Goal: Task Accomplishment & Management: Manage account settings

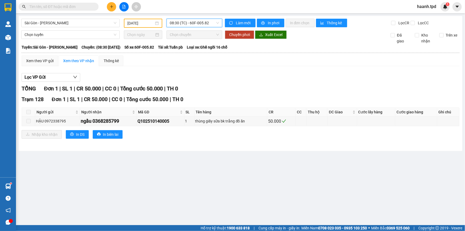
click at [192, 22] on span "08:30 (TC) - 60F-005.82" at bounding box center [194, 23] width 49 height 8
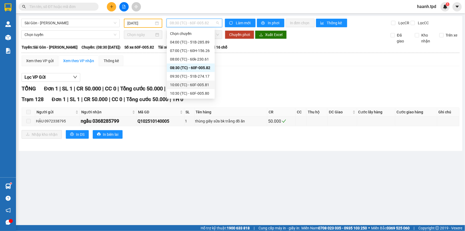
scroll to position [111, 0]
click at [200, 62] on div "18:00 (TC) - 51B-273.71" at bounding box center [191, 59] width 48 height 9
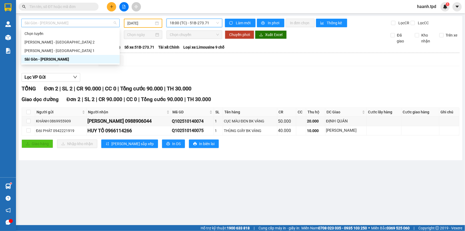
click at [64, 26] on span "Sài Gòn - [PERSON_NAME]" at bounding box center [71, 23] width 92 height 8
click at [67, 43] on div "[PERSON_NAME] - [GEOGRAPHIC_DATA] 2" at bounding box center [71, 42] width 92 height 6
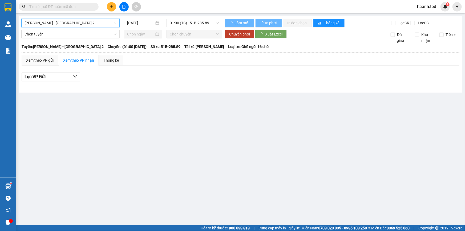
click at [138, 24] on input "[DATE]" at bounding box center [140, 23] width 27 height 6
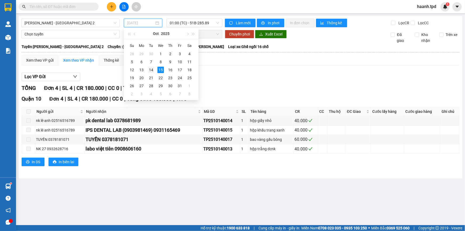
click at [152, 69] on div "14" at bounding box center [151, 70] width 6 height 6
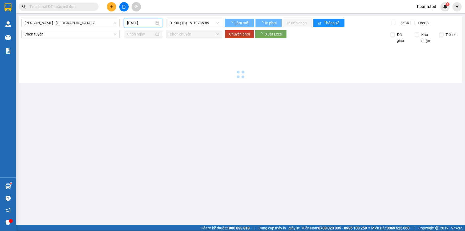
type input "14/10/2025"
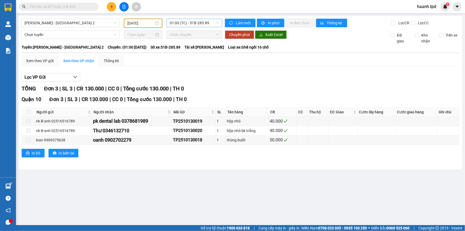
click at [189, 25] on span "01:00 (TC) - 51B-285.89" at bounding box center [194, 23] width 49 height 8
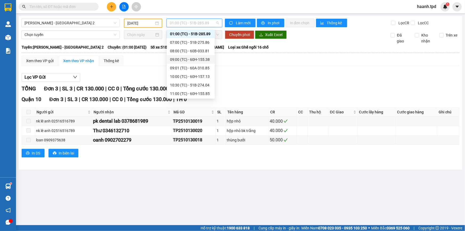
scroll to position [43, 0]
click at [192, 74] on div "14:00 (TC) - 51B-273.71" at bounding box center [191, 76] width 42 height 6
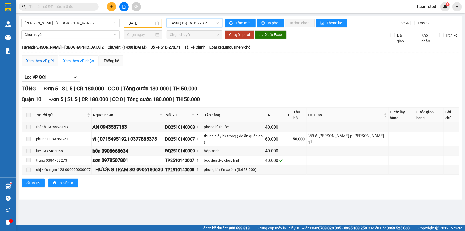
click at [41, 60] on div "Xem theo VP gửi" at bounding box center [39, 61] width 27 height 6
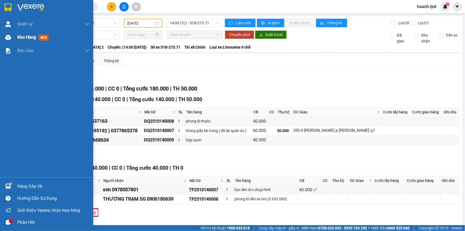
click at [27, 40] on span "Kho hàng" at bounding box center [26, 37] width 19 height 5
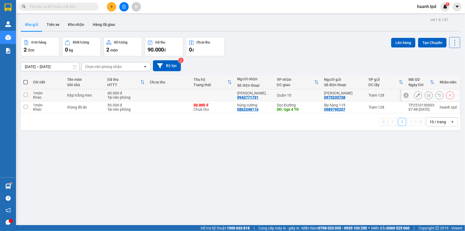
click at [242, 96] on div "0942771731" at bounding box center [247, 97] width 21 height 4
click at [101, 96] on div "hộp trắng mxn" at bounding box center [84, 95] width 35 height 4
checkbox input "true"
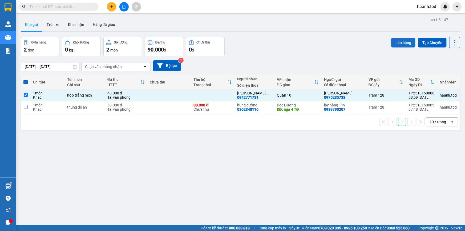
click at [402, 41] on button "Lên hàng" at bounding box center [403, 43] width 24 height 10
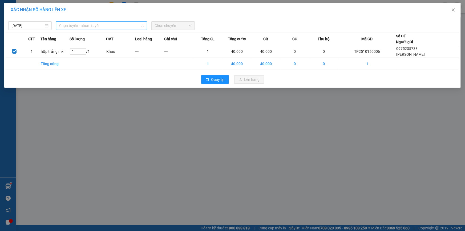
click at [76, 26] on span "Chọn tuyến - nhóm tuyến" at bounding box center [101, 26] width 85 height 8
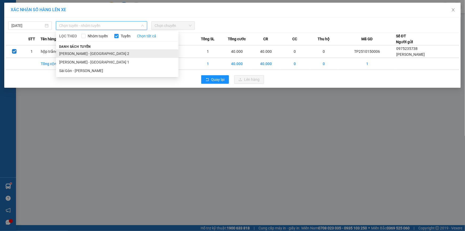
click at [71, 51] on li "[PERSON_NAME] - [GEOGRAPHIC_DATA] 2" at bounding box center [117, 53] width 123 height 9
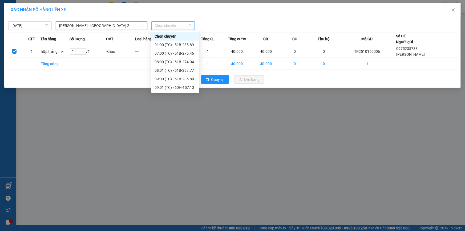
click at [173, 24] on span "Chọn chuyến" at bounding box center [173, 26] width 37 height 8
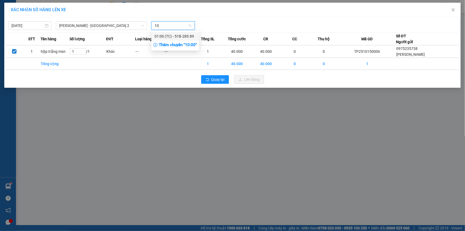
type input "10"
click at [185, 43] on div "Thêm chuyến " 10:00 "" at bounding box center [175, 45] width 48 height 9
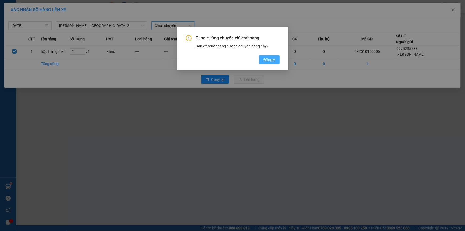
click at [277, 60] on button "Đồng ý" at bounding box center [269, 59] width 20 height 9
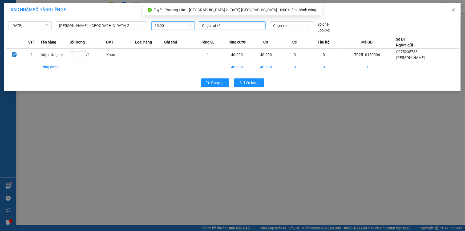
click at [216, 27] on div at bounding box center [232, 25] width 64 height 6
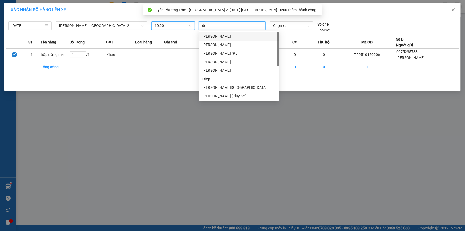
type input "duy"
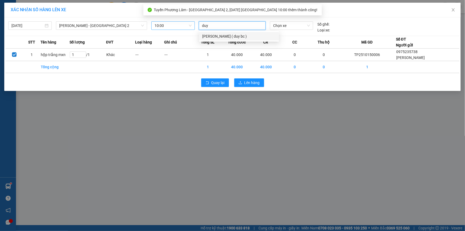
drag, startPoint x: 224, startPoint y: 36, endPoint x: 281, endPoint y: 28, distance: 57.1
click at [225, 36] on div "[PERSON_NAME] ( duy bc )" at bounding box center [239, 36] width 74 height 6
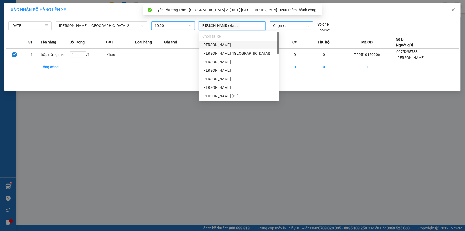
click at [281, 28] on span "Chọn xe" at bounding box center [291, 26] width 37 height 8
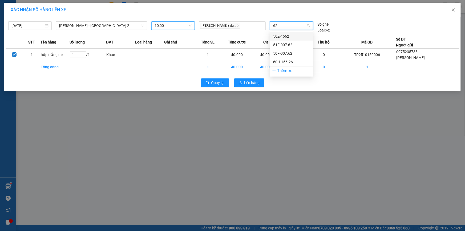
type input "626"
click at [278, 34] on div "60H-156.26" at bounding box center [291, 36] width 37 height 6
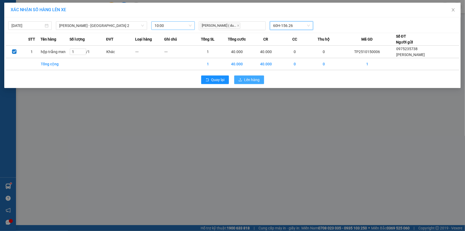
click at [247, 83] on button "Lên hàng" at bounding box center [249, 79] width 30 height 9
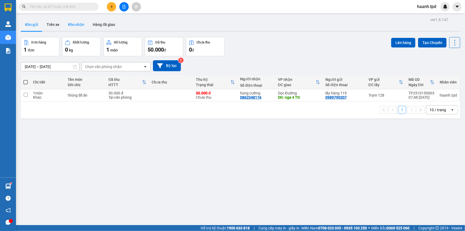
click at [76, 24] on button "Kho nhận" at bounding box center [76, 24] width 25 height 13
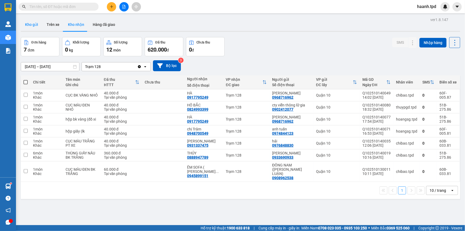
click at [39, 27] on button "Kho gửi" at bounding box center [32, 24] width 22 height 13
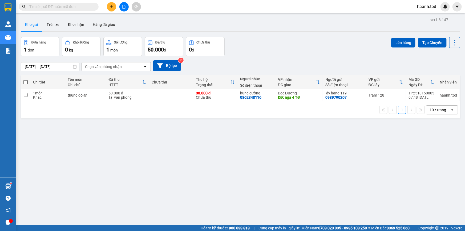
click at [258, 154] on div "ver 1.8.147 Kho gửi Trên xe Kho nhận Hàng đã giao Đơn hàng 1 đơn Khối lượng 0 k…" at bounding box center [241, 131] width 444 height 231
click at [452, 104] on div "1 10 / trang open" at bounding box center [240, 109] width 439 height 17
click at [445, 109] on div "10 / trang" at bounding box center [438, 110] width 24 height 9
click at [436, 171] on span "100 / trang" at bounding box center [436, 168] width 19 height 5
click at [68, 31] on div at bounding box center [240, 31] width 439 height 1
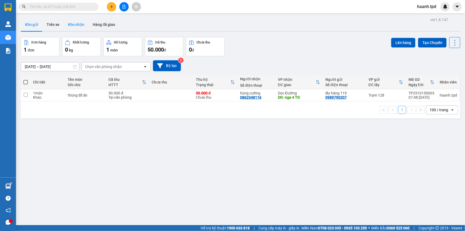
click at [69, 26] on button "Kho nhận" at bounding box center [76, 24] width 25 height 13
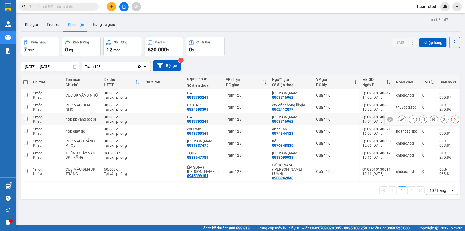
click at [398, 119] on div at bounding box center [402, 119] width 8 height 8
click at [400, 119] on icon at bounding box center [402, 119] width 4 height 4
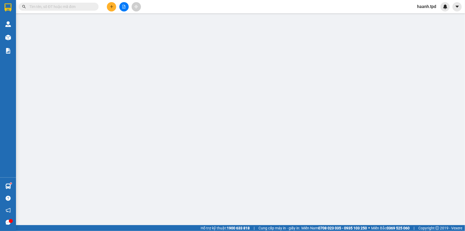
type input "0968716962"
type input "KIM HOÀN"
type input "083088016483"
type input "0917795249"
type input "HÀ"
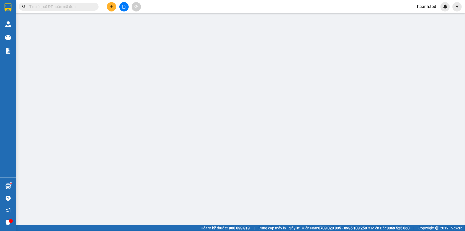
type input "40.000"
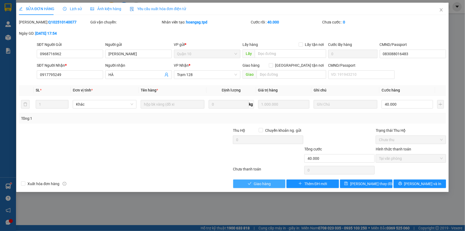
click at [266, 181] on span "Giao hàng" at bounding box center [262, 184] width 17 height 6
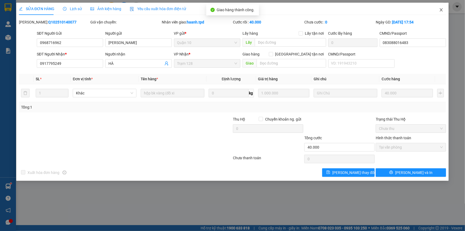
click at [442, 7] on span "Close" at bounding box center [441, 10] width 15 height 15
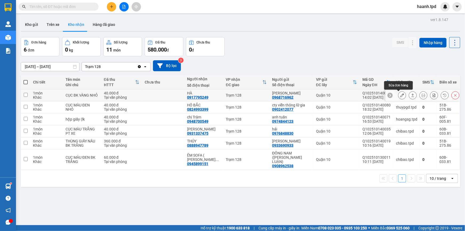
click at [398, 94] on button at bounding box center [401, 95] width 7 height 9
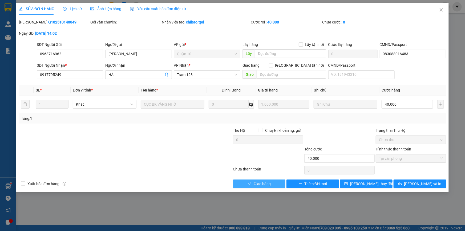
click at [259, 183] on span "Giao hàng" at bounding box center [262, 184] width 17 height 6
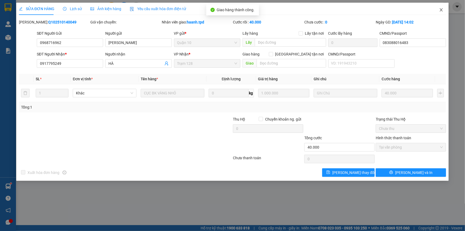
click at [444, 11] on span "Close" at bounding box center [441, 10] width 15 height 15
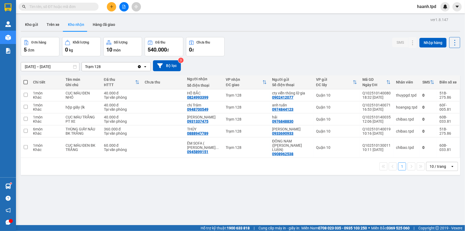
click at [431, 164] on div "10 / trang" at bounding box center [438, 166] width 17 height 5
click at [441, 153] on div "100 / trang" at bounding box center [438, 150] width 32 height 10
click at [289, 50] on div "Đơn hàng 5 đơn Khối lượng 0 kg Số lượng 10 món Đã thu 540.000 đ Chưa thu 0 đ SM…" at bounding box center [240, 46] width 439 height 19
click at [35, 24] on button "Kho gửi" at bounding box center [32, 24] width 22 height 13
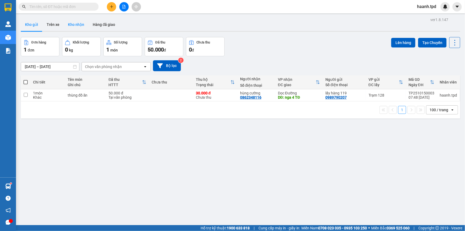
click at [68, 24] on button "Kho nhận" at bounding box center [76, 24] width 25 height 13
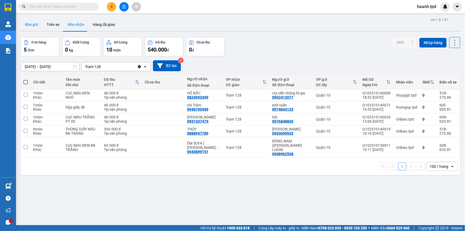
click at [29, 21] on button "Kho gửi" at bounding box center [32, 24] width 22 height 13
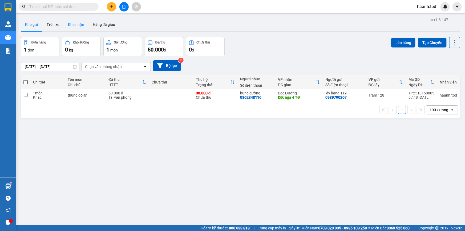
click at [75, 19] on button "Kho nhận" at bounding box center [76, 24] width 25 height 13
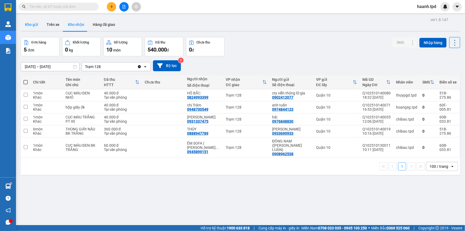
click at [38, 24] on button "Kho gửi" at bounding box center [32, 24] width 22 height 13
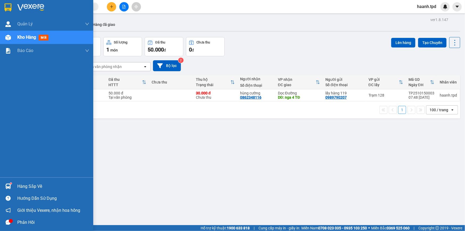
click at [30, 181] on div "Hàng sắp về" at bounding box center [46, 186] width 93 height 12
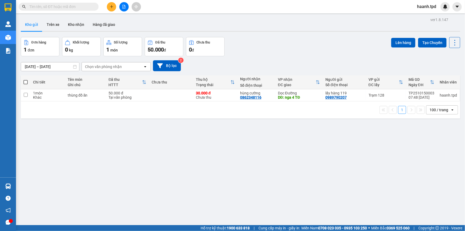
click at [278, 158] on section "Kết quả tìm kiếm ( 10000 ) Bộ lọc Mã ĐH Trạng thái Món hàng Thu hộ Tổng cước Ch…" at bounding box center [232, 115] width 465 height 231
click at [81, 21] on button "Kho nhận" at bounding box center [76, 24] width 25 height 13
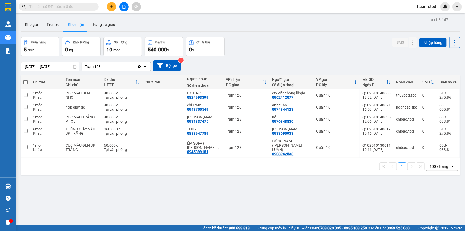
click at [112, 8] on icon "plus" at bounding box center [112, 7] width 4 height 4
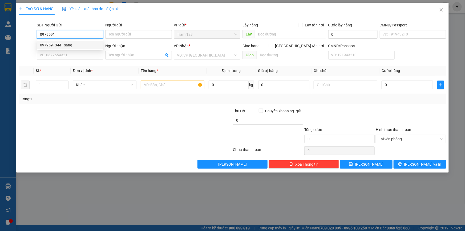
click at [80, 43] on div "0979591344 - sang" at bounding box center [70, 45] width 60 height 6
type input "0979591344"
type input "sang"
type input "075090003921"
type input "0966323400"
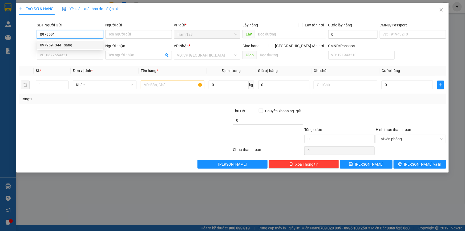
type input "như ý"
type input "0979591344"
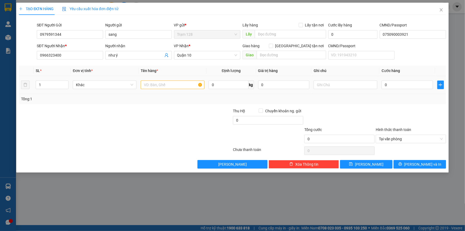
click at [151, 90] on div at bounding box center [173, 84] width 64 height 11
click at [149, 84] on input "text" at bounding box center [173, 84] width 64 height 9
click at [170, 84] on input "hộp trắng mx" at bounding box center [173, 84] width 64 height 9
type input "hộp trắng mxn"
click at [389, 85] on input "0" at bounding box center [407, 84] width 51 height 9
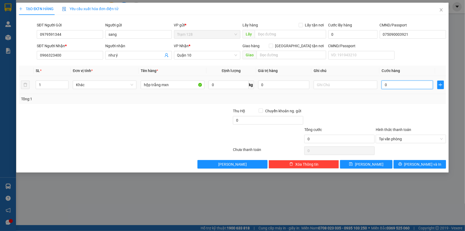
type input "4"
type input "40"
type input "40.000"
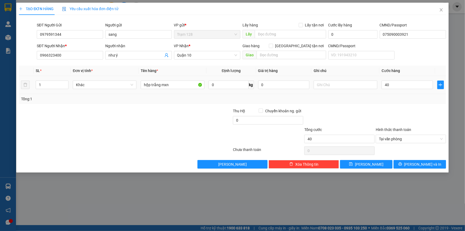
type input "40.000"
drag, startPoint x: 374, startPoint y: 104, endPoint x: 365, endPoint y: 100, distance: 10.1
click at [372, 103] on div "Transit Pickup Surcharge Ids Transit Deliver Surcharge Ids Transit Deliver Surc…" at bounding box center [232, 93] width 427 height 149
click at [285, 85] on input "0" at bounding box center [283, 84] width 51 height 9
click at [418, 163] on span "[PERSON_NAME] và In" at bounding box center [422, 164] width 37 height 6
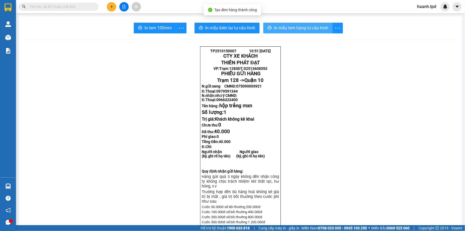
click at [297, 26] on span "In mẫu tem hàng tự cấu hình" at bounding box center [301, 28] width 54 height 7
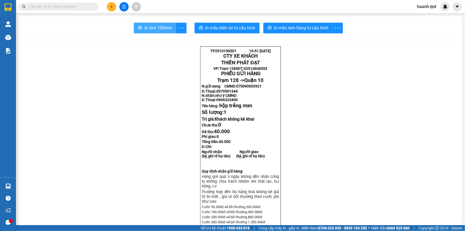
click at [138, 29] on icon "printer" at bounding box center [140, 28] width 4 height 4
click at [113, 7] on icon "plus" at bounding box center [112, 7] width 4 height 4
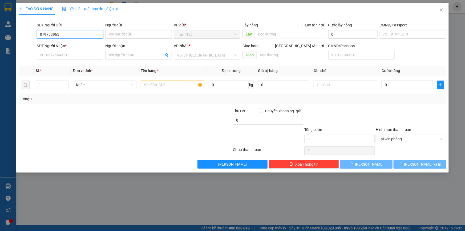
type input "0797939654"
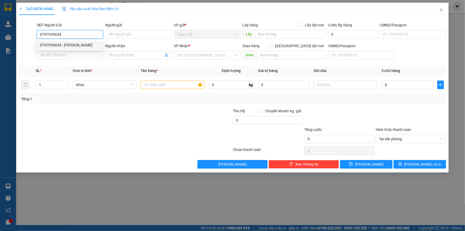
click at [73, 46] on div "0797939654 - NGUYỄN VĂN VIỄN" at bounding box center [70, 45] width 60 height 6
type input "NGUYỄN VĂN VIỄN"
type input "049056001428"
type input "0866863145"
type input "XUÂN"
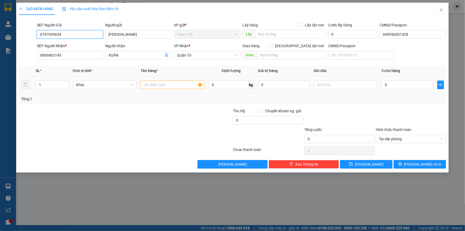
type input "0797939654"
click at [163, 85] on input "text" at bounding box center [173, 84] width 64 height 9
type input "bọc đen chà bông"
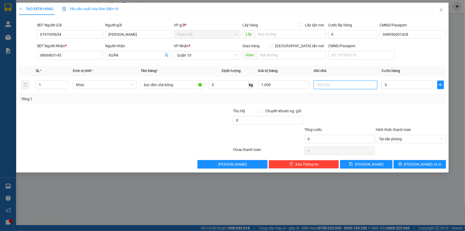
type input "1.000.000"
type input "4"
type input "40"
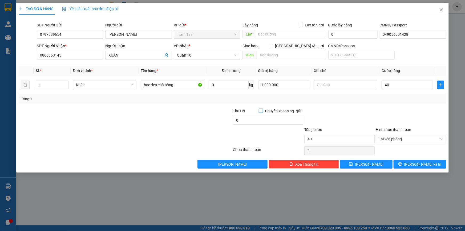
type input "40.000"
click at [402, 164] on icon "printer" at bounding box center [399, 163] width 3 height 3
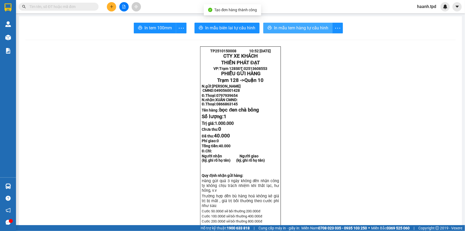
click at [300, 26] on span "In mẫu tem hàng tự cấu hình" at bounding box center [301, 28] width 54 height 7
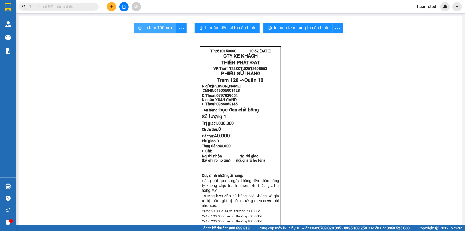
click at [149, 29] on span "In tem 100mm" at bounding box center [157, 28] width 27 height 7
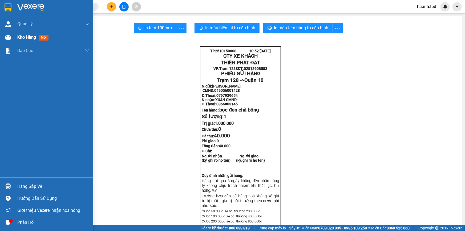
click at [18, 36] on span "Kho hàng" at bounding box center [26, 37] width 19 height 5
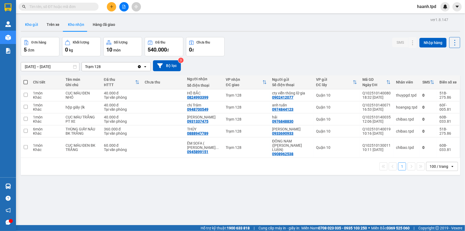
click at [29, 24] on button "Kho gửi" at bounding box center [32, 24] width 22 height 13
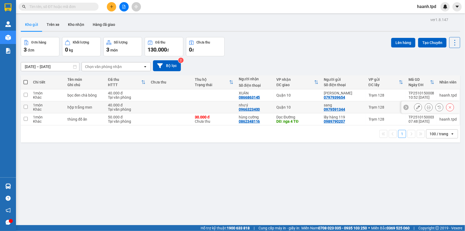
click at [86, 111] on td "hộp trắng mxn" at bounding box center [85, 107] width 41 height 12
checkbox input "true"
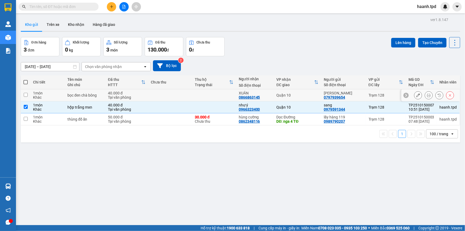
click at [90, 95] on div "bọc đen chà bông" at bounding box center [84, 95] width 35 height 4
checkbox input "true"
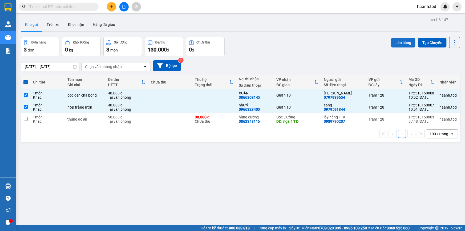
click at [397, 38] on button "Lên hàng" at bounding box center [403, 43] width 24 height 10
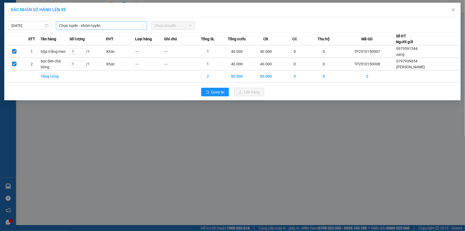
click at [65, 25] on span "Chọn tuyến - nhóm tuyến" at bounding box center [101, 26] width 85 height 8
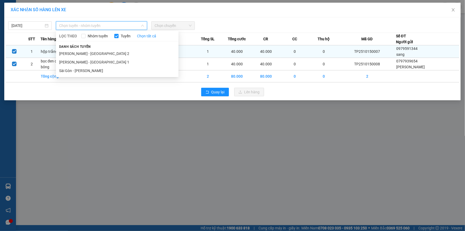
click at [67, 54] on li "Phương Lâm - Sài Gòn 2" at bounding box center [117, 53] width 123 height 9
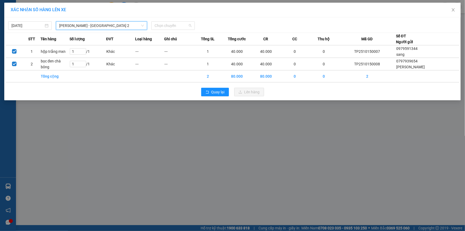
drag, startPoint x: 166, startPoint y: 26, endPoint x: 165, endPoint y: 71, distance: 44.5
click at [166, 26] on span "Chọn chuyến" at bounding box center [173, 26] width 37 height 8
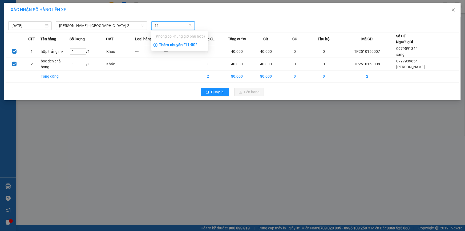
type input "11"
click at [179, 41] on div "Thêm chuyến " 11:00 "" at bounding box center [179, 45] width 57 height 9
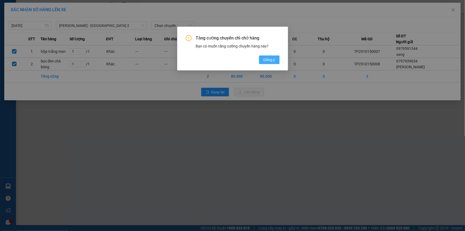
click at [267, 60] on span "Đồng ý" at bounding box center [269, 60] width 12 height 6
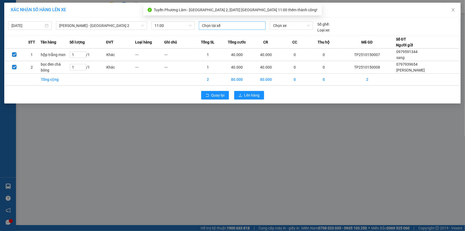
click at [216, 23] on div at bounding box center [232, 25] width 64 height 6
type input "huê"
click at [217, 37] on div "Huê" at bounding box center [239, 36] width 74 height 6
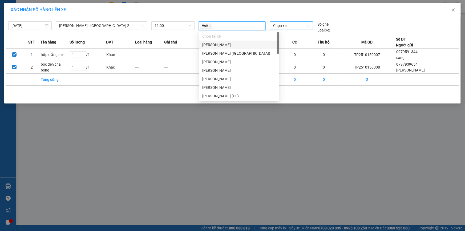
click at [281, 24] on span "Chọn xe" at bounding box center [291, 26] width 37 height 8
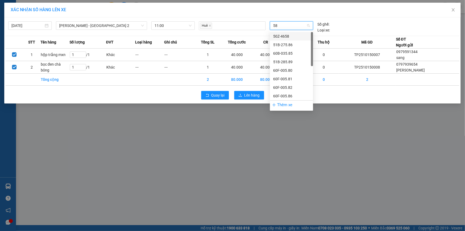
type input "587"
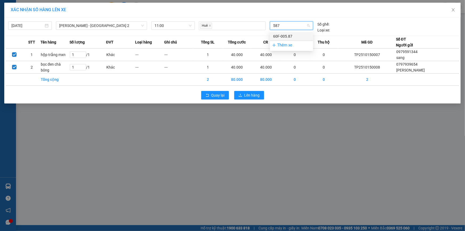
click at [284, 36] on div "60F-005.87" at bounding box center [291, 36] width 37 height 6
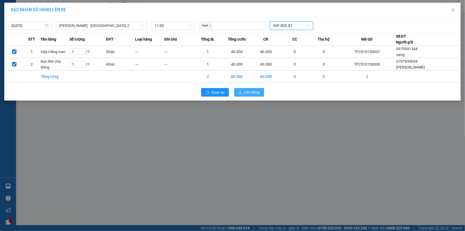
drag, startPoint x: 257, startPoint y: 86, endPoint x: 256, endPoint y: 88, distance: 3.3
click at [256, 88] on div "Quay lại Lên hàng" at bounding box center [233, 92] width 454 height 14
click at [252, 92] on span "Lên hàng" at bounding box center [251, 92] width 15 height 6
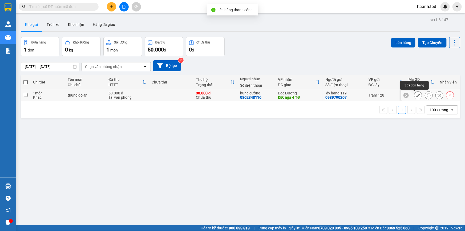
click at [416, 95] on icon at bounding box center [418, 95] width 4 height 4
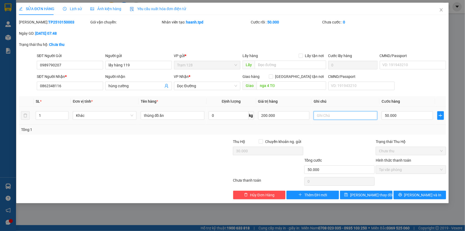
click at [330, 114] on input "text" at bounding box center [346, 115] width 64 height 9
type input "gửi chuyến 16h"
click at [361, 194] on span "[PERSON_NAME] thay đổi" at bounding box center [371, 195] width 43 height 6
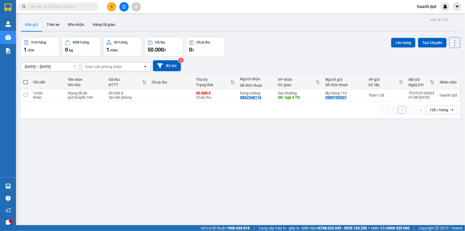
click at [432, 4] on span "haanh.tpd" at bounding box center [427, 6] width 28 height 7
click at [269, 19] on div "Kho gửi Trên xe Kho nhận Hàng đã giao" at bounding box center [240, 25] width 439 height 14
click at [456, 5] on icon "caret-down" at bounding box center [457, 6] width 5 height 5
drag, startPoint x: 384, startPoint y: 26, endPoint x: 410, endPoint y: 14, distance: 29.1
click at [384, 26] on div "Kho gửi Trên xe Kho nhận Hàng đã giao" at bounding box center [240, 25] width 439 height 14
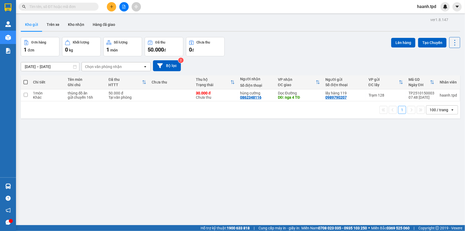
click at [418, 7] on span "haanh.tpd" at bounding box center [427, 6] width 28 height 7
click at [426, 19] on span "Đăng xuất" at bounding box center [432, 17] width 22 height 6
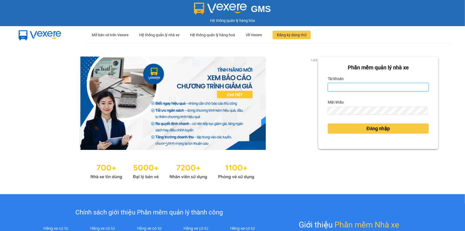
type input "haanh.tpd"
click at [364, 89] on input "haanh.tpd" at bounding box center [378, 87] width 101 height 9
click at [369, 134] on div "Đăng nhập" at bounding box center [378, 128] width 101 height 14
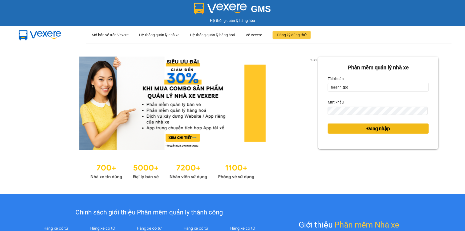
click at [369, 125] on span "Đăng nhập" at bounding box center [378, 128] width 23 height 7
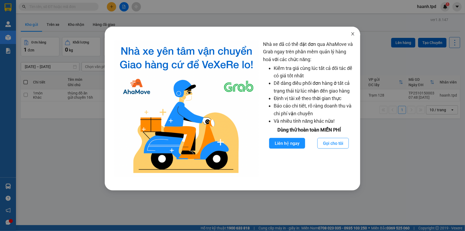
click at [352, 36] on icon "close" at bounding box center [353, 34] width 4 height 4
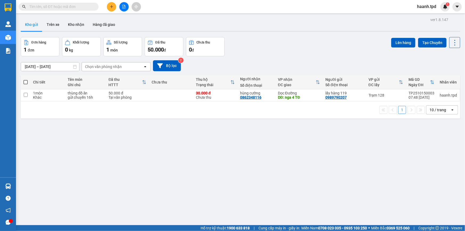
drag, startPoint x: 453, startPoint y: 0, endPoint x: 319, endPoint y: 23, distance: 136.0
click at [319, 23] on div "Kho gửi Trên xe Kho nhận Hàng đã giao" at bounding box center [240, 25] width 439 height 14
click at [328, 45] on div "Đơn hàng 1 đơn Khối lượng 0 kg Số lượng 1 món Đã thu 50.000 đ Chưa thu 0 đ Lên …" at bounding box center [240, 46] width 439 height 19
click at [177, 179] on div "ver 1.8.147 Kho gửi Trên xe Kho nhận Hàng đã giao Đơn hàng 1 đơn Khối lượng 0 k…" at bounding box center [241, 131] width 444 height 231
click at [111, 8] on icon "plus" at bounding box center [111, 6] width 0 height 3
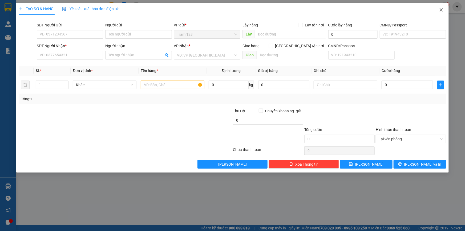
click at [444, 11] on span "Close" at bounding box center [441, 10] width 15 height 15
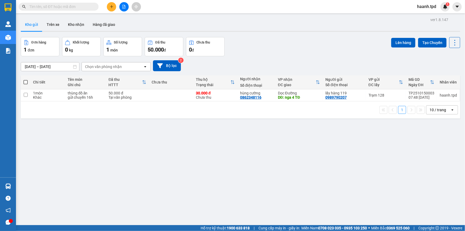
click at [113, 6] on icon "plus" at bounding box center [111, 6] width 3 height 0
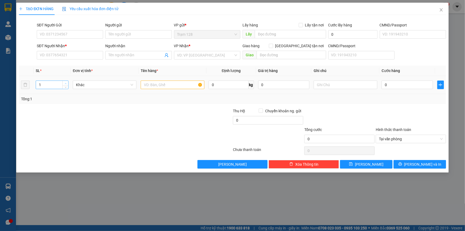
type input "2"
click at [67, 83] on span "up" at bounding box center [65, 83] width 3 height 3
click at [160, 85] on input "text" at bounding box center [173, 84] width 64 height 9
type input "thùng mút trắng"
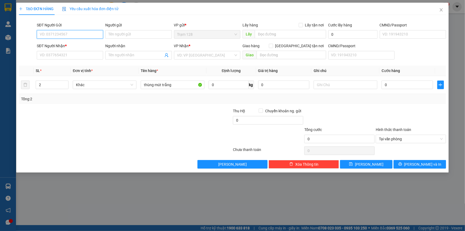
click at [55, 32] on input "SĐT Người Gửi" at bounding box center [70, 34] width 66 height 9
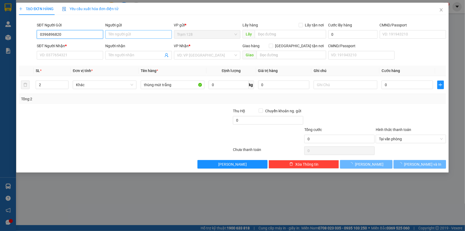
type input "0396896820"
click at [118, 30] on input "Người gửi" at bounding box center [138, 34] width 66 height 9
type input "bảy"
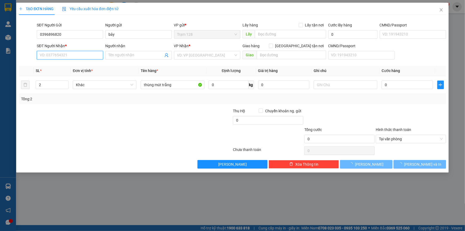
click at [49, 53] on input "SĐT Người Nhận *" at bounding box center [70, 55] width 66 height 9
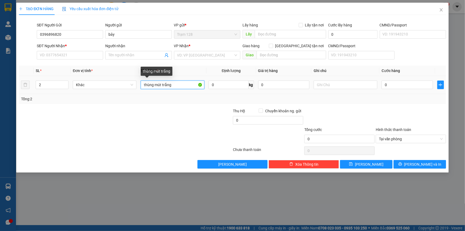
click at [181, 85] on input "thùng mút trắng" at bounding box center [173, 84] width 64 height 9
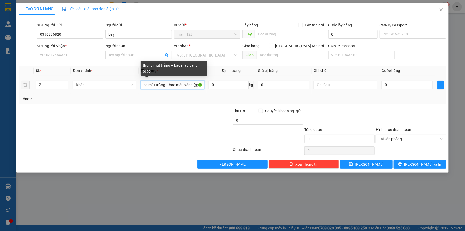
scroll to position [0, 6]
type input "thùng mút trắng + bao màu vàng (gạo"
type input "500.000"
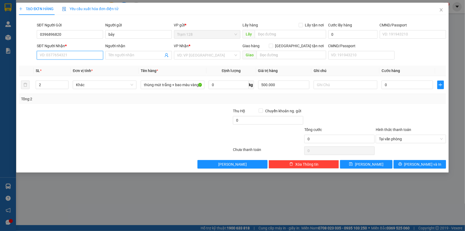
click at [55, 54] on input "SĐT Người Nhận *" at bounding box center [70, 55] width 66 height 9
type input "0397448153"
click at [67, 67] on div "0397448153 - phượng lâm" at bounding box center [70, 66] width 60 height 6
type input "phượng lâm"
type input "0397448153"
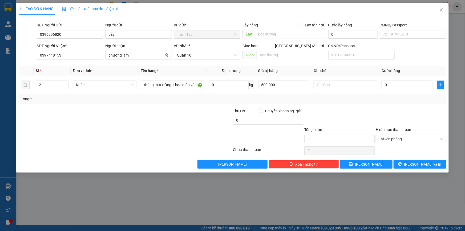
click at [106, 118] on div at bounding box center [89, 117] width 143 height 19
drag, startPoint x: 39, startPoint y: 55, endPoint x: 66, endPoint y: 52, distance: 26.5
click at [66, 52] on input "0397448153" at bounding box center [70, 55] width 66 height 9
click at [388, 87] on input "0" at bounding box center [407, 84] width 51 height 9
type input "1"
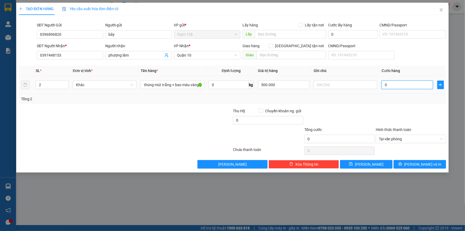
type input "1"
type input "15"
type input "150"
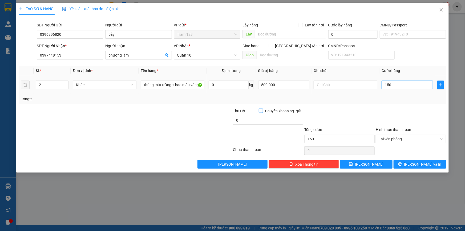
type input "150.000"
click at [393, 104] on div "Tổng: 2" at bounding box center [232, 99] width 427 height 10
click at [399, 87] on input "150.000" at bounding box center [407, 84] width 51 height 9
type input "1"
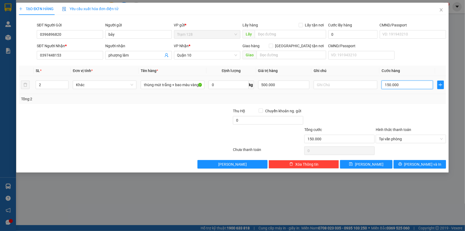
type input "1"
type input "14"
type input "140"
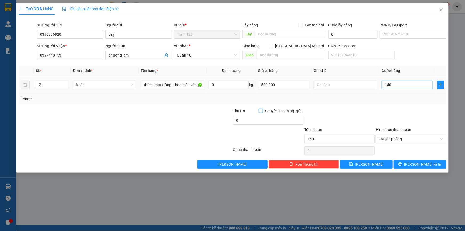
type input "140.000"
click at [423, 166] on span "[PERSON_NAME] và In" at bounding box center [422, 164] width 37 height 6
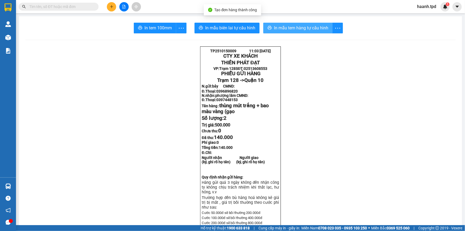
click at [296, 27] on span "In mẫu tem hàng tự cấu hình" at bounding box center [301, 28] width 54 height 7
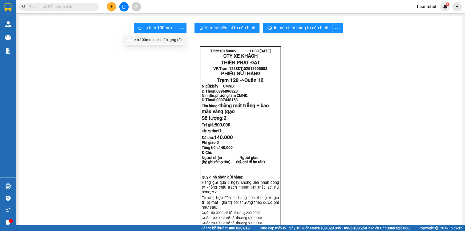
click at [163, 39] on div "In tem 100mm theo số lượng (2)" at bounding box center [154, 40] width 53 height 6
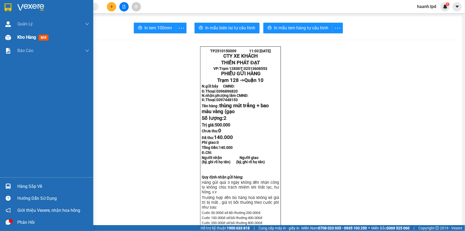
click at [27, 37] on span "Kho hàng" at bounding box center [26, 37] width 19 height 5
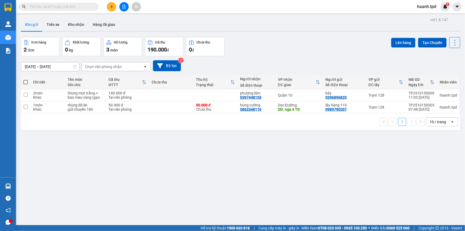
drag, startPoint x: 249, startPoint y: 150, endPoint x: 220, endPoint y: 96, distance: 61.6
click at [248, 150] on div "ver 1.8.147 Kho gửi Trên xe Kho nhận Hàng đã giao Đơn hàng 2 đơn Khối lượng 0 k…" at bounding box center [241, 131] width 444 height 231
drag, startPoint x: 152, startPoint y: 149, endPoint x: 161, endPoint y: 134, distance: 17.5
click at [152, 149] on div "ver 1.8.147 Kho gửi Trên xe Kho nhận Hàng đã giao Đơn hàng 2 đơn Khối lượng 0 k…" at bounding box center [241, 131] width 444 height 231
click at [428, 108] on button at bounding box center [428, 107] width 7 height 9
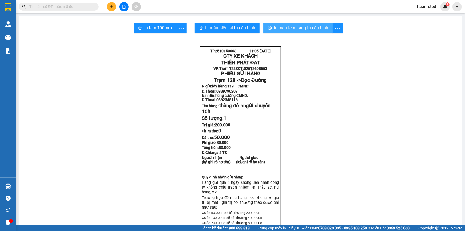
click at [284, 28] on span "In mẫu tem hàng tự cấu hình" at bounding box center [301, 28] width 54 height 7
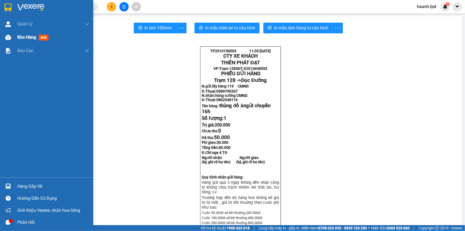
click at [28, 40] on span "Kho hàng" at bounding box center [26, 37] width 19 height 5
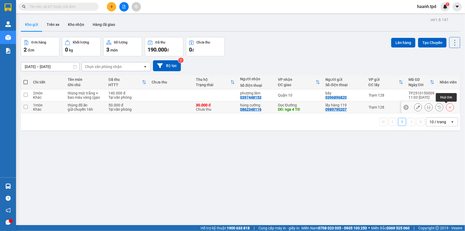
click at [448, 108] on icon at bounding box center [450, 107] width 4 height 4
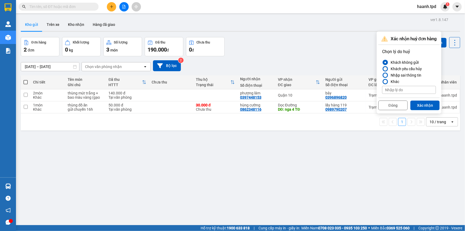
click at [389, 69] on div "Khách yêu cầu hủy" at bounding box center [405, 69] width 33 height 6
click at [382, 69] on input "Khách yêu cầu hủy" at bounding box center [382, 69] width 0 height 0
click at [394, 104] on button "Đóng" at bounding box center [392, 105] width 29 height 10
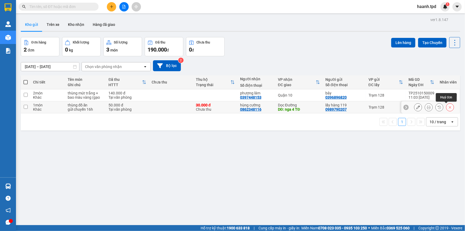
click at [448, 107] on icon at bounding box center [450, 107] width 4 height 4
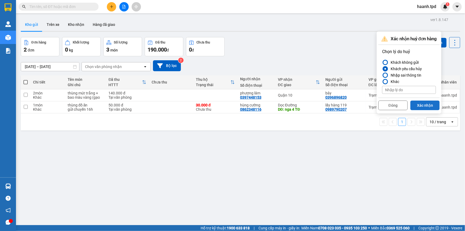
click at [421, 103] on button "Xác nhận" at bounding box center [424, 105] width 29 height 10
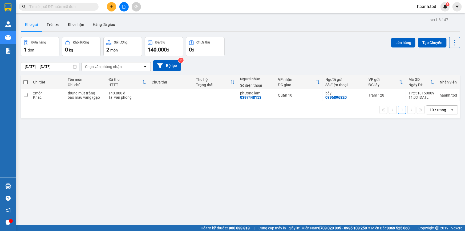
click at [107, 180] on div "ver 1.8.147 Kho gửi Trên xe Kho nhận Hàng đã giao Đơn hàng 1 đơn Khối lượng 0 k…" at bounding box center [241, 131] width 444 height 231
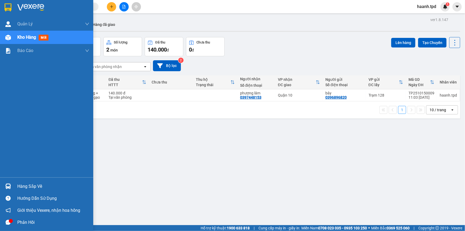
click at [23, 186] on div "Hàng sắp về" at bounding box center [53, 186] width 72 height 8
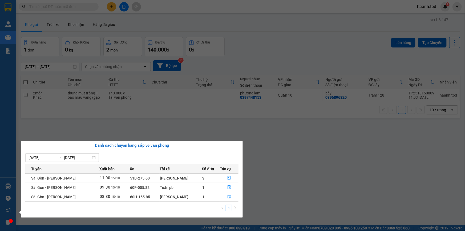
click at [266, 139] on section "Kết quả tìm kiếm ( 0 ) Bộ lọc No Data haanh.tpd 1 Quản Lý Quản lý khách hàng mớ…" at bounding box center [232, 115] width 465 height 231
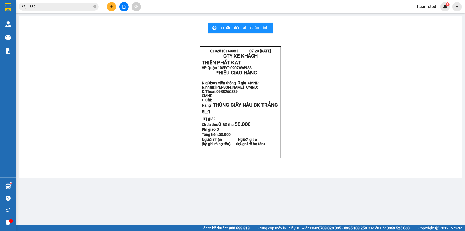
click at [94, 6] on icon "close-circle" at bounding box center [94, 6] width 3 height 3
paste input "0397448153"
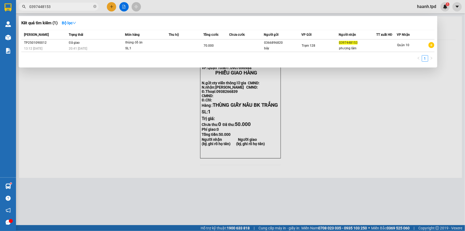
type input "0397448153"
click at [329, 126] on div at bounding box center [232, 115] width 465 height 231
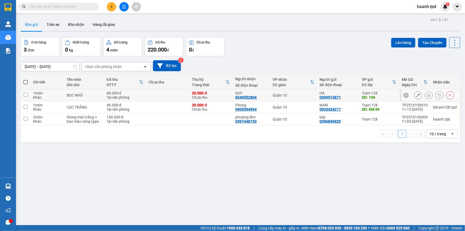
click at [27, 93] on input "checkbox" at bounding box center [26, 95] width 4 height 4
checkbox input "true"
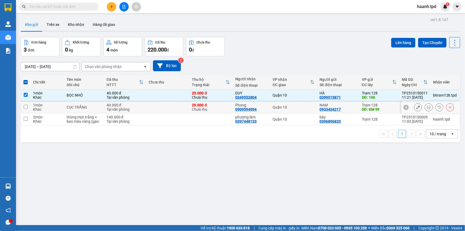
click at [26, 105] on input "checkbox" at bounding box center [26, 107] width 4 height 4
checkbox input "true"
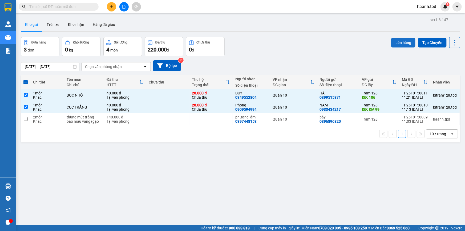
click at [398, 41] on button "Lên hàng" at bounding box center [403, 43] width 24 height 10
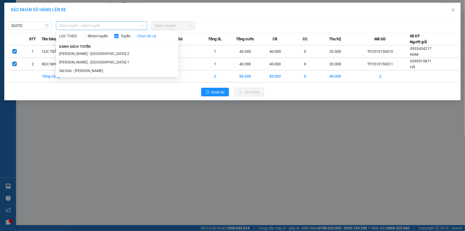
click at [94, 26] on span "Chọn tuyến - nhóm tuyến" at bounding box center [101, 26] width 85 height 8
click at [94, 53] on li "[PERSON_NAME] - [GEOGRAPHIC_DATA] 2" at bounding box center [117, 53] width 123 height 9
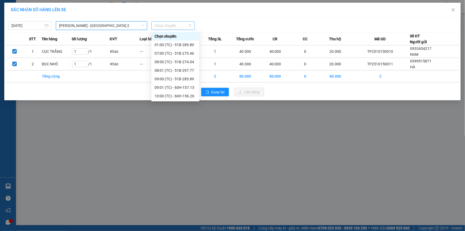
click at [169, 25] on span "Chọn chuyến" at bounding box center [173, 26] width 37 height 8
click at [180, 95] on div "11:00 (TC) - 60F-005.87" at bounding box center [176, 96] width 42 height 6
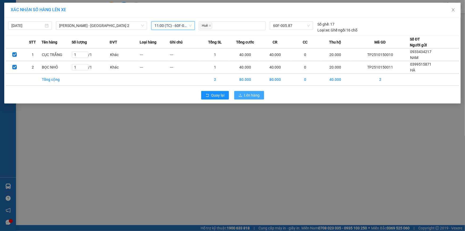
click at [258, 96] on span "Lên hàng" at bounding box center [251, 95] width 15 height 6
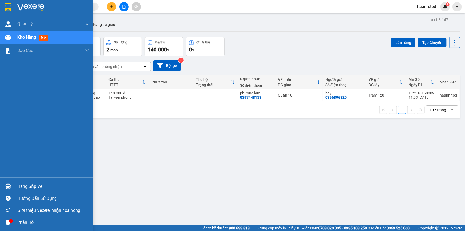
click at [19, 188] on div "Hàng sắp về" at bounding box center [53, 186] width 72 height 8
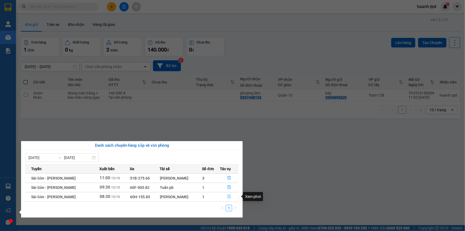
click at [231, 196] on button "button" at bounding box center [229, 196] width 18 height 9
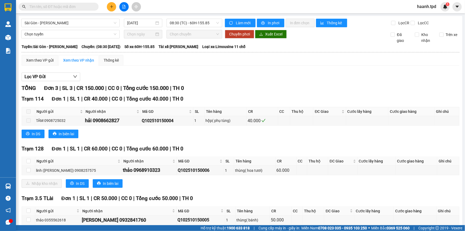
click at [79, 5] on input "text" at bounding box center [60, 7] width 63 height 6
click at [114, 8] on button at bounding box center [111, 6] width 9 height 9
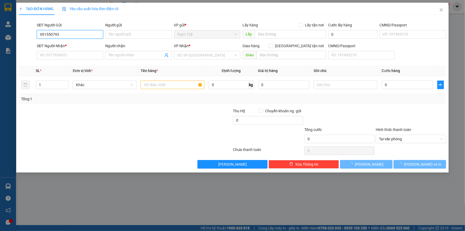
type input "0915507932"
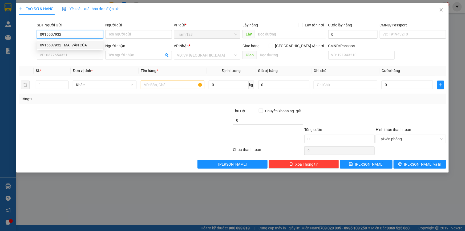
click at [77, 46] on div "0915507932 - MAI VĂN CỦA" at bounding box center [70, 45] width 60 height 6
type input "MAI VĂN CỦA"
type input "075168000564"
type input "0908619846"
type input "NGA"
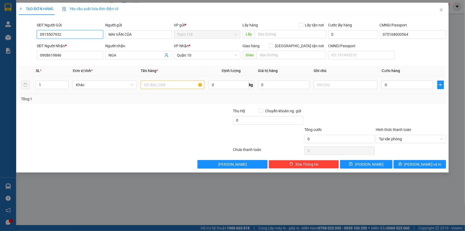
type input "0915507932"
click at [159, 84] on input "text" at bounding box center [173, 84] width 64 height 9
type input "bọc đỏ"
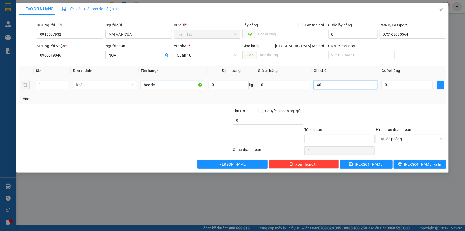
type input "4"
type input "40"
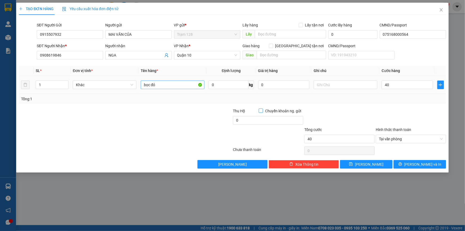
type input "40.000"
click at [169, 87] on input "bọc đỏ" at bounding box center [173, 84] width 64 height 9
type input "bọc đỏ rau"
click at [264, 82] on input "0" at bounding box center [283, 84] width 51 height 9
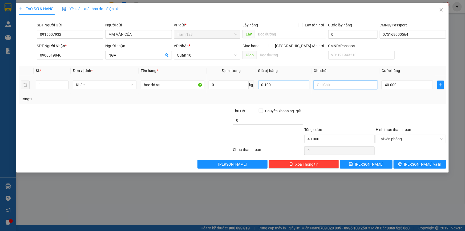
type input "100.000"
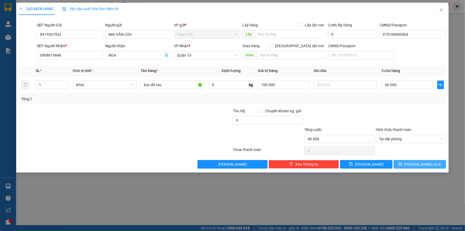
click at [430, 166] on span "[PERSON_NAME] và In" at bounding box center [422, 164] width 37 height 6
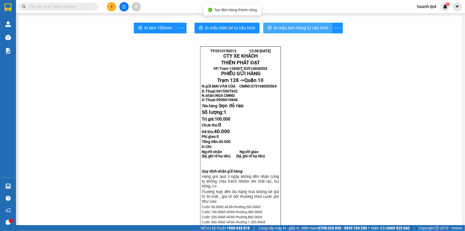
click at [293, 31] on button "In mẫu tem hàng tự cấu hình" at bounding box center [297, 28] width 69 height 11
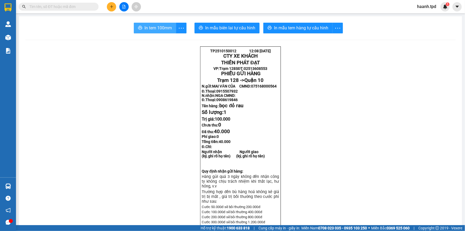
click at [144, 29] on span "In tem 100mm" at bounding box center [157, 28] width 27 height 7
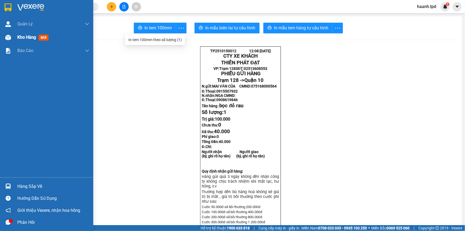
click at [23, 40] on div "Kho hàng mới" at bounding box center [33, 37] width 33 height 7
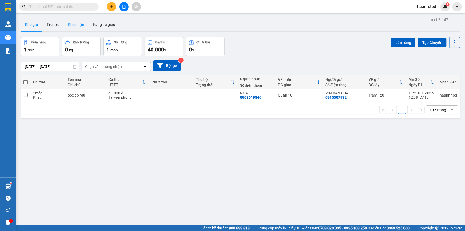
click at [80, 27] on button "Kho nhận" at bounding box center [76, 24] width 25 height 13
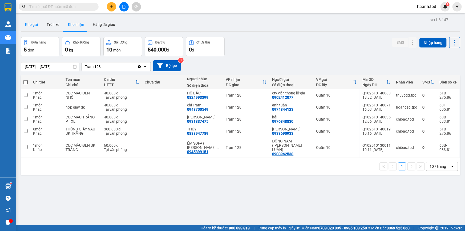
click at [35, 22] on button "Kho gửi" at bounding box center [32, 24] width 22 height 13
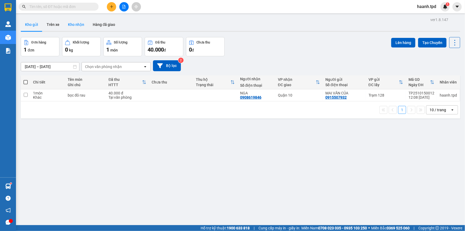
click at [84, 24] on button "Kho nhận" at bounding box center [76, 24] width 25 height 13
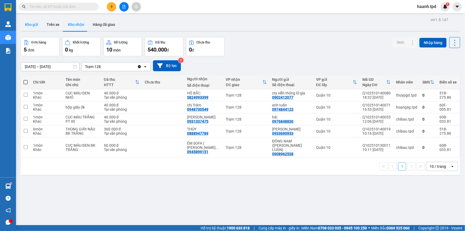
click at [22, 25] on button "Kho gửi" at bounding box center [32, 24] width 22 height 13
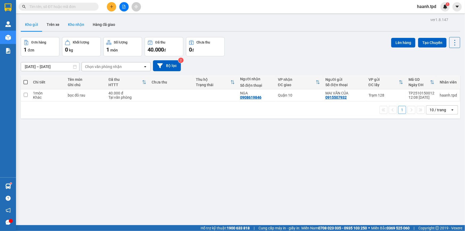
click at [75, 22] on button "Kho nhận" at bounding box center [76, 24] width 25 height 13
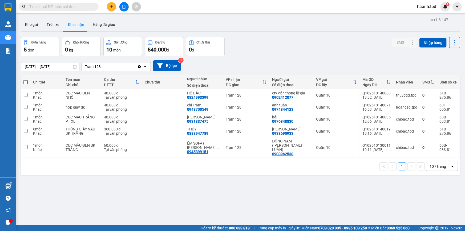
click at [438, 164] on div "10 / trang" at bounding box center [438, 166] width 17 height 5
click at [438, 152] on span "100 / trang" at bounding box center [436, 150] width 19 height 5
click at [36, 19] on button "Kho gửi" at bounding box center [32, 24] width 22 height 13
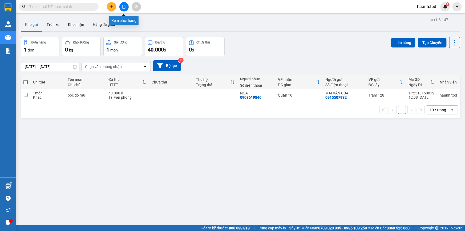
click at [121, 4] on button at bounding box center [123, 6] width 9 height 9
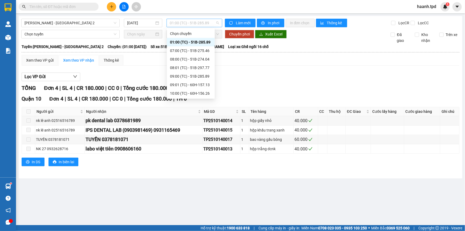
click at [192, 25] on span "01:00 (TC) - 51B-285.89" at bounding box center [194, 23] width 49 height 8
click at [42, 59] on div "Xem theo VP gửi" at bounding box center [39, 60] width 27 height 6
click at [198, 25] on span "01:00 (TC) - 51B-285.89" at bounding box center [194, 23] width 49 height 8
click at [193, 51] on div "07:00 (TC) - 51B-275.46" at bounding box center [191, 51] width 42 height 6
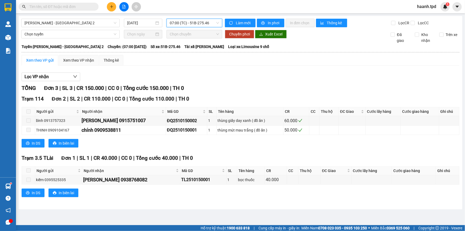
click at [188, 29] on div "Phương Lâm - Sài Gòn 2 15/10/2025 07:00 07:00 (TC) - 51B-275.46 Làm mới In phơi…" at bounding box center [241, 112] width 444 height 193
click at [190, 22] on span "07:00 (TC) - 51B-275.46" at bounding box center [194, 23] width 49 height 8
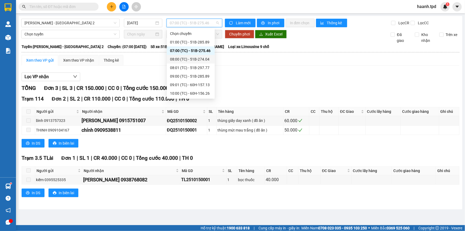
click at [188, 60] on div "08:00 (TC) - 51B-274.04" at bounding box center [191, 59] width 42 height 6
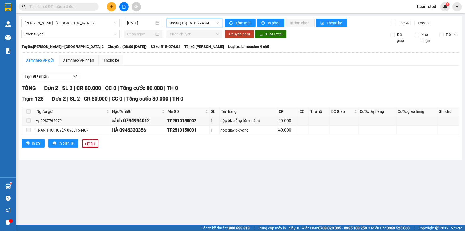
click at [196, 18] on div "Phương Lâm - Sài Gòn 2 15/10/2025 08:00 08:00 (TC) - 51B-274.04 Làm mới In phơi…" at bounding box center [241, 88] width 444 height 144
click at [194, 25] on span "08:00 (TC) - 51B-274.04" at bounding box center [194, 23] width 49 height 8
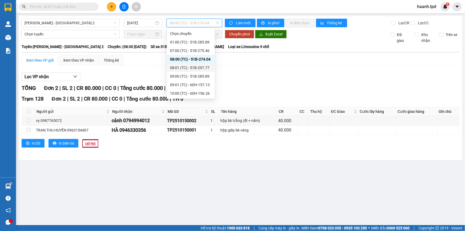
click at [199, 68] on div "08:01 (TC) - 51B-297.77" at bounding box center [191, 68] width 42 height 6
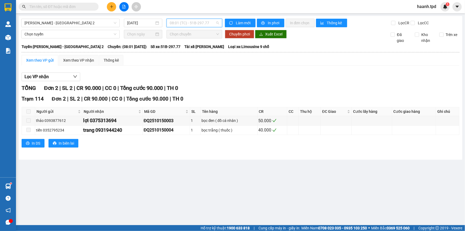
click at [196, 21] on span "08:01 (TC) - 51B-297.77" at bounding box center [194, 23] width 49 height 8
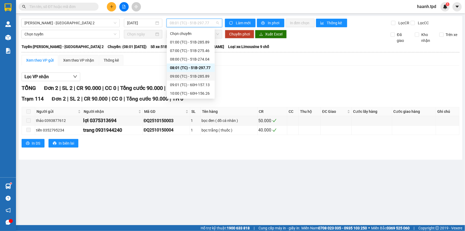
click at [191, 77] on div "09:00 (TC) - 51B-285.89" at bounding box center [191, 76] width 42 height 6
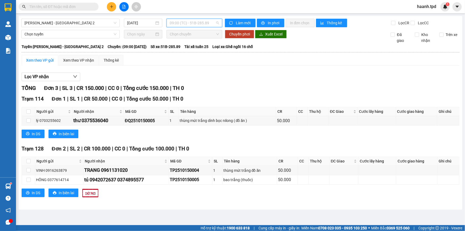
click at [191, 22] on span "09:00 (TC) - 51B-285.89" at bounding box center [194, 23] width 49 height 8
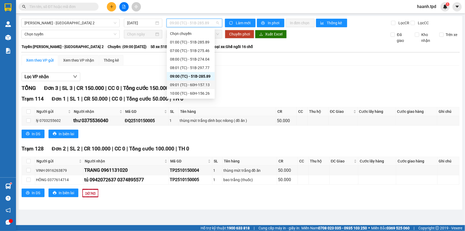
click at [204, 85] on div "09:01 (TC) - 60H-157.13" at bounding box center [191, 85] width 42 height 6
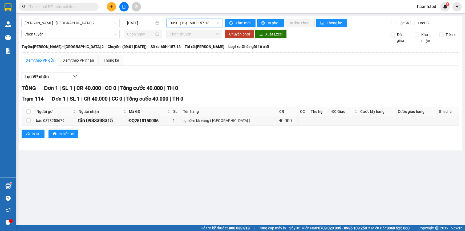
click at [203, 24] on span "09:01 (TC) - 60H-157.13" at bounding box center [194, 23] width 49 height 8
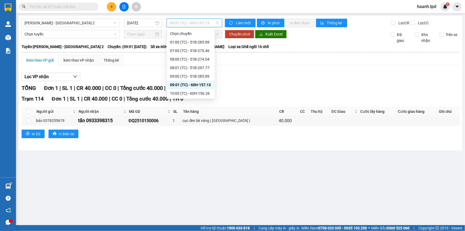
scroll to position [25, 0]
click at [192, 65] on div "10:00 (TC) - 60H-156.26" at bounding box center [191, 68] width 42 height 6
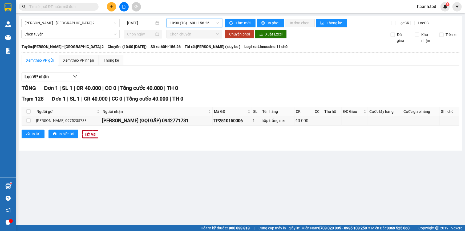
click at [197, 24] on span "10:00 (TC) - 60H-156.26" at bounding box center [194, 23] width 49 height 8
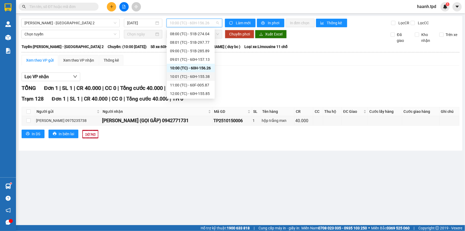
click at [196, 76] on div "10:01 (TC) - 60H-155.38" at bounding box center [191, 77] width 42 height 6
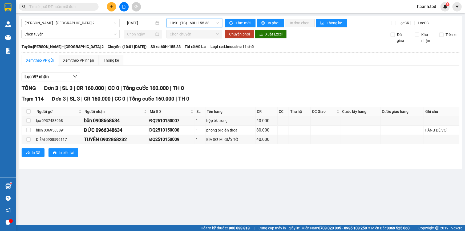
click at [193, 26] on span "10:01 (TC) - 60H-155.38" at bounding box center [194, 23] width 49 height 8
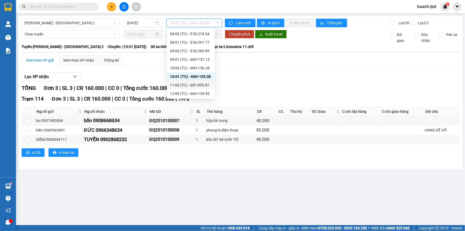
click at [191, 84] on div "11:00 (TC) - 60F-005.87" at bounding box center [191, 85] width 42 height 6
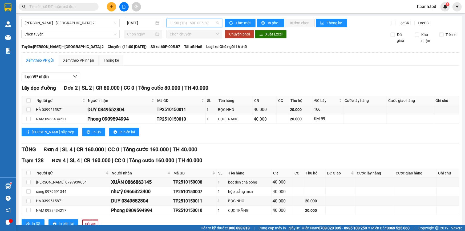
click at [198, 24] on span "11:00 (TC) - 60F-005.87" at bounding box center [194, 23] width 49 height 8
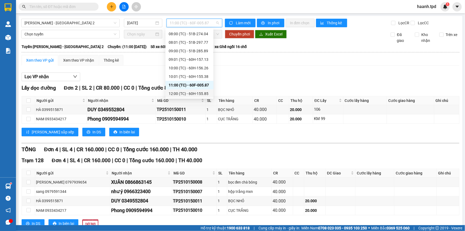
click at [179, 92] on div "12:00 (TC) - 60H-155.85" at bounding box center [190, 94] width 42 height 6
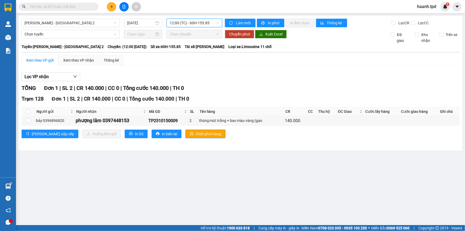
click at [191, 25] on span "12:00 (TC) - 60H-155.85" at bounding box center [194, 23] width 49 height 8
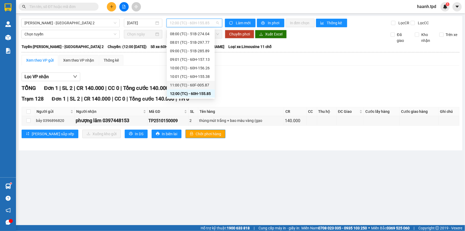
click at [199, 84] on div "11:00 (TC) - 60F-005.87" at bounding box center [191, 85] width 42 height 6
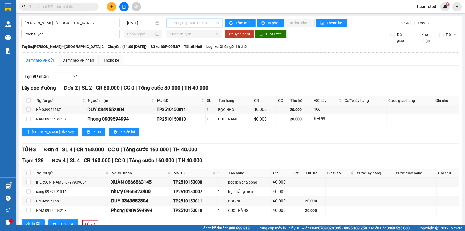
click at [192, 25] on span "11:00 (TC) - 60F-005.87" at bounding box center [194, 23] width 49 height 8
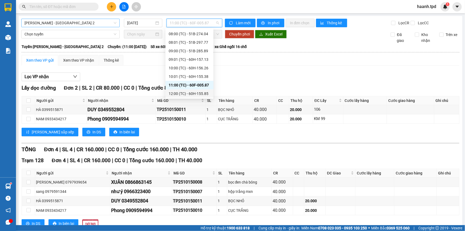
click at [60, 23] on span "Phương Lâm - Sài Gòn 2" at bounding box center [71, 23] width 92 height 8
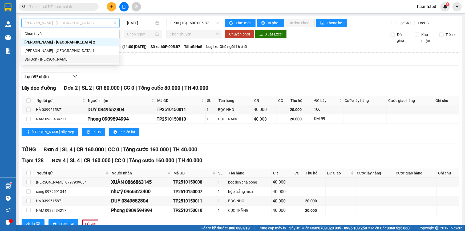
click at [49, 58] on div "Sài Gòn - [PERSON_NAME]" at bounding box center [70, 59] width 91 height 6
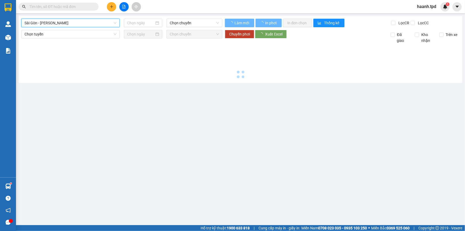
type input "[DATE]"
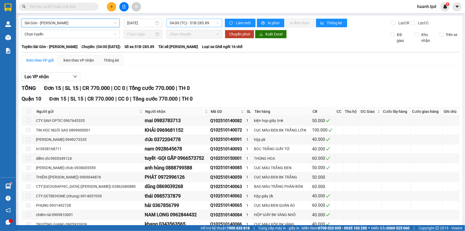
click at [173, 21] on span "04:00 (TC) - 51B-285.89" at bounding box center [194, 23] width 49 height 8
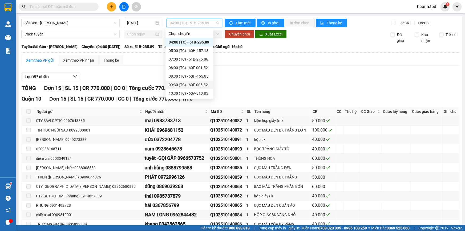
click at [293, 77] on div "Lọc VP nhận" at bounding box center [241, 76] width 438 height 9
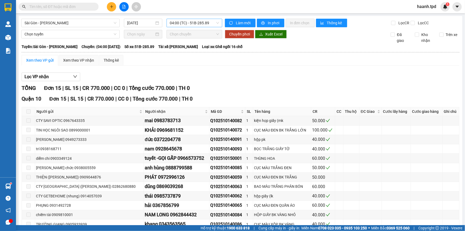
click at [195, 24] on span "04:00 (TC) - 51B-285.89" at bounding box center [194, 23] width 49 height 8
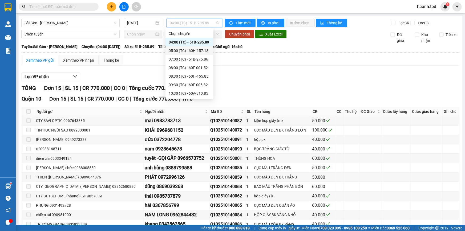
click at [196, 50] on div "05:00 (TC) - 60H-157.13" at bounding box center [190, 51] width 42 height 6
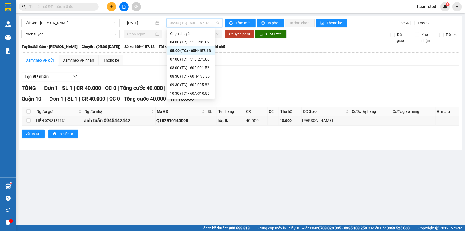
click at [194, 22] on span "05:00 (TC) - 60H-157.13" at bounding box center [194, 23] width 49 height 8
click at [202, 60] on div "07:00 (TC) - 51B-275.86" at bounding box center [191, 59] width 42 height 6
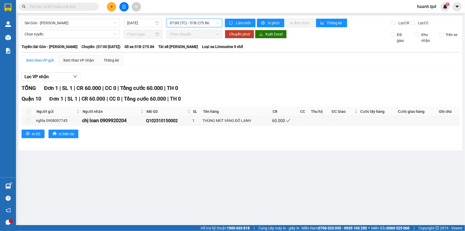
click at [197, 22] on span "07:00 (TC) - 51B-275.86" at bounding box center [194, 23] width 49 height 8
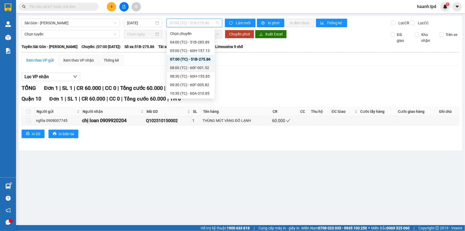
click at [191, 66] on div "08:00 (TC) - 60F-001.52" at bounding box center [191, 68] width 42 height 6
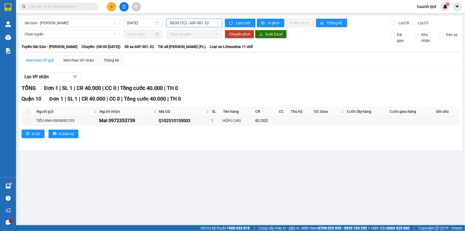
click at [196, 25] on span "08:00 (TC) - 60F-001.52" at bounding box center [194, 23] width 49 height 8
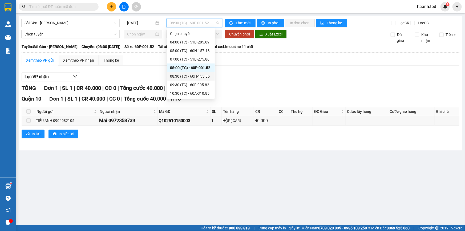
click at [200, 77] on div "08:30 (TC) - 60H-155.85" at bounding box center [191, 76] width 42 height 6
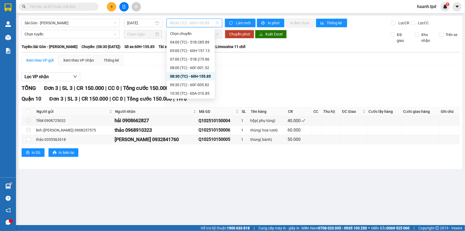
click at [188, 22] on span "08:30 (TC) - 60H-155.85" at bounding box center [194, 23] width 49 height 8
click at [199, 67] on div "09:30 (TC) - 60F-005.82" at bounding box center [191, 68] width 42 height 6
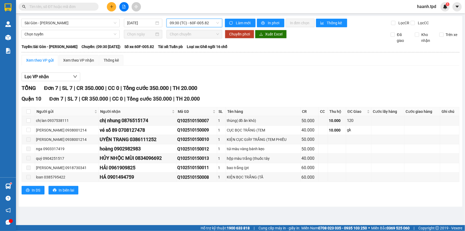
click at [201, 23] on span "09:30 (TC) - 60F-005.82" at bounding box center [194, 23] width 49 height 8
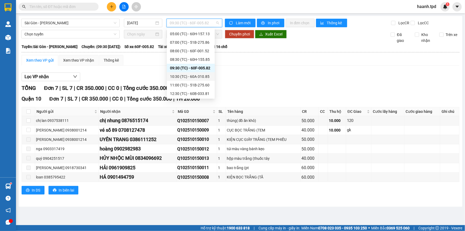
click at [205, 71] on div "Chọn chuyến 04:00 (TC) - 51B-285.89 05:00 (TC) - 60H-157.13 07:00 (TC) - 51B-27…" at bounding box center [191, 55] width 48 height 85
click at [198, 77] on div "10:30 (TC) - 60A-310.85" at bounding box center [191, 77] width 42 height 6
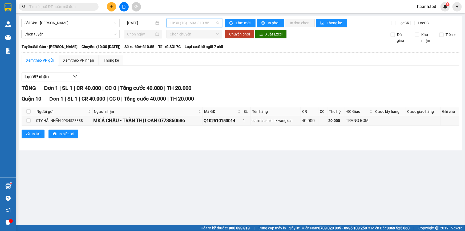
click at [192, 21] on span "10:30 (TC) - 60A-310.85" at bounding box center [194, 23] width 49 height 8
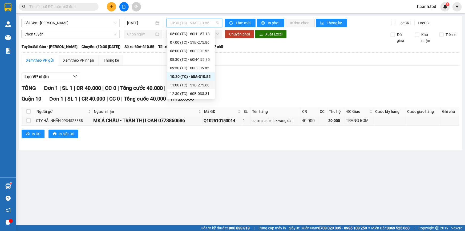
click at [196, 86] on div "11:00 (TC) - 51B-275.60" at bounding box center [191, 85] width 42 height 6
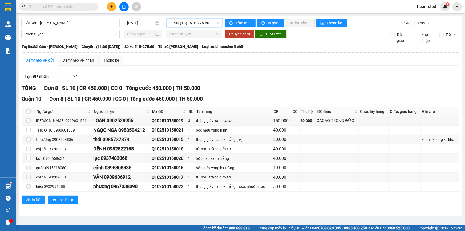
click at [197, 23] on span "11:00 (TC) - 51B-275.60" at bounding box center [194, 23] width 49 height 8
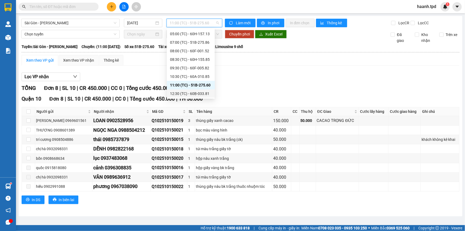
click at [201, 93] on div "12:30 (TC) - 60B-033.81" at bounding box center [191, 94] width 42 height 6
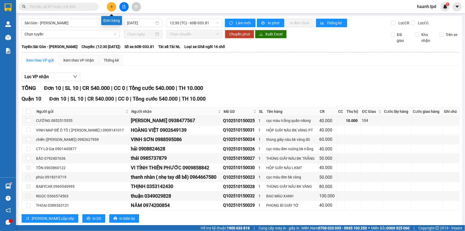
click at [110, 5] on icon "plus" at bounding box center [112, 7] width 4 height 4
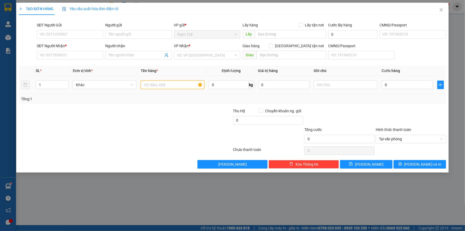
click at [149, 85] on input "text" at bounding box center [173, 84] width 64 height 9
type input "thùng"
click at [76, 36] on input "SĐT Người Gửi" at bounding box center [70, 34] width 66 height 9
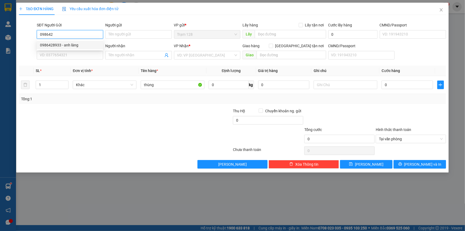
click at [50, 43] on div "0986428933 - anh làng" at bounding box center [70, 45] width 60 height 6
type input "0986428933"
type input "anh làng"
type input "0385339780"
type input "anh thư"
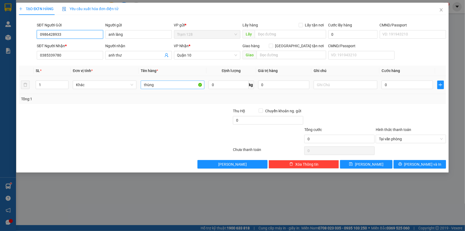
type input "0986428933"
click at [168, 85] on input "thùng" at bounding box center [173, 84] width 64 height 9
type input "thùng đồ ăn"
drag, startPoint x: 389, startPoint y: 85, endPoint x: 385, endPoint y: 82, distance: 4.8
click at [388, 85] on input "0" at bounding box center [407, 84] width 51 height 9
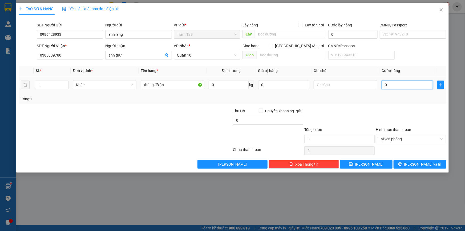
type input "5"
type input "50"
type input "50.000"
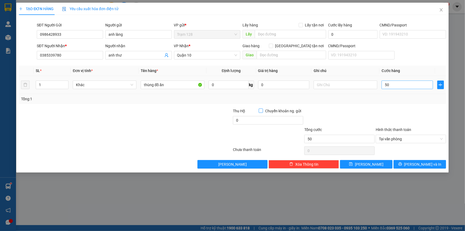
type input "50.000"
click at [281, 84] on input "0" at bounding box center [283, 84] width 51 height 9
type input "200.000"
click at [404, 163] on button "[PERSON_NAME] và In" at bounding box center [420, 164] width 52 height 9
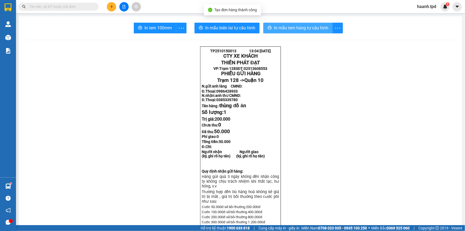
click at [279, 29] on span "In mẫu tem hàng tự cấu hình" at bounding box center [301, 28] width 54 height 7
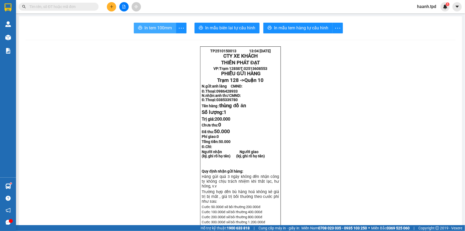
click at [153, 25] on span "In tem 100mm" at bounding box center [157, 28] width 27 height 7
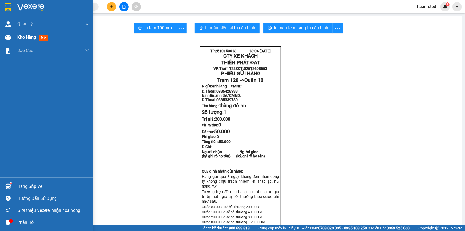
click at [28, 41] on div "Kho hàng mới" at bounding box center [53, 37] width 72 height 13
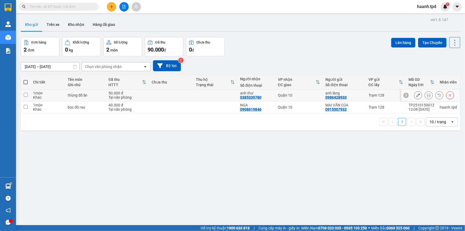
click at [120, 94] on div "50.000 đ" at bounding box center [127, 93] width 38 height 4
checkbox input "true"
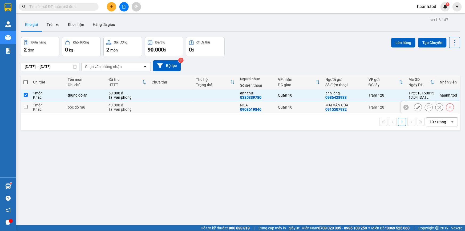
click at [114, 108] on div "Tại văn phòng" at bounding box center [127, 109] width 38 height 4
checkbox input "true"
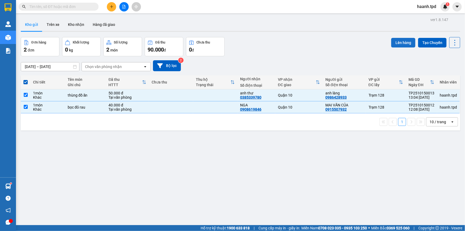
click at [397, 43] on button "Lên hàng" at bounding box center [403, 43] width 24 height 10
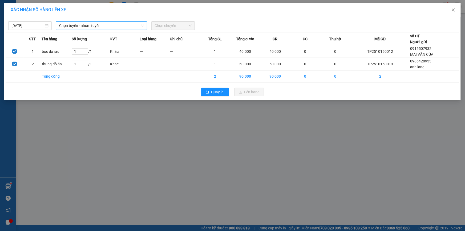
click at [82, 28] on span "Chọn tuyến - nhóm tuyến" at bounding box center [101, 26] width 85 height 8
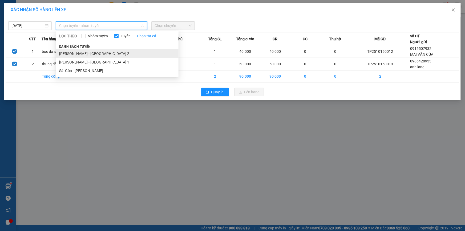
click at [70, 52] on li "Phương Lâm - Sài Gòn 2" at bounding box center [117, 53] width 123 height 9
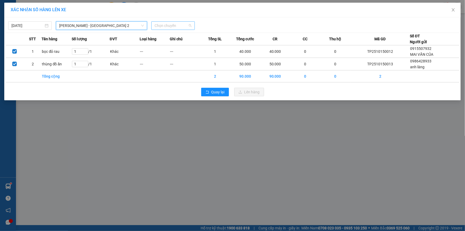
click at [168, 23] on span "Chọn chuyến" at bounding box center [173, 26] width 37 height 8
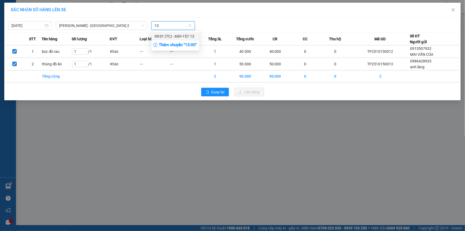
type input "13"
click at [189, 46] on div "Thêm chuyến " 13:00 "" at bounding box center [175, 45] width 48 height 9
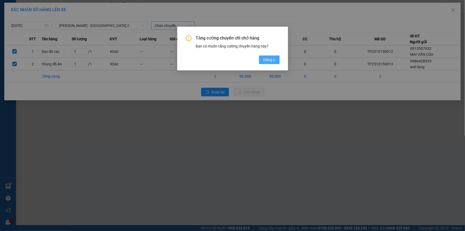
click at [269, 61] on span "Đồng ý" at bounding box center [269, 60] width 12 height 6
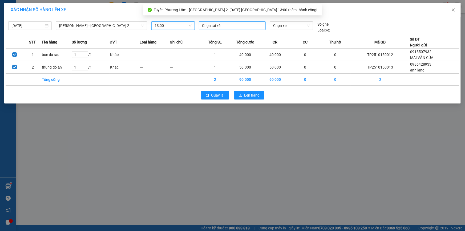
click at [223, 26] on div at bounding box center [232, 25] width 64 height 6
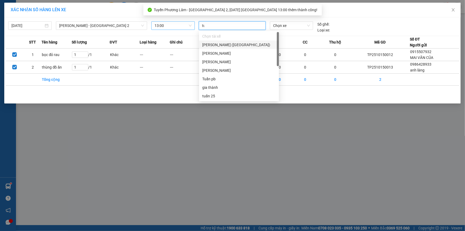
type input "tua"
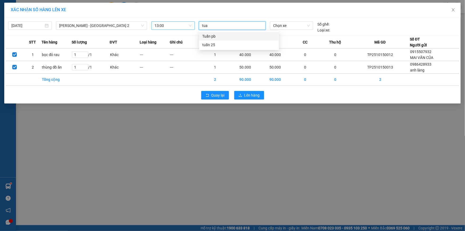
drag, startPoint x: 229, startPoint y: 36, endPoint x: 257, endPoint y: 29, distance: 29.4
click at [229, 36] on div "Tuấn pb" at bounding box center [239, 36] width 74 height 6
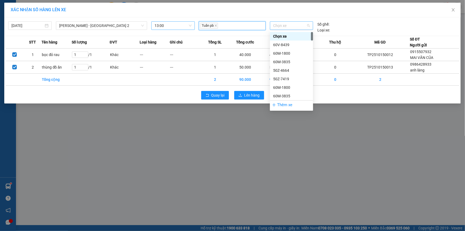
click at [282, 23] on span "Chọn xe" at bounding box center [291, 26] width 37 height 8
type input "582"
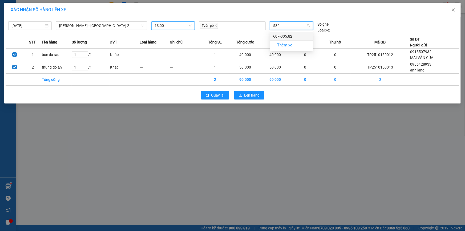
click at [286, 35] on div "60F-005.82" at bounding box center [291, 36] width 37 height 6
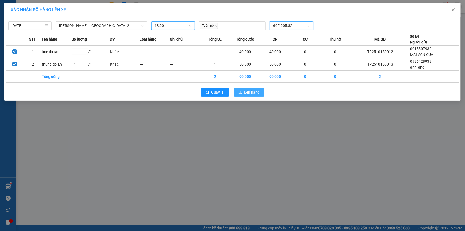
click at [247, 90] on span "Lên hàng" at bounding box center [251, 92] width 15 height 6
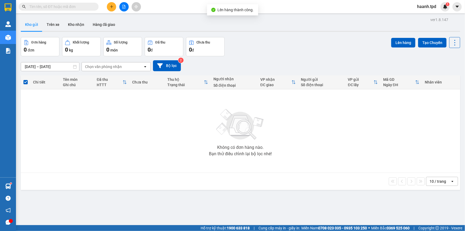
click at [439, 179] on div "10 / trang" at bounding box center [438, 181] width 17 height 5
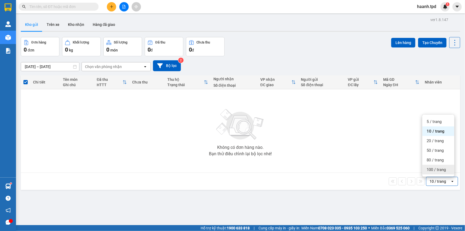
click at [443, 172] on div "100 / trang" at bounding box center [438, 170] width 32 height 10
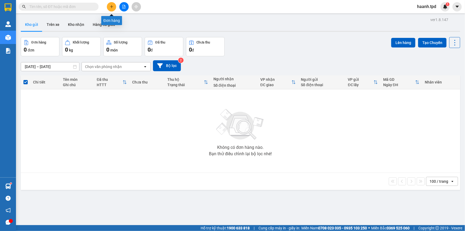
click at [114, 6] on button at bounding box center [111, 6] width 9 height 9
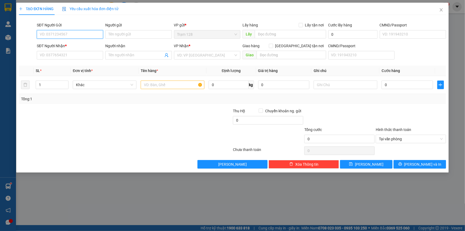
click at [64, 35] on input "SĐT Người Gửi" at bounding box center [70, 34] width 66 height 9
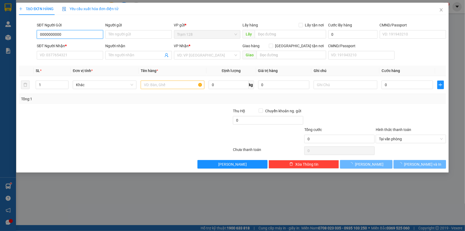
click at [66, 32] on input "0000000000" at bounding box center [70, 34] width 66 height 9
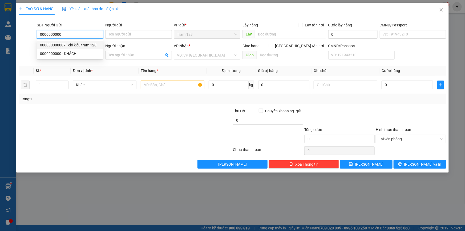
click at [78, 46] on div "000000000007 - chị kiều trạm 128" at bounding box center [70, 45] width 60 height 6
type input "000000000007"
type input "chị kiều trạm 128"
type input "00000000009"
type input "kim hoàng trạm sg"
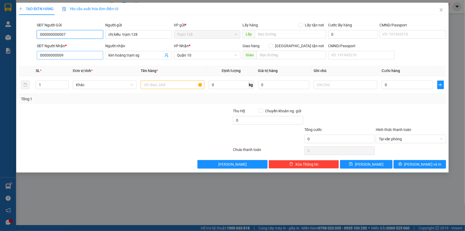
type input "000000000007"
click at [71, 56] on input "00000000009" at bounding box center [70, 55] width 66 height 9
click at [160, 54] on input "kim hoàng trạm sg" at bounding box center [135, 55] width 55 height 6
type input "k"
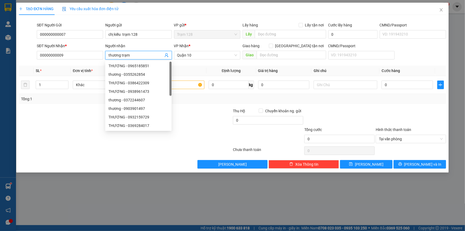
type input "thương trạm"
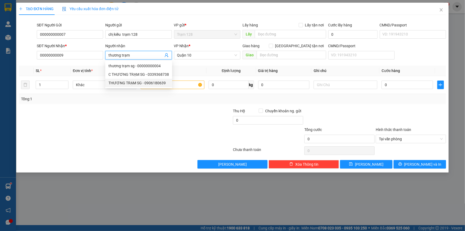
click at [150, 82] on div "THƯƠNG TRẠM SG - 0906180639" at bounding box center [138, 83] width 60 height 6
type input "0906180639"
type input "THƯƠNG TRẠM SG"
click at [160, 83] on input "text" at bounding box center [173, 84] width 64 height 9
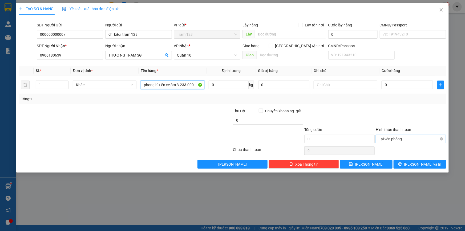
click at [402, 138] on span "Tại văn phòng" at bounding box center [411, 139] width 64 height 8
type input "phong bì tiền xe ôm 3.233.000"
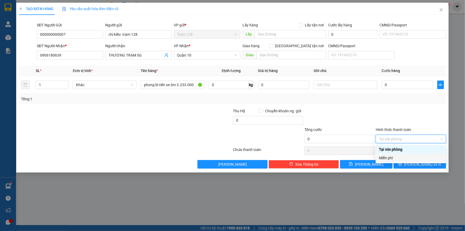
click at [382, 157] on div "Miễn phí" at bounding box center [411, 158] width 64 height 6
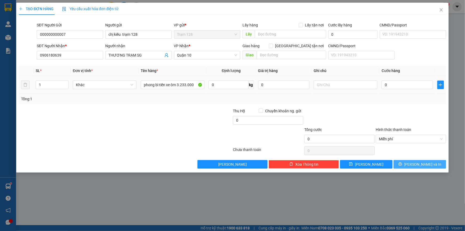
drag, startPoint x: 420, startPoint y: 163, endPoint x: 192, endPoint y: 91, distance: 239.5
click at [420, 162] on span "[PERSON_NAME] và In" at bounding box center [422, 164] width 37 height 6
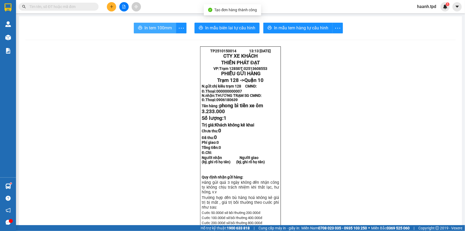
click at [161, 27] on span "In tem 100mm" at bounding box center [157, 28] width 27 height 7
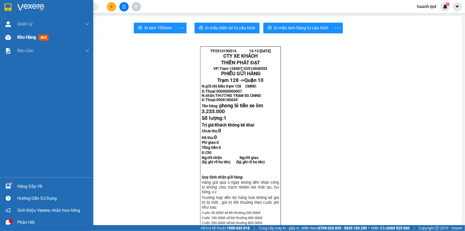
click at [21, 38] on span "Kho hàng" at bounding box center [26, 37] width 19 height 5
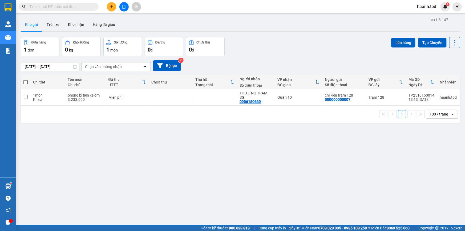
click at [219, 155] on div "ver 1.8.147 Kho gửi Trên xe Kho nhận Hàng đã giao Đơn hàng 1 đơn Khối lượng 0 k…" at bounding box center [241, 131] width 444 height 231
click at [79, 23] on button "Kho nhận" at bounding box center [76, 24] width 25 height 13
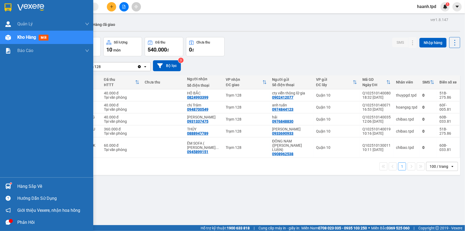
click at [29, 185] on div "Hàng sắp về" at bounding box center [53, 186] width 72 height 8
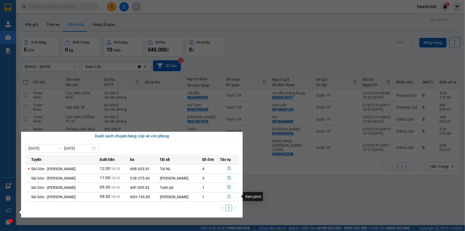
click at [228, 195] on icon "file-done" at bounding box center [229, 197] width 3 height 4
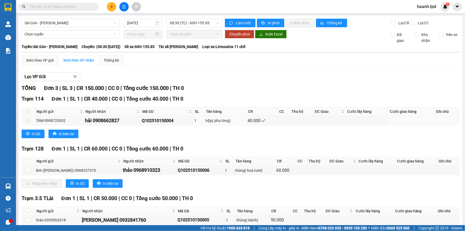
scroll to position [27, 0]
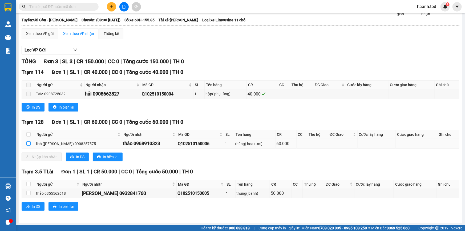
click at [27, 141] on input "checkbox" at bounding box center [28, 143] width 4 height 4
checkbox input "true"
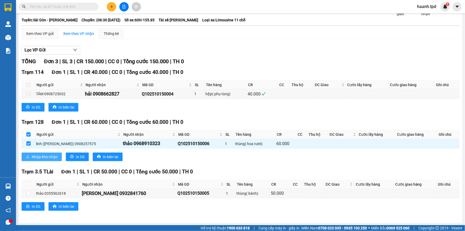
click at [47, 155] on span "Nhập kho nhận" at bounding box center [45, 157] width 26 height 6
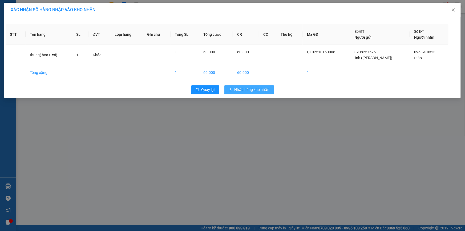
click at [244, 88] on span "Nhập hàng kho nhận" at bounding box center [251, 90] width 35 height 6
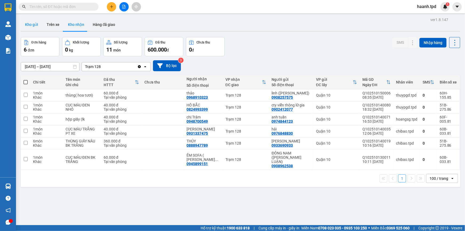
click at [33, 26] on button "Kho gửi" at bounding box center [32, 24] width 22 height 13
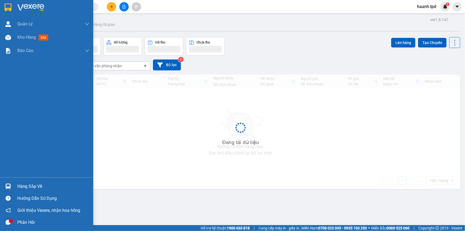
click at [21, 188] on div "Hàng sắp về" at bounding box center [53, 186] width 72 height 8
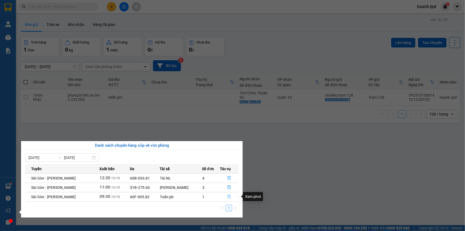
click at [230, 195] on icon "file-done" at bounding box center [229, 197] width 3 height 4
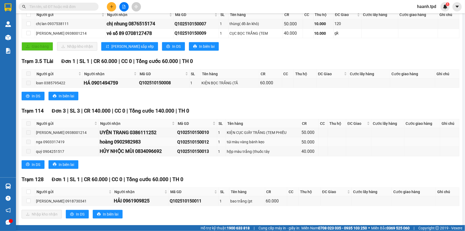
scroll to position [104, 0]
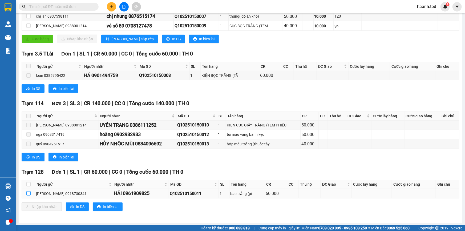
click at [30, 192] on input "checkbox" at bounding box center [28, 193] width 4 height 4
checkbox input "true"
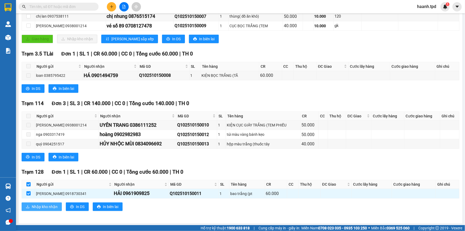
click at [54, 207] on span "Nhập kho nhận" at bounding box center [45, 207] width 26 height 6
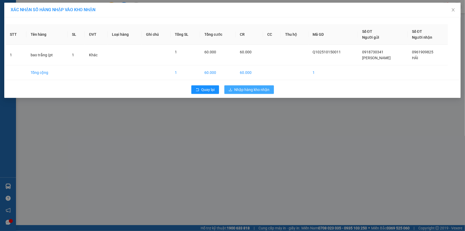
click at [261, 90] on span "Nhập hàng kho nhận" at bounding box center [251, 90] width 35 height 6
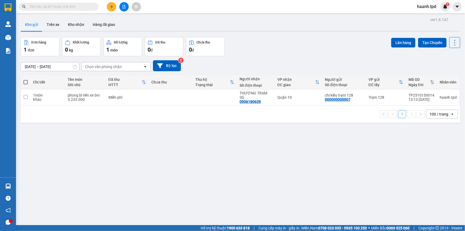
click at [158, 176] on div "ver 1.8.147 Kho gửi Trên xe Kho nhận Hàng đã giao Đơn hàng 1 đơn Khối lượng 0 k…" at bounding box center [241, 131] width 444 height 231
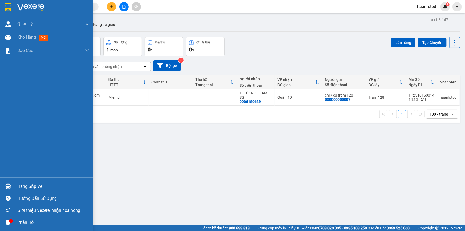
click at [16, 186] on div "Hàng sắp về" at bounding box center [46, 186] width 93 height 12
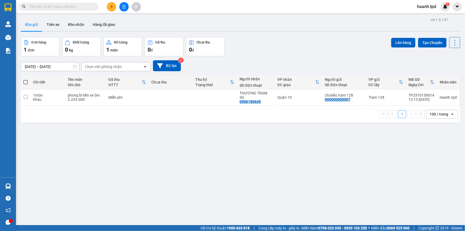
click at [282, 203] on section "Kết quả tìm kiếm ( 0 ) Bộ lọc No Data haanh.tpd 1 Quản Lý Quản lý khách hàng mớ…" at bounding box center [232, 115] width 465 height 231
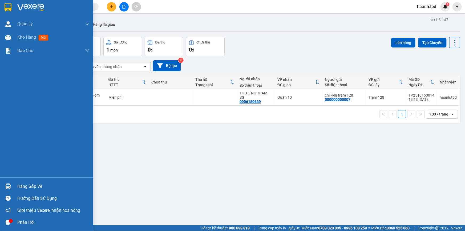
click at [32, 182] on div "Hàng sắp về" at bounding box center [53, 186] width 72 height 8
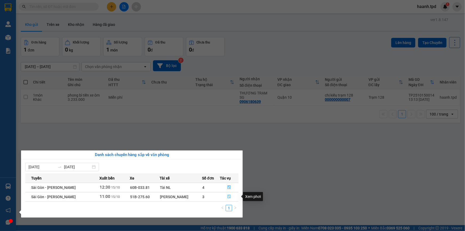
click at [228, 197] on icon "file-done" at bounding box center [229, 197] width 4 height 4
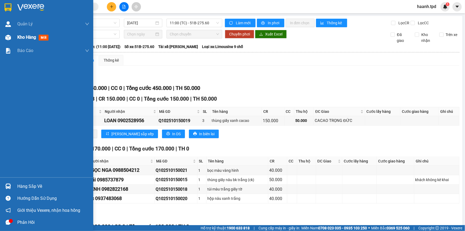
click at [21, 37] on span "Kho hàng" at bounding box center [26, 37] width 19 height 5
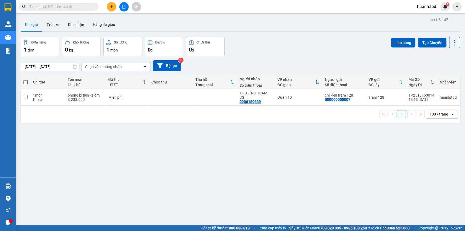
click at [197, 139] on div "ver 1.8.147 Kho gửi Trên xe Kho nhận Hàng đã giao Đơn hàng 1 đơn Khối lượng 0 k…" at bounding box center [241, 131] width 444 height 231
click at [267, 154] on div "ver 1.8.147 Kho gửi Trên xe Kho nhận Hàng đã giao Đơn hàng 1 đơn Khối lượng 0 k…" at bounding box center [241, 131] width 444 height 231
click at [79, 24] on button "Kho nhận" at bounding box center [76, 24] width 25 height 13
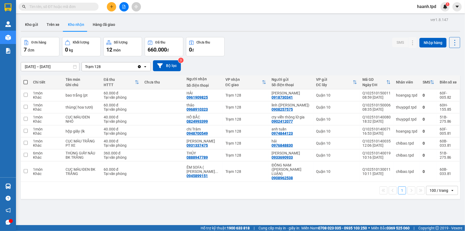
click at [269, 201] on div "ver 1.8.147 Kho gửi Trên xe Kho nhận Hàng đã giao Đơn hàng 7 đơn Khối lượng 0 k…" at bounding box center [241, 131] width 444 height 231
click at [32, 29] on button "Kho gửi" at bounding box center [32, 24] width 22 height 13
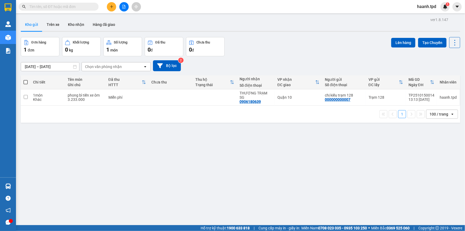
click at [234, 167] on div "ver 1.8.147 Kho gửi Trên xe Kho nhận Hàng đã giao Đơn hàng 1 đơn Khối lượng 0 k…" at bounding box center [241, 131] width 444 height 231
click at [215, 166] on div "ver 1.8.147 Kho gửi Trên xe Kho nhận Hàng đã giao Đơn hàng 1 đơn Khối lượng 0 k…" at bounding box center [241, 131] width 444 height 231
click at [448, 96] on icon at bounding box center [450, 97] width 4 height 4
click at [288, 159] on div "ver 1.8.147 Kho gửi Trên xe Kho nhận Hàng đã giao Đơn hàng 1 đơn Khối lượng 0 k…" at bounding box center [241, 131] width 444 height 231
click at [418, 95] on button at bounding box center [417, 97] width 7 height 9
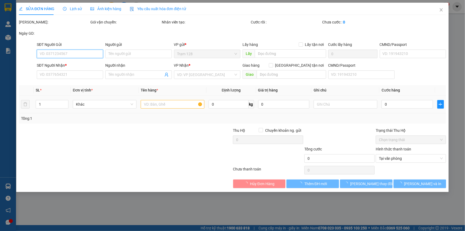
type input "000000000007"
type input "chị kiều trạm 128"
type input "0906180639"
type input "THƯƠNG TRẠM SG"
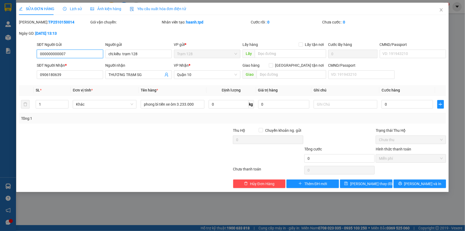
drag, startPoint x: 42, startPoint y: 55, endPoint x: 99, endPoint y: 53, distance: 57.3
click at [99, 53] on input "000000000007" at bounding box center [70, 54] width 66 height 9
type input "0989790207"
click at [148, 54] on input "chị kiều trạm 128" at bounding box center [138, 54] width 66 height 9
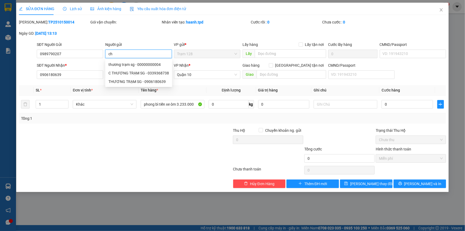
type input "c"
type input "lấy hàng 119"
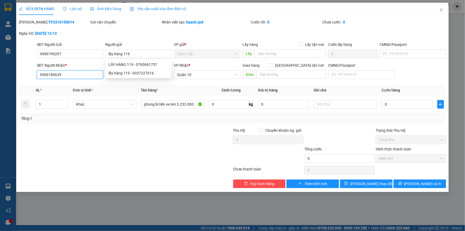
click at [69, 77] on input "0906180639" at bounding box center [70, 74] width 66 height 9
type input "0"
type input "0862348116"
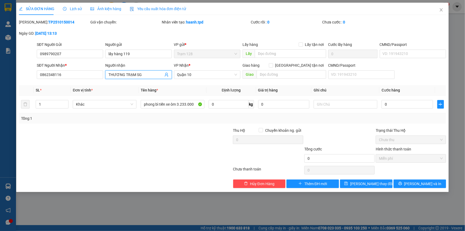
click at [141, 75] on input "THƯƠNG TRẠM SG" at bounding box center [135, 75] width 55 height 6
type input "T"
type input "hùng cường"
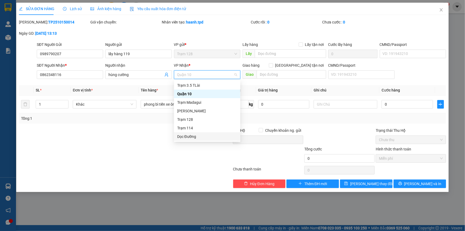
click at [187, 136] on div "Dọc Đường" at bounding box center [207, 136] width 60 height 6
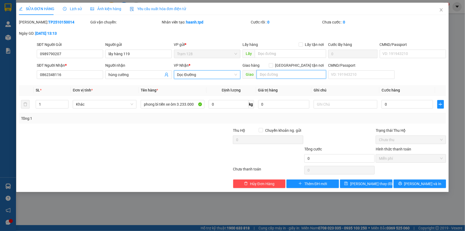
click at [286, 71] on input "text" at bounding box center [292, 74] width 70 height 9
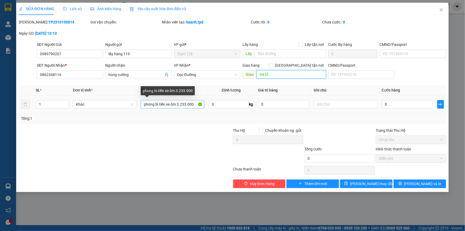
type input "n4 tđ"
click at [153, 102] on input "phong bì tiền xe ôm 3.233.000" at bounding box center [173, 104] width 64 height 9
drag, startPoint x: 143, startPoint y: 106, endPoint x: 197, endPoint y: 105, distance: 54.1
click at [197, 105] on input "phong bì tiền xe ôm 3.233.000" at bounding box center [173, 104] width 64 height 9
type input "thùng đồ ăn"
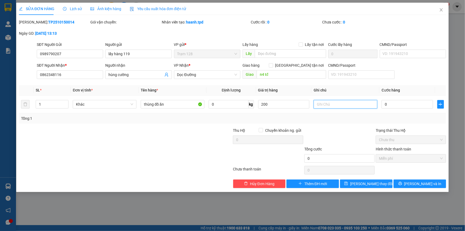
type input "200.000"
type input "50.000"
click at [417, 158] on span "Miễn phí" at bounding box center [411, 158] width 64 height 8
click at [417, 181] on span "[PERSON_NAME] và In" at bounding box center [422, 184] width 37 height 6
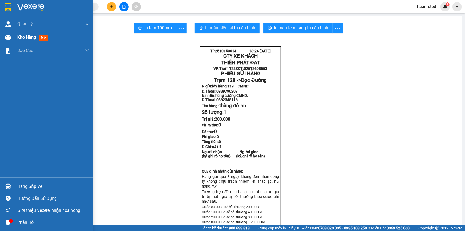
click at [19, 40] on div "Kho hàng mới" at bounding box center [33, 37] width 33 height 7
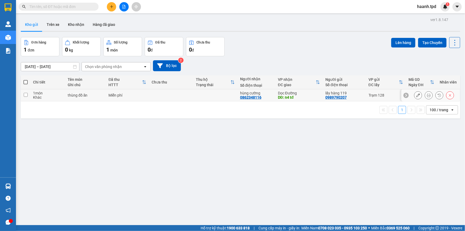
click at [414, 96] on button at bounding box center [417, 95] width 7 height 9
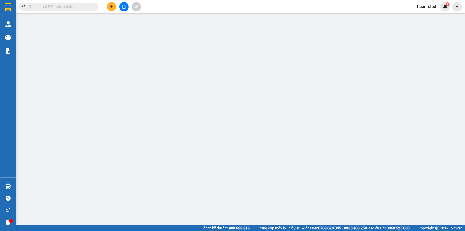
type input "0989790207"
type input "lấy hàng 119"
type input "0862348116"
type input "hùng cường"
type input "n4 tđ"
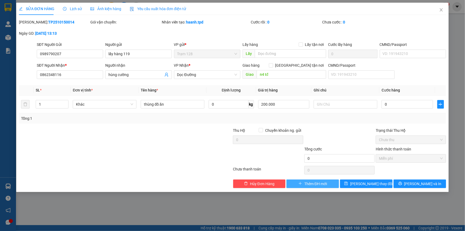
click at [312, 187] on button "Thêm ĐH mới" at bounding box center [312, 183] width 52 height 9
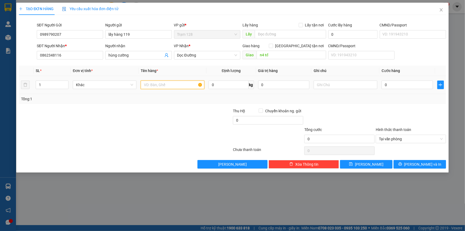
click at [155, 86] on input "text" at bounding box center [173, 84] width 64 height 9
type input "thùng đồ ăn"
type input "200.000"
type input "4"
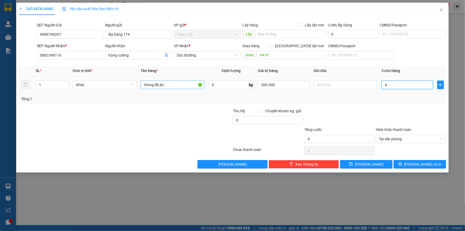
type input "40"
type input "4"
type input "0"
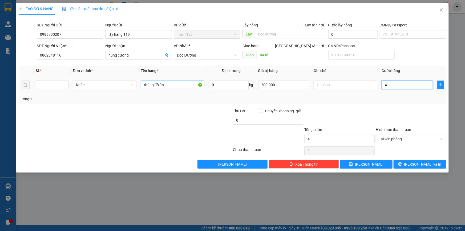
type input "0"
type input "05"
type input "5"
type input "050"
type input "50"
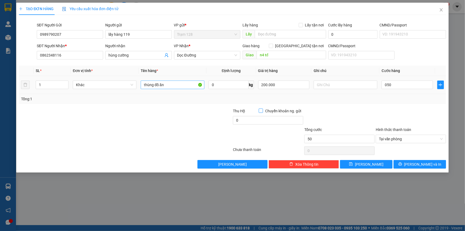
type input "50.000"
click at [241, 119] on input "0" at bounding box center [268, 120] width 70 height 9
type input "30.000"
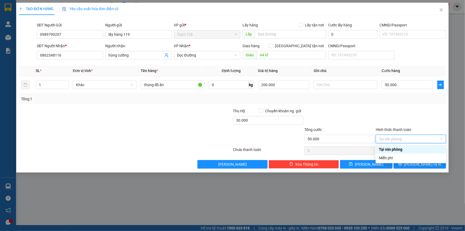
drag, startPoint x: 353, startPoint y: 116, endPoint x: 366, endPoint y: 122, distance: 13.8
click at [354, 116] on div at bounding box center [339, 117] width 71 height 19
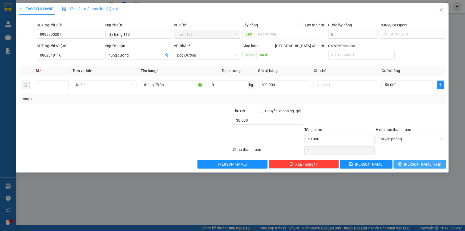
click at [419, 163] on span "[PERSON_NAME] và In" at bounding box center [422, 164] width 37 height 6
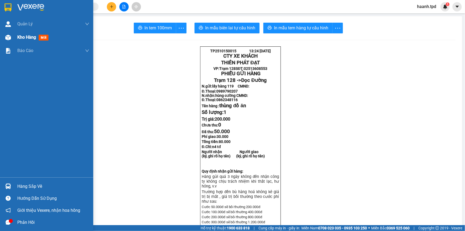
click at [32, 40] on span "Kho hàng" at bounding box center [26, 37] width 19 height 5
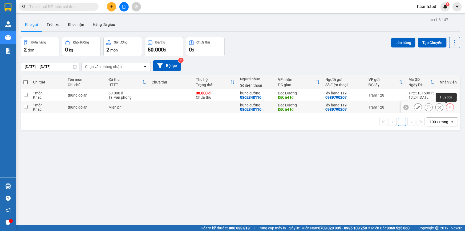
click at [446, 109] on button at bounding box center [449, 107] width 7 height 9
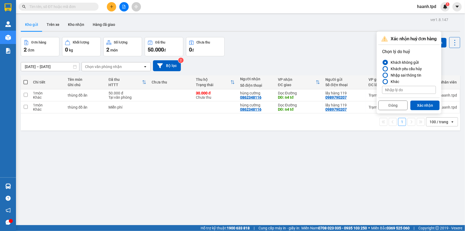
click at [398, 90] on input at bounding box center [409, 90] width 54 height 8
type input "trùng"
click at [419, 105] on button "Xác nhận" at bounding box center [424, 105] width 29 height 10
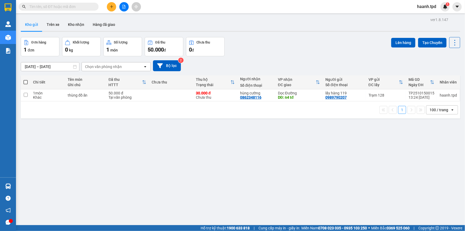
click at [285, 148] on div "ver 1.8.147 Kho gửi Trên xe Kho nhận Hàng đã giao Đơn hàng 1 đơn Khối lượng 0 k…" at bounding box center [241, 131] width 444 height 231
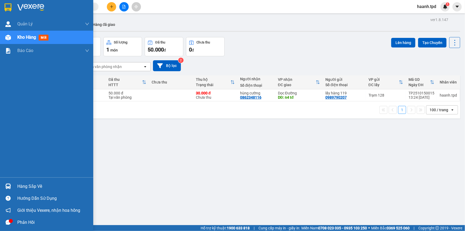
click at [23, 188] on div "Hàng sắp về" at bounding box center [53, 186] width 72 height 8
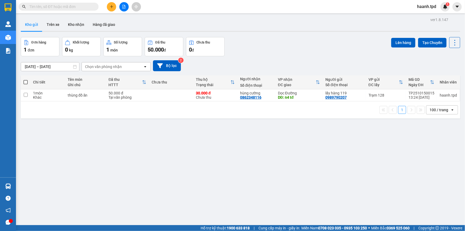
click at [266, 172] on section "Kết quả tìm kiếm ( 0 ) Bộ lọc No Data haanh.tpd 1 Quản Lý Quản lý khách hàng mớ…" at bounding box center [232, 115] width 465 height 231
click at [75, 26] on button "Kho nhận" at bounding box center [76, 24] width 25 height 13
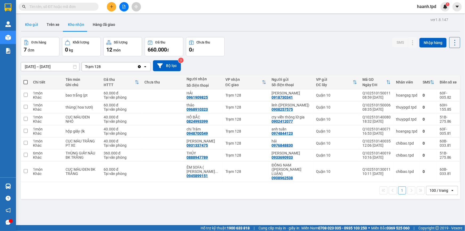
click at [25, 25] on button "Kho gửi" at bounding box center [32, 24] width 22 height 13
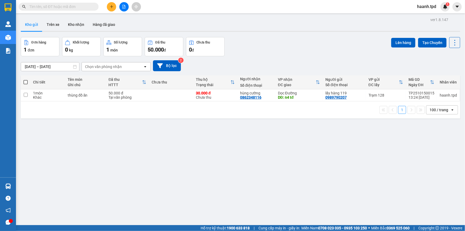
click at [296, 133] on div "ver 1.8.147 Kho gửi Trên xe Kho nhận Hàng đã giao Đơn hàng 1 đơn Khối lượng 0 k…" at bounding box center [241, 131] width 444 height 231
click at [112, 3] on button at bounding box center [111, 6] width 9 height 9
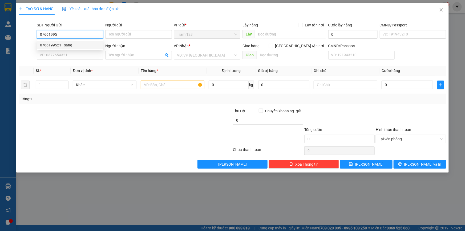
click at [74, 46] on div "0766199521 - sang" at bounding box center [70, 45] width 60 height 6
type input "0766199521"
type input "sang"
type input "0931427034"
type input "hoàng"
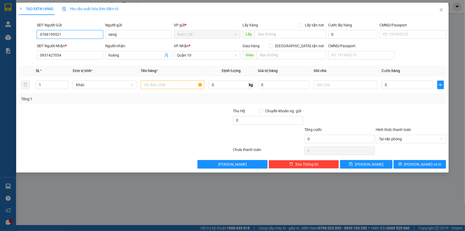
type input "0766199521"
drag, startPoint x: 116, startPoint y: 147, endPoint x: 100, endPoint y: 82, distance: 67.3
click at [116, 147] on div at bounding box center [125, 150] width 214 height 11
click at [161, 88] on input "text" at bounding box center [173, 84] width 64 height 9
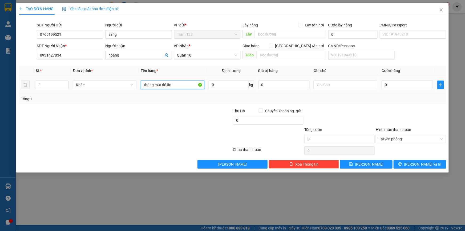
type input "thùng mút đồ ăn"
type input "500.000"
type input "7"
type input "70"
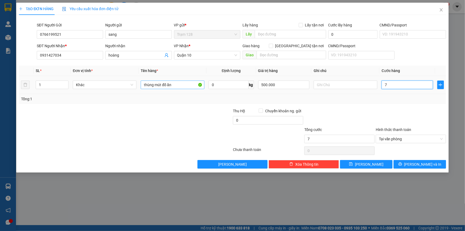
type input "70"
type input "70.000"
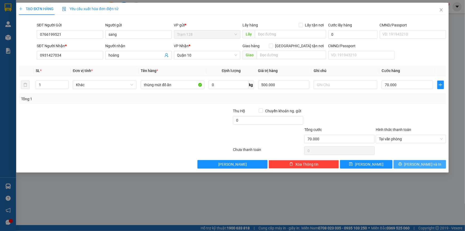
click at [422, 165] on span "[PERSON_NAME] và In" at bounding box center [422, 164] width 37 height 6
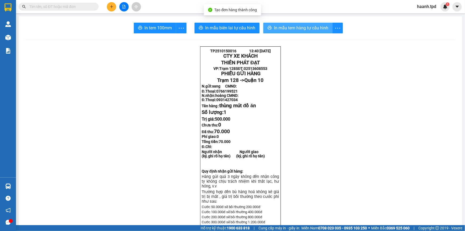
drag, startPoint x: 301, startPoint y: 29, endPoint x: 311, endPoint y: 72, distance: 43.6
click at [301, 31] on span "In mẫu tem hàng tự cấu hình" at bounding box center [301, 28] width 54 height 7
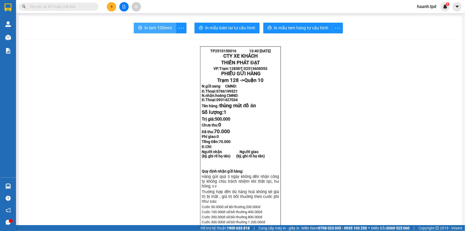
click at [155, 27] on span "In tem 100mm" at bounding box center [157, 28] width 27 height 7
click at [113, 9] on button at bounding box center [111, 6] width 9 height 9
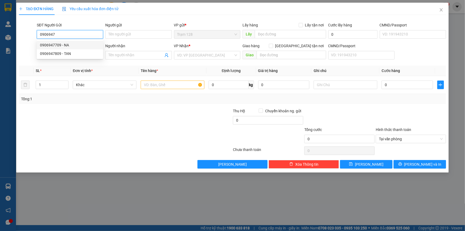
click at [75, 44] on div "0906947709 - NA" at bounding box center [70, 45] width 60 height 6
type input "0906947709"
type input "NA"
type input "075190023725"
type input "0915513344"
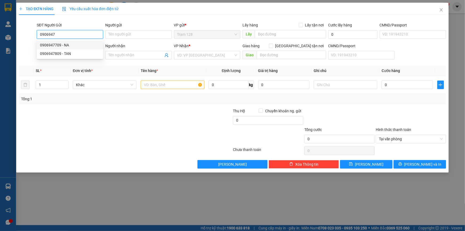
type input "HẠNH"
type input "082186000179"
type input "0906947709"
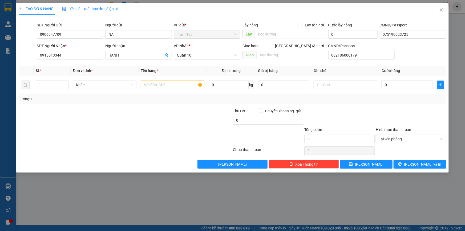
drag, startPoint x: 63, startPoint y: 133, endPoint x: 93, endPoint y: 102, distance: 43.7
click at [63, 133] on div at bounding box center [89, 136] width 143 height 19
click at [152, 87] on input "text" at bounding box center [173, 84] width 64 height 9
type input "bọc trắng giấy tờ"
click at [390, 84] on input "0" at bounding box center [407, 84] width 51 height 9
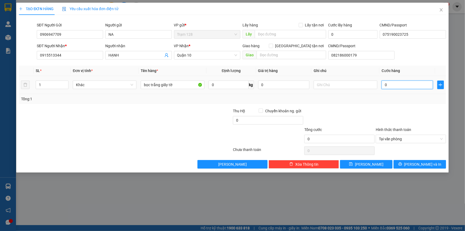
type input "4"
type input "40"
type input "40.000"
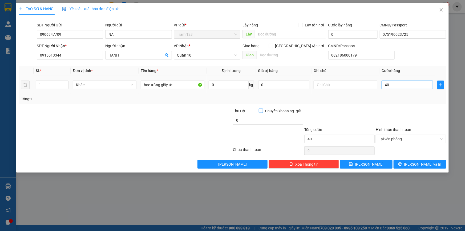
type input "40.000"
click at [422, 165] on span "[PERSON_NAME] và In" at bounding box center [422, 164] width 37 height 6
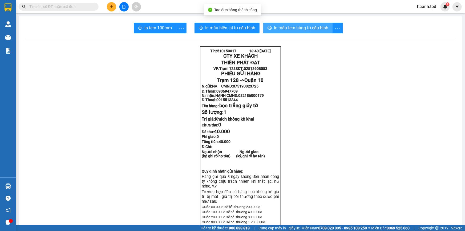
click at [286, 30] on span "In mẫu tem hàng tự cấu hình" at bounding box center [301, 28] width 54 height 7
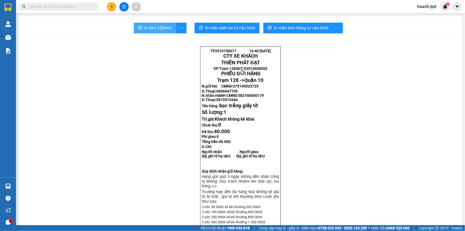
click at [160, 31] on span "In tem 100mm" at bounding box center [157, 28] width 27 height 7
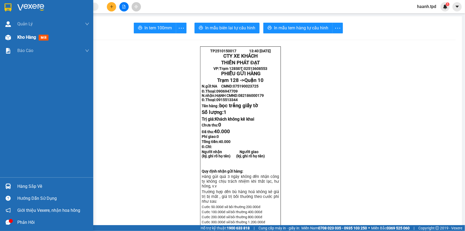
click at [19, 40] on div "Kho hàng mới" at bounding box center [33, 37] width 33 height 7
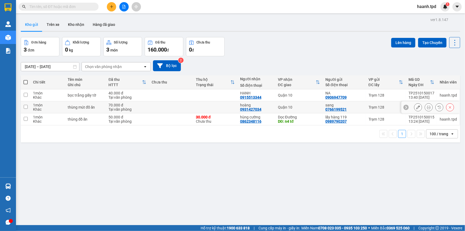
click at [205, 109] on td at bounding box center [215, 107] width 44 height 12
checkbox input "true"
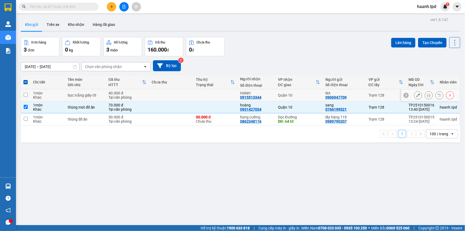
click at [208, 95] on td at bounding box center [215, 95] width 44 height 12
checkbox input "true"
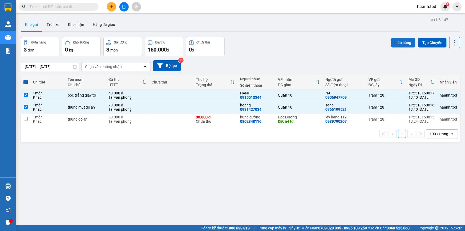
click at [402, 43] on button "Lên hàng" at bounding box center [403, 43] width 24 height 10
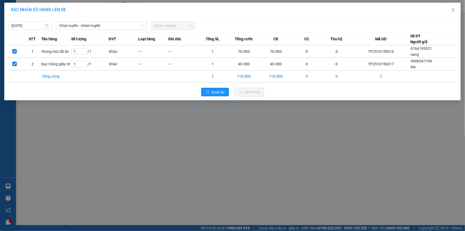
click at [114, 19] on div "15/10/2025 Chọn tuyến - nhóm tuyến Chọn chuyến" at bounding box center [233, 24] width 454 height 11
click at [116, 24] on span "Chọn tuyến - nhóm tuyến" at bounding box center [101, 26] width 85 height 8
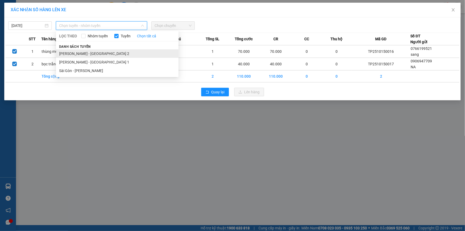
click at [106, 54] on li "Phương Lâm - Sài Gòn 2" at bounding box center [117, 53] width 123 height 9
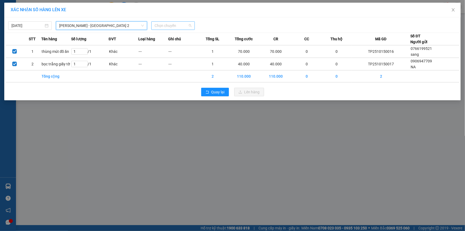
click at [171, 26] on span "Chọn chuyến" at bounding box center [173, 26] width 37 height 8
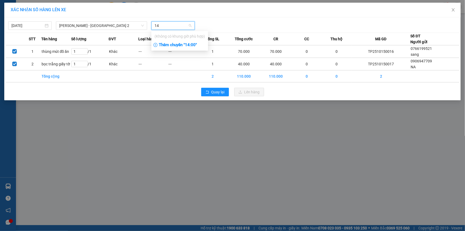
type input "14"
click at [196, 48] on div "Thêm chuyến " 14:00 "" at bounding box center [179, 45] width 57 height 9
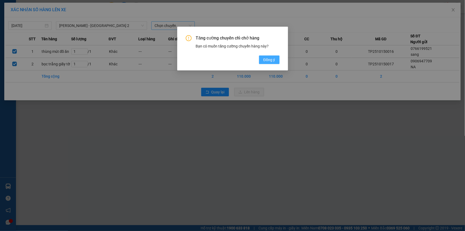
click at [268, 59] on span "Đồng ý" at bounding box center [269, 60] width 12 height 6
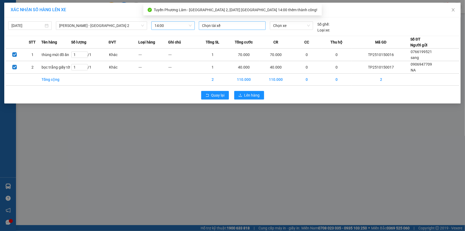
click at [206, 24] on div at bounding box center [232, 25] width 64 height 6
type input "thành"
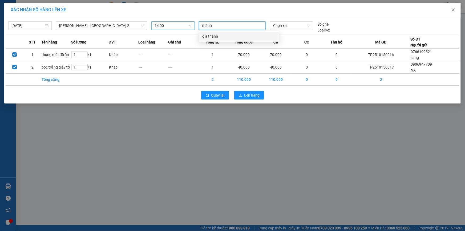
click at [226, 33] on div "gia thành" at bounding box center [239, 36] width 74 height 6
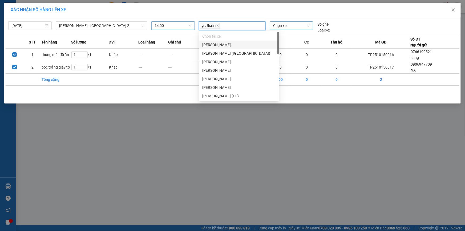
click at [280, 27] on span "Chọn xe" at bounding box center [291, 26] width 37 height 8
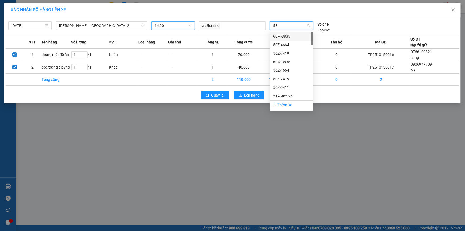
type input "580"
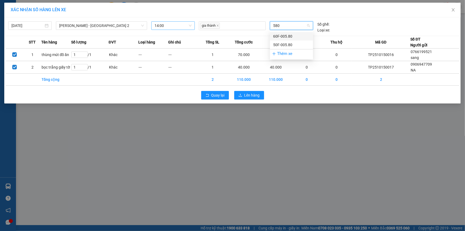
drag, startPoint x: 289, startPoint y: 32, endPoint x: 289, endPoint y: 35, distance: 3.8
click at [289, 35] on div "60F-005.80" at bounding box center [291, 36] width 43 height 9
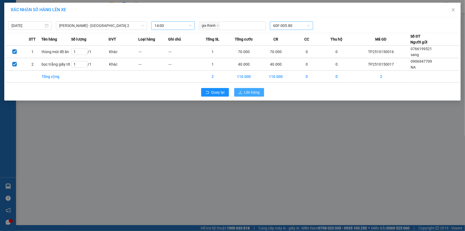
click at [250, 93] on span "Lên hàng" at bounding box center [251, 92] width 15 height 6
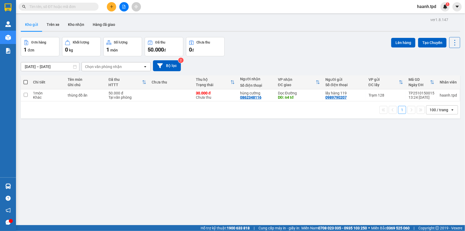
drag, startPoint x: 208, startPoint y: 164, endPoint x: 232, endPoint y: 201, distance: 44.1
click at [207, 165] on div "ver 1.8.147 Kho gửi Trên xe Kho nhận Hàng đã giao Đơn hàng 1 đơn Khối lượng 0 k…" at bounding box center [241, 131] width 444 height 231
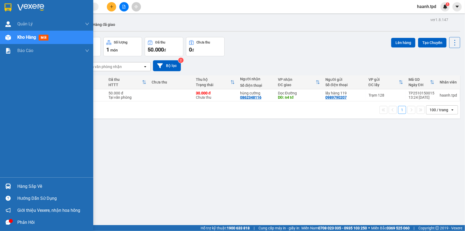
click at [23, 188] on div "Hàng sắp về" at bounding box center [53, 186] width 72 height 8
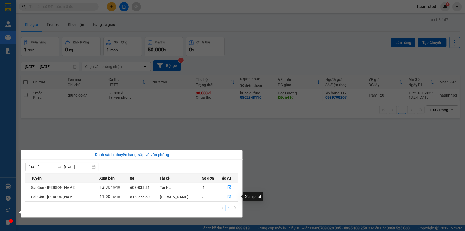
click at [229, 196] on icon "file-done" at bounding box center [229, 197] width 4 height 4
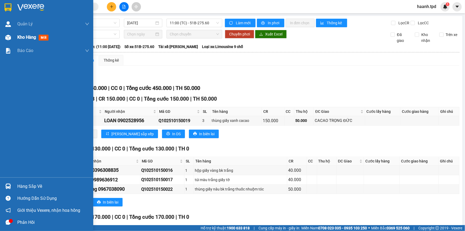
click at [20, 40] on div "Kho hàng mới" at bounding box center [33, 37] width 33 height 7
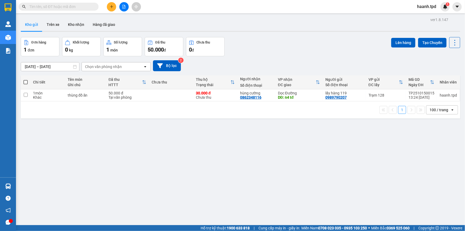
click at [221, 135] on div "ver 1.8.147 Kho gửi Trên xe Kho nhận Hàng đã giao Đơn hàng 1 đơn Khối lượng 0 k…" at bounding box center [241, 131] width 444 height 231
click at [73, 23] on button "Kho nhận" at bounding box center [76, 24] width 25 height 13
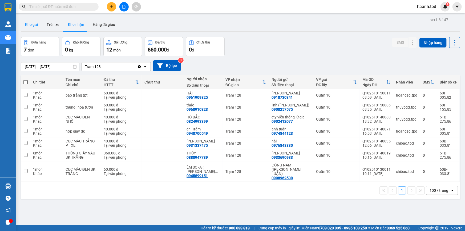
drag, startPoint x: 26, startPoint y: 23, endPoint x: 29, endPoint y: 25, distance: 3.3
click at [27, 23] on button "Kho gửi" at bounding box center [32, 24] width 22 height 13
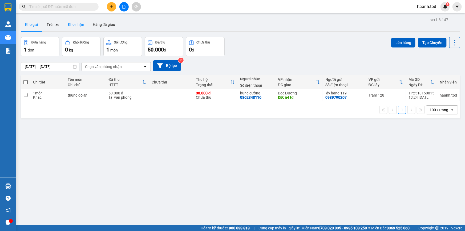
click at [76, 23] on button "Kho nhận" at bounding box center [76, 24] width 25 height 13
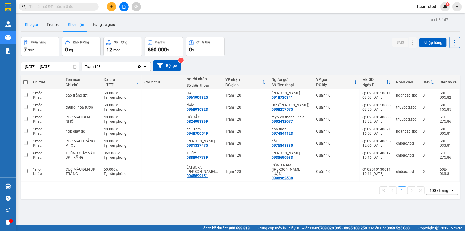
click at [32, 22] on button "Kho gửi" at bounding box center [32, 24] width 22 height 13
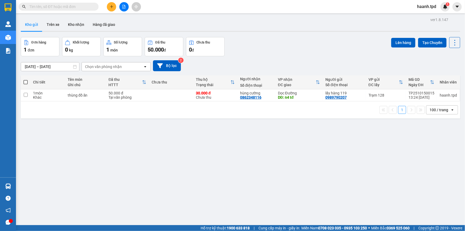
click at [211, 141] on div "ver 1.8.147 Kho gửi Trên xe Kho nhận Hàng đã giao Đơn hàng 1 đơn Khối lượng 0 k…" at bounding box center [241, 131] width 444 height 231
click at [66, 26] on button "Kho nhận" at bounding box center [76, 24] width 25 height 13
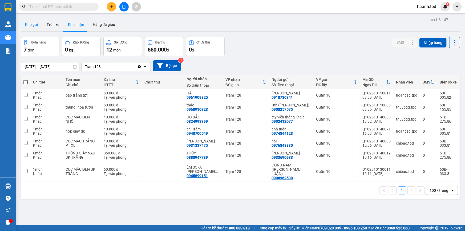
click at [33, 26] on button "Kho gửi" at bounding box center [32, 24] width 22 height 13
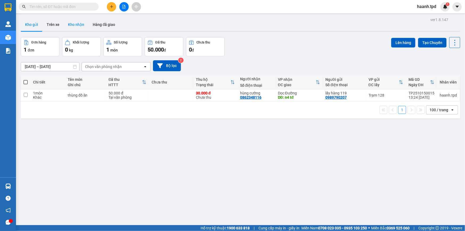
drag, startPoint x: 80, startPoint y: 27, endPoint x: 84, endPoint y: 30, distance: 5.1
click at [79, 28] on button "Kho nhận" at bounding box center [76, 24] width 25 height 13
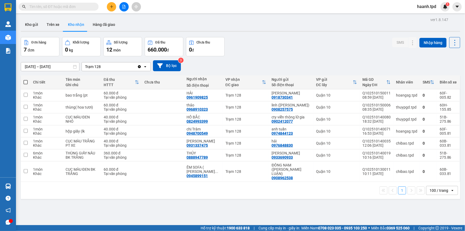
click at [26, 25] on button "Kho gửi" at bounding box center [32, 24] width 22 height 13
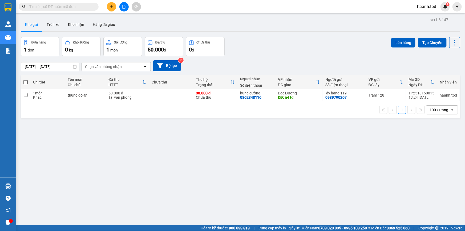
click at [215, 149] on div "ver 1.8.147 Kho gửi Trên xe Kho nhận Hàng đã giao Đơn hàng 1 đơn Khối lượng 0 k…" at bounding box center [241, 131] width 444 height 231
click at [191, 137] on div "ver 1.8.147 Kho gửi Trên xe Kho nhận Hàng đã giao Đơn hàng 1 đơn Khối lượng 0 k…" at bounding box center [241, 131] width 444 height 231
click at [206, 139] on div "ver 1.8.147 Kho gửi Trên xe Kho nhận Hàng đã giao Đơn hàng 1 đơn Khối lượng 0 k…" at bounding box center [241, 131] width 444 height 231
click at [73, 27] on button "Kho nhận" at bounding box center [76, 24] width 25 height 13
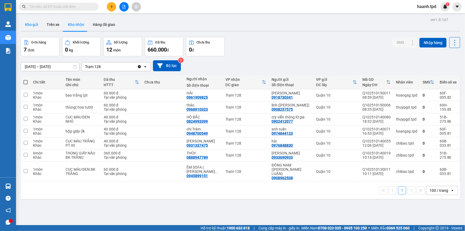
click at [33, 27] on button "Kho gửi" at bounding box center [32, 24] width 22 height 13
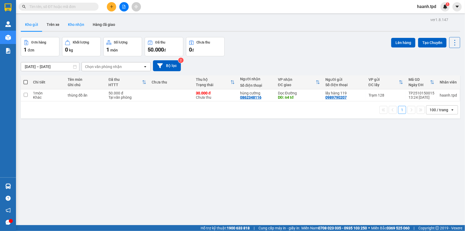
click at [78, 27] on button "Kho nhận" at bounding box center [76, 24] width 25 height 13
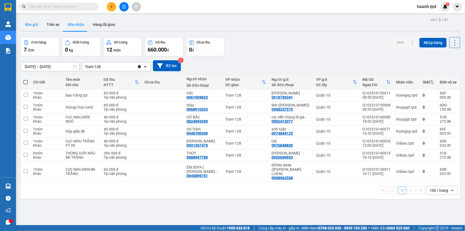
click at [33, 22] on button "Kho gửi" at bounding box center [32, 24] width 22 height 13
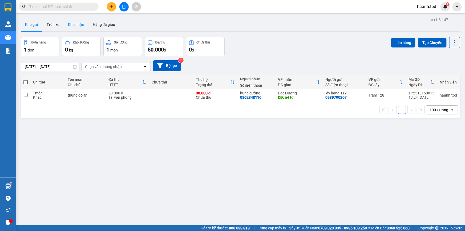
click at [70, 24] on button "Kho nhận" at bounding box center [76, 24] width 25 height 13
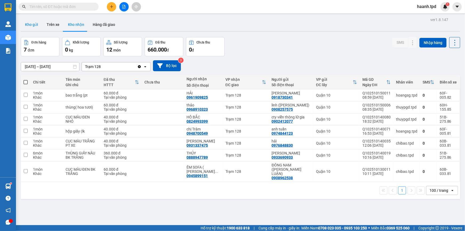
click at [40, 25] on button "Kho gửi" at bounding box center [32, 24] width 22 height 13
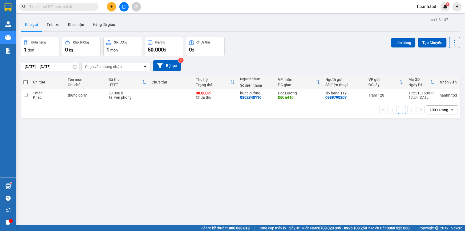
click at [229, 203] on div "ver 1.8.147 Kho gửi Trên xe Kho nhận Hàng đã giao Đơn hàng 1 đơn Khối lượng 0 k…" at bounding box center [241, 131] width 444 height 231
click at [76, 27] on button "Kho nhận" at bounding box center [76, 24] width 25 height 13
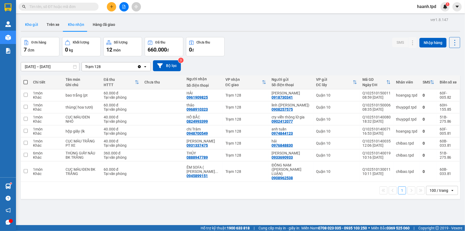
click at [29, 19] on button "Kho gửi" at bounding box center [32, 24] width 22 height 13
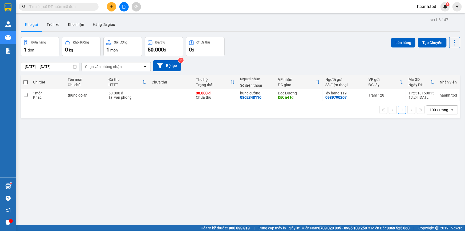
click at [222, 160] on div "ver 1.8.147 Kho gửi Trên xe Kho nhận Hàng đã giao Đơn hàng 1 đơn Khối lượng 0 k…" at bounding box center [241, 131] width 444 height 231
click at [75, 26] on button "Kho nhận" at bounding box center [76, 24] width 25 height 13
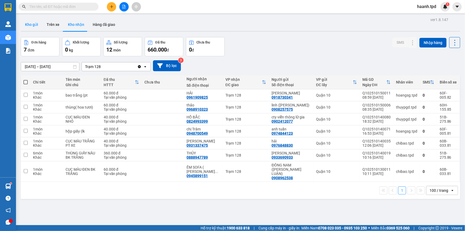
click at [34, 24] on button "Kho gửi" at bounding box center [32, 24] width 22 height 13
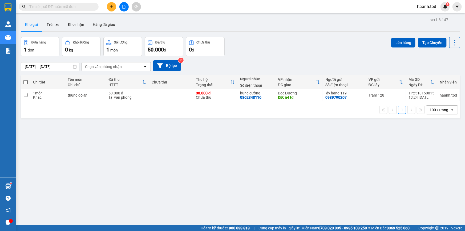
click at [115, 155] on div "ver 1.8.147 Kho gửi Trên xe Kho nhận Hàng đã giao Đơn hàng 1 đơn Khối lượng 0 k…" at bounding box center [241, 131] width 444 height 231
click at [208, 171] on div "ver 1.8.147 Kho gửi Trên xe Kho nhận Hàng đã giao Đơn hàng 1 đơn Khối lượng 0 k…" at bounding box center [241, 131] width 444 height 231
drag, startPoint x: 215, startPoint y: 165, endPoint x: 185, endPoint y: 134, distance: 43.0
click at [214, 165] on div "ver 1.8.147 Kho gửi Trên xe Kho nhận Hàng đã giao Đơn hàng 1 đơn Khối lượng 0 k…" at bounding box center [241, 131] width 444 height 231
drag, startPoint x: 72, startPoint y: 23, endPoint x: 142, endPoint y: 71, distance: 85.2
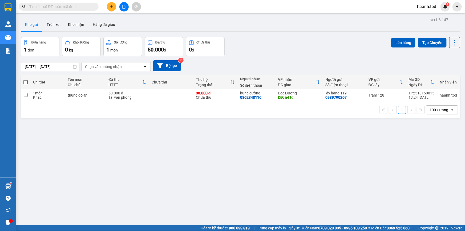
click at [73, 23] on button "Kho nhận" at bounding box center [76, 24] width 25 height 13
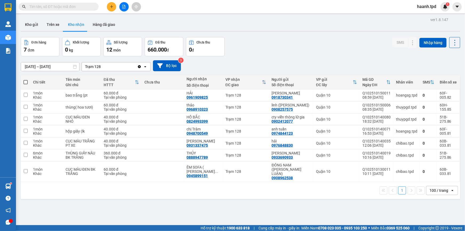
click at [40, 33] on div "ver 1.8.147 Kho gửi Trên xe Kho nhận Hàng đã giao Đơn hàng 7 đơn Khối lượng 0 k…" at bounding box center [241, 131] width 444 height 231
click at [31, 19] on button "Kho gửi" at bounding box center [32, 24] width 22 height 13
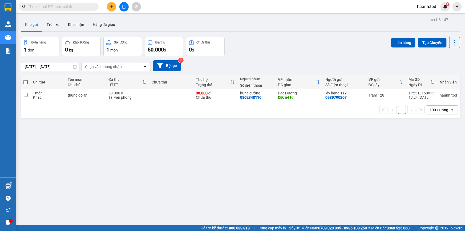
click at [80, 8] on input "text" at bounding box center [60, 7] width 63 height 6
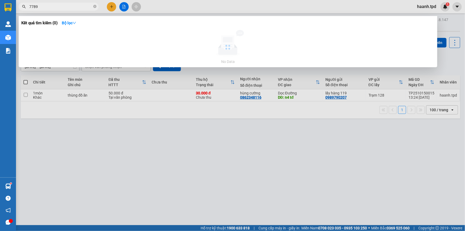
type input "7789"
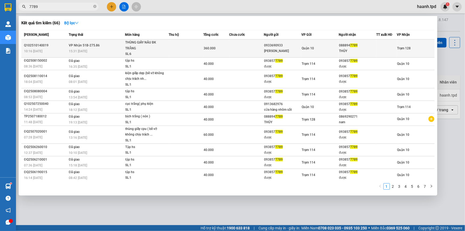
click at [369, 44] on div "088894 7789" at bounding box center [357, 46] width 37 height 6
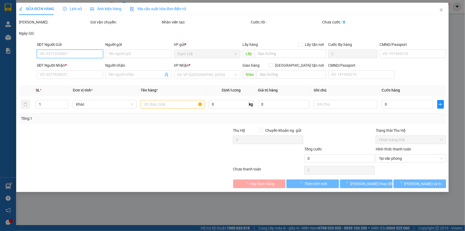
type input "0933690933"
type input "PHÙNG VĂN DINH"
type input "070066007187"
type input "0888947789"
type input "THỦY"
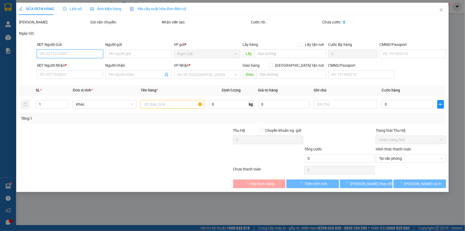
type input "360.000"
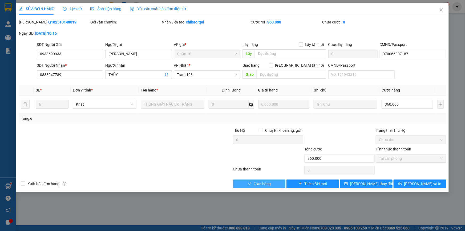
click at [250, 183] on icon "check" at bounding box center [249, 183] width 3 height 3
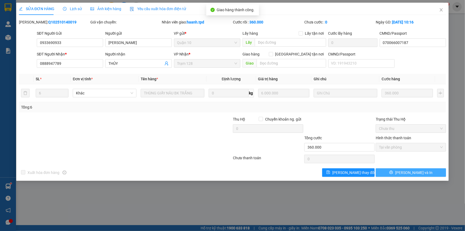
click at [413, 169] on span "[PERSON_NAME] và In" at bounding box center [413, 172] width 37 height 6
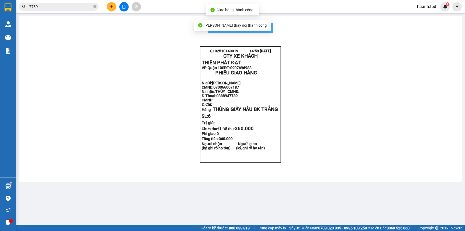
click at [266, 24] on button "In mẫu biên lai tự cấu hình" at bounding box center [240, 28] width 65 height 11
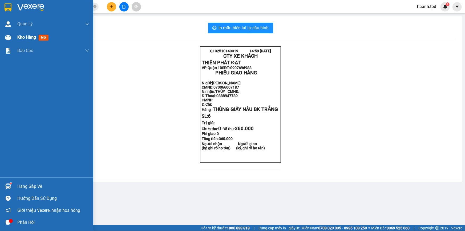
click at [29, 38] on span "Kho hàng" at bounding box center [26, 37] width 19 height 5
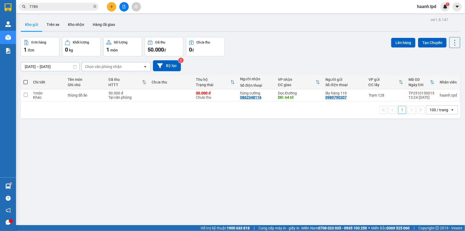
click at [159, 156] on div "ver 1.8.147 Kho gửi Trên xe Kho nhận Hàng đã giao Đơn hàng 1 đơn Khối lượng 0 k…" at bounding box center [241, 131] width 444 height 231
click at [93, 5] on icon "close-circle" at bounding box center [94, 6] width 3 height 3
drag, startPoint x: 290, startPoint y: 194, endPoint x: 292, endPoint y: 177, distance: 17.4
click at [290, 194] on div "ver 1.8.147 Kho gửi Trên xe Kho nhận Hàng đã giao Đơn hàng 1 đơn Khối lượng 0 k…" at bounding box center [241, 131] width 444 height 231
click at [72, 27] on button "Kho nhận" at bounding box center [76, 24] width 25 height 13
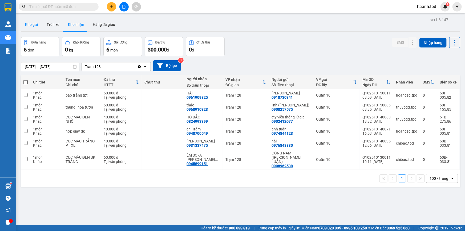
click at [33, 24] on button "Kho gửi" at bounding box center [32, 24] width 22 height 13
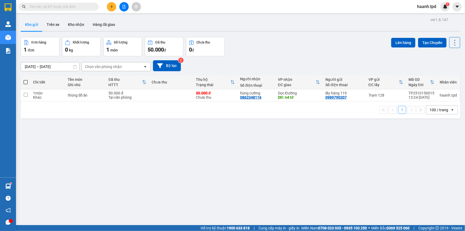
click at [114, 152] on div "ver 1.8.147 Kho gửi Trên xe Kho nhận Hàng đã giao Đơn hàng 1 đơn Khối lượng 0 k…" at bounding box center [241, 131] width 444 height 231
click at [74, 24] on button "Kho nhận" at bounding box center [76, 24] width 25 height 13
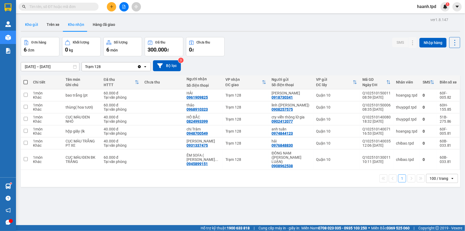
click at [36, 20] on button "Kho gửi" at bounding box center [32, 24] width 22 height 13
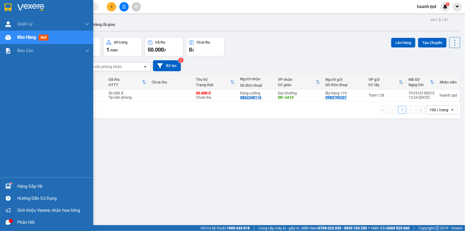
click at [14, 187] on div "Hàng sắp về" at bounding box center [46, 186] width 93 height 12
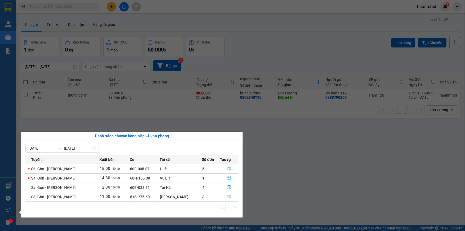
click at [231, 194] on button "button" at bounding box center [229, 196] width 18 height 9
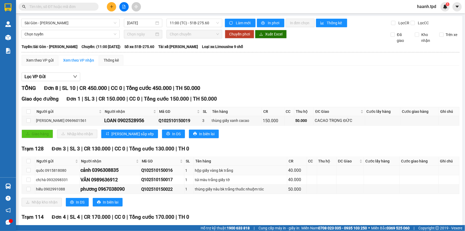
scroll to position [72, 0]
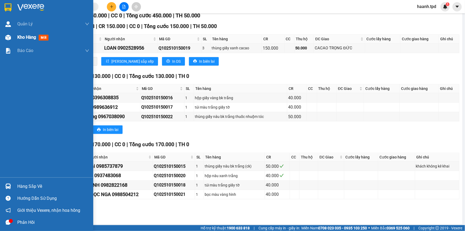
click at [33, 40] on span "Kho hàng" at bounding box center [26, 37] width 19 height 5
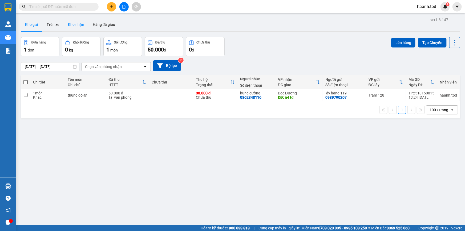
click at [71, 26] on button "Kho nhận" at bounding box center [76, 24] width 25 height 13
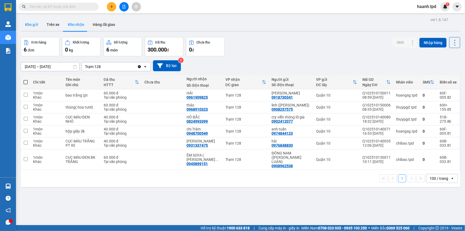
click at [35, 25] on button "Kho gửi" at bounding box center [32, 24] width 22 height 13
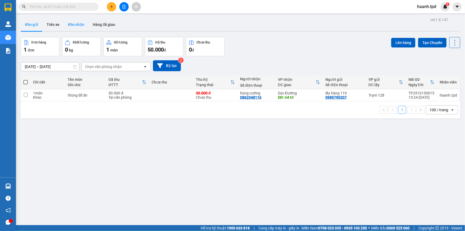
click at [77, 25] on button "Kho nhận" at bounding box center [76, 24] width 25 height 13
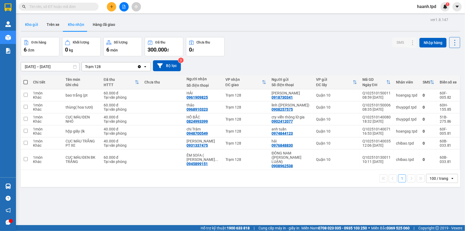
click at [39, 29] on button "Kho gửi" at bounding box center [32, 24] width 22 height 13
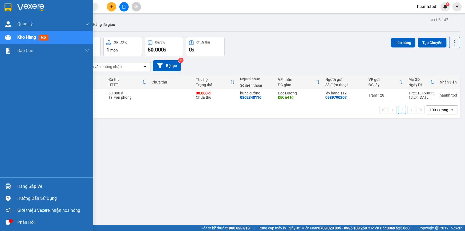
click at [17, 186] on div "Hàng sắp về" at bounding box center [46, 186] width 93 height 12
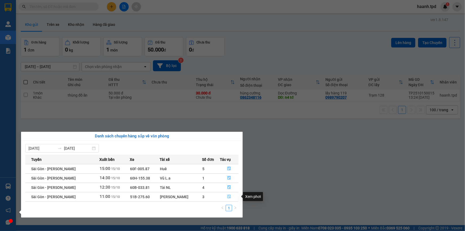
click at [230, 196] on icon "file-done" at bounding box center [229, 197] width 3 height 4
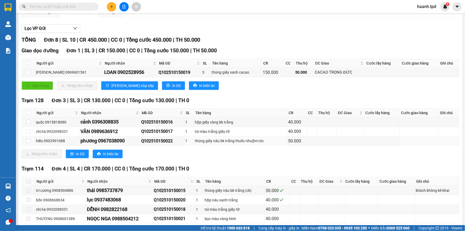
scroll to position [73, 0]
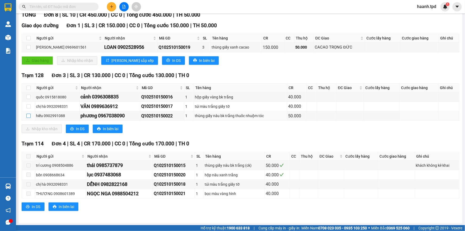
drag, startPoint x: 29, startPoint y: 114, endPoint x: 75, endPoint y: 121, distance: 46.2
click at [29, 114] on input "checkbox" at bounding box center [28, 116] width 4 height 4
checkbox input "true"
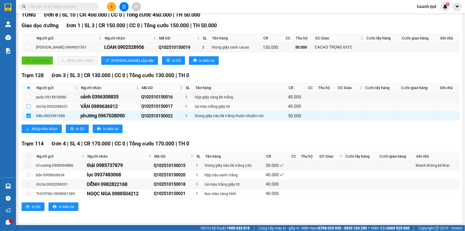
click at [28, 105] on input "checkbox" at bounding box center [28, 106] width 4 height 4
checkbox input "true"
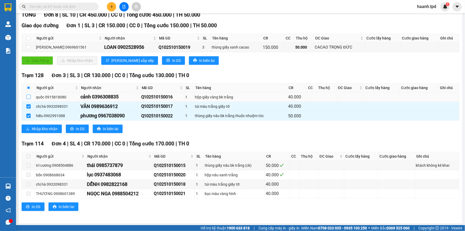
click at [29, 96] on input "checkbox" at bounding box center [28, 97] width 4 height 4
checkbox input "true"
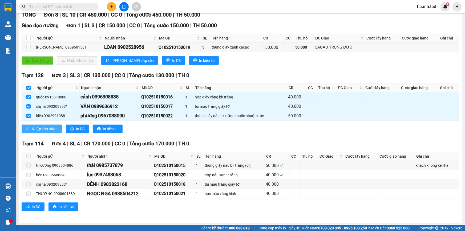
click at [34, 129] on span "Nhập kho nhận" at bounding box center [45, 129] width 26 height 6
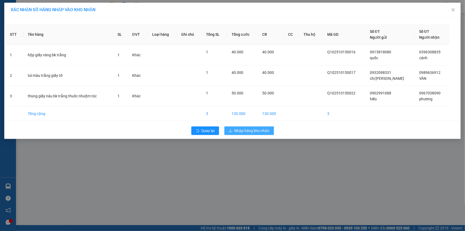
click at [240, 133] on span "Nhập hàng kho nhận" at bounding box center [251, 131] width 35 height 6
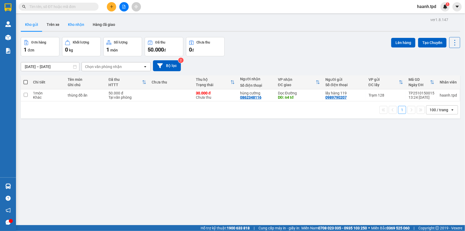
click at [76, 26] on button "Kho nhận" at bounding box center [76, 24] width 25 height 13
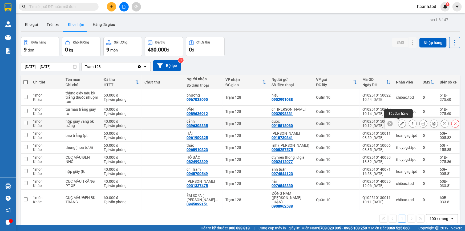
click at [400, 123] on icon at bounding box center [402, 124] width 4 height 4
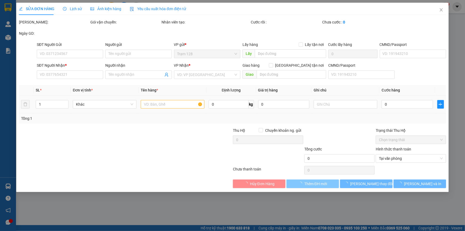
type input "0915818080"
type input "quốc"
type input "079085015676"
type input "0396308835"
type input "cảnh"
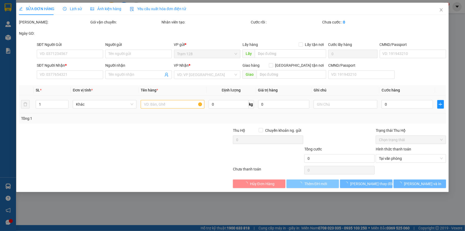
type input "40.000"
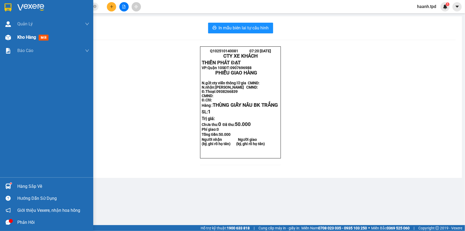
click at [21, 40] on span "Kho hàng" at bounding box center [26, 37] width 19 height 5
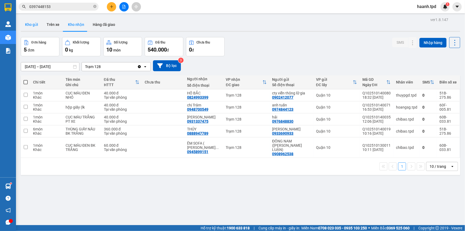
click at [33, 24] on button "Kho gửi" at bounding box center [32, 24] width 22 height 13
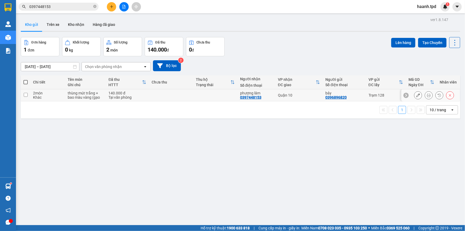
click at [26, 96] on input "checkbox" at bounding box center [26, 95] width 4 height 4
checkbox input "true"
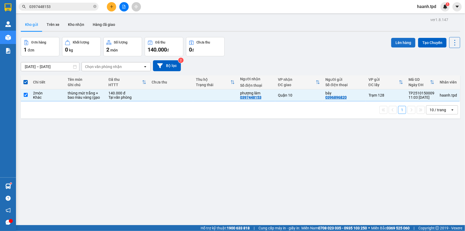
click at [396, 44] on button "Lên hàng" at bounding box center [403, 43] width 24 height 10
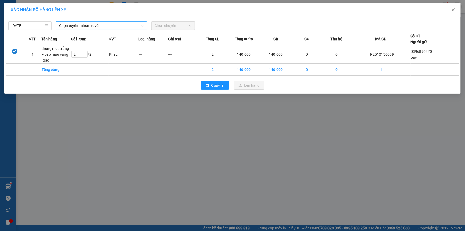
click at [74, 26] on span "Chọn tuyến - nhóm tuyến" at bounding box center [101, 26] width 85 height 8
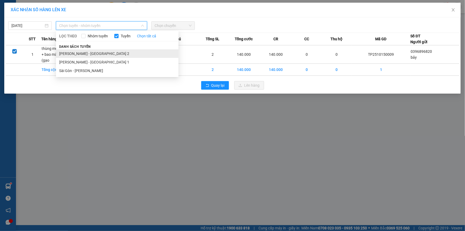
click at [76, 50] on li "[PERSON_NAME] - [GEOGRAPHIC_DATA] 2" at bounding box center [117, 53] width 123 height 9
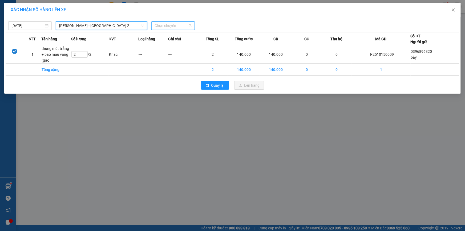
click at [167, 26] on span "Chọn chuyến" at bounding box center [173, 26] width 37 height 8
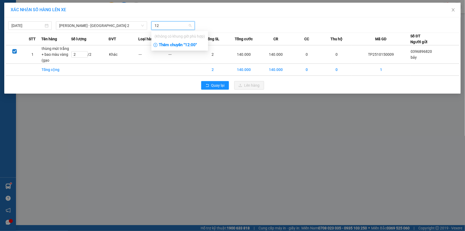
type input "12"
click at [182, 46] on div "Thêm chuyến " 12:00 "" at bounding box center [179, 45] width 57 height 9
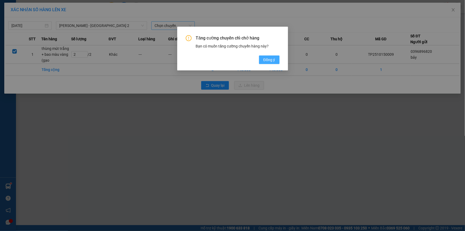
click at [269, 62] on span "Đồng ý" at bounding box center [269, 60] width 12 height 6
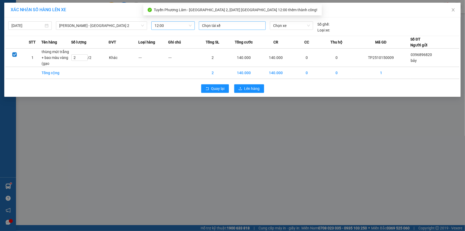
click at [219, 25] on div at bounding box center [232, 25] width 64 height 6
type input "dung"
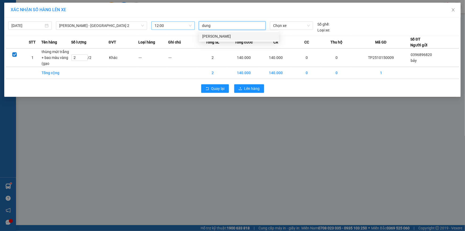
click at [220, 36] on div "[PERSON_NAME]" at bounding box center [239, 36] width 74 height 6
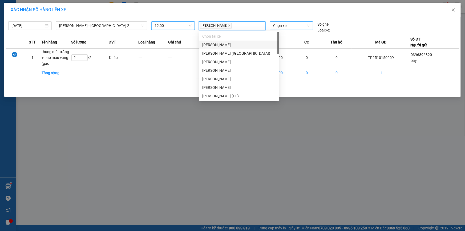
click at [286, 28] on span "Chọn xe" at bounding box center [291, 26] width 37 height 8
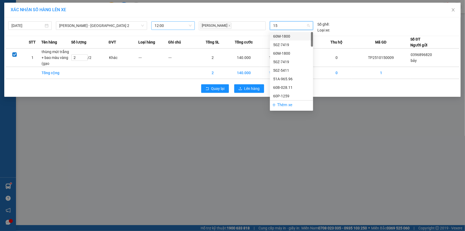
type input "155"
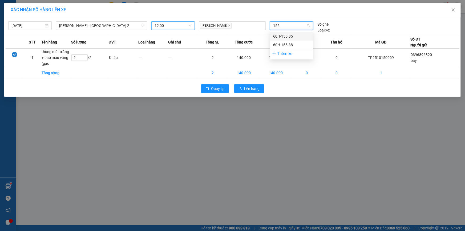
click at [280, 37] on div "60H-155.85" at bounding box center [291, 36] width 37 height 6
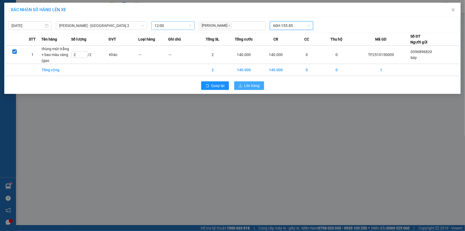
click at [245, 83] on span "Lên hàng" at bounding box center [251, 86] width 15 height 6
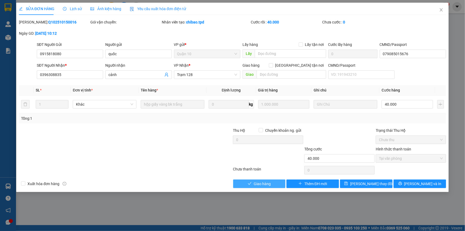
click at [270, 181] on span "Giao hàng" at bounding box center [262, 184] width 17 height 6
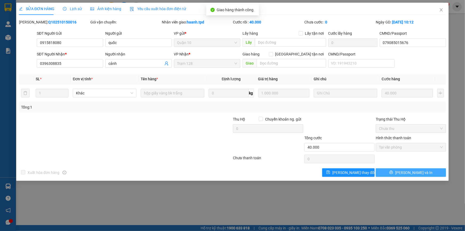
click at [424, 173] on button "[PERSON_NAME] và In" at bounding box center [411, 172] width 70 height 9
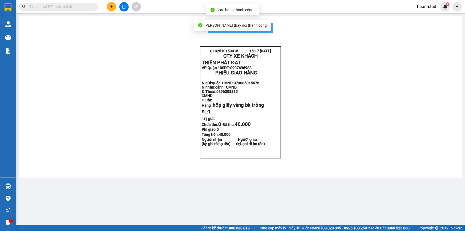
click at [269, 32] on button "In mẫu biên lai tự cấu hình" at bounding box center [240, 28] width 65 height 11
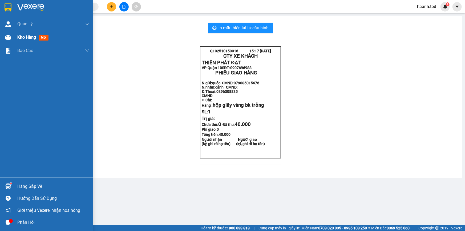
click at [26, 38] on span "Kho hàng" at bounding box center [26, 37] width 19 height 5
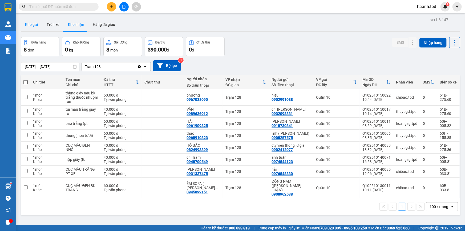
click at [39, 25] on button "Kho gửi" at bounding box center [32, 24] width 22 height 13
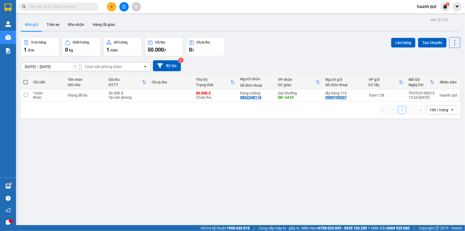
click at [261, 48] on div "Đơn hàng 1 đơn Khối lượng 0 kg Số lượng 1 món Đã thu 50.000 đ Chưa thu 0 đ Lên …" at bounding box center [240, 46] width 439 height 19
click at [73, 22] on button "Kho nhận" at bounding box center [76, 24] width 25 height 13
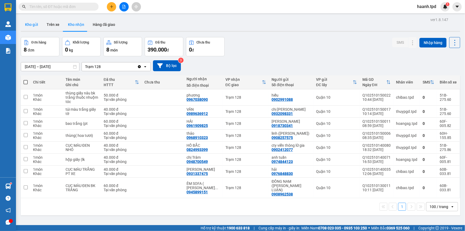
click at [36, 25] on button "Kho gửi" at bounding box center [32, 24] width 22 height 13
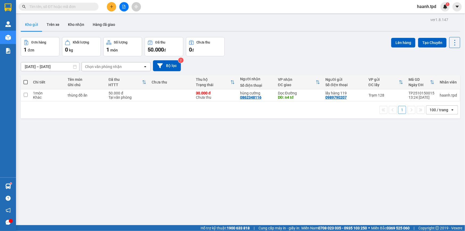
click at [241, 181] on div "ver 1.8.147 Kho gửi Trên xe Kho nhận Hàng đã giao Đơn hàng 1 đơn Khối lượng 0 k…" at bounding box center [241, 131] width 444 height 231
drag, startPoint x: 86, startPoint y: 9, endPoint x: 91, endPoint y: 5, distance: 6.4
click at [85, 9] on input "text" at bounding box center [60, 7] width 63 height 6
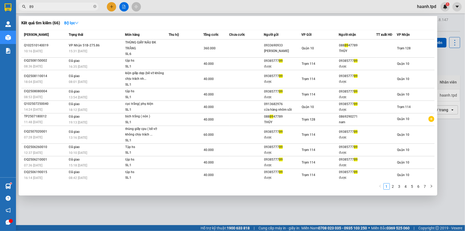
type input "8"
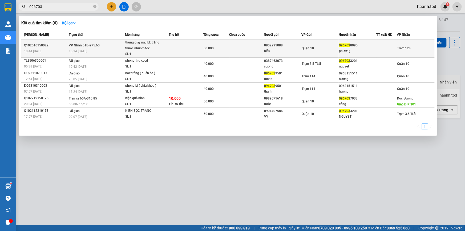
type input "096703"
click at [345, 46] on span "096703" at bounding box center [344, 45] width 11 height 4
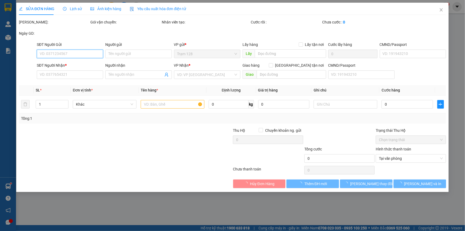
type input "0902991088"
type input "hiếu"
type input "0967038090"
type input "phương"
type input "50.000"
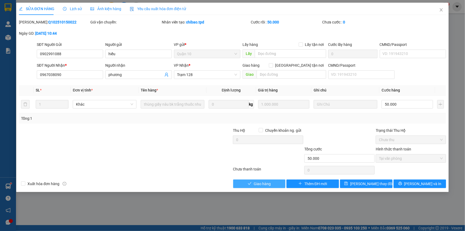
click at [255, 183] on span "Giao hàng" at bounding box center [262, 184] width 17 height 6
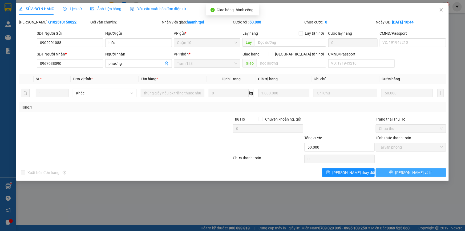
click at [421, 170] on span "[PERSON_NAME] và In" at bounding box center [413, 172] width 37 height 6
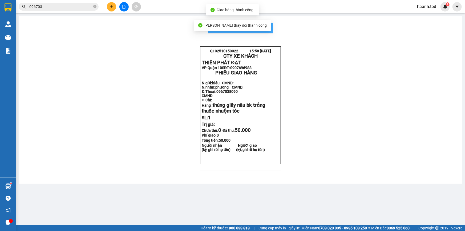
click at [264, 27] on span "In mẫu biên lai tự cấu hình" at bounding box center [244, 28] width 50 height 7
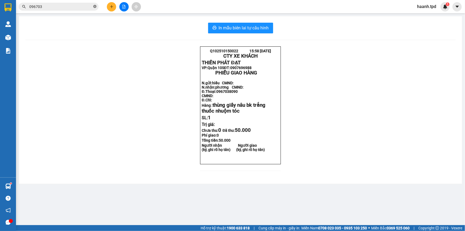
click at [95, 7] on icon "close-circle" at bounding box center [94, 6] width 3 height 3
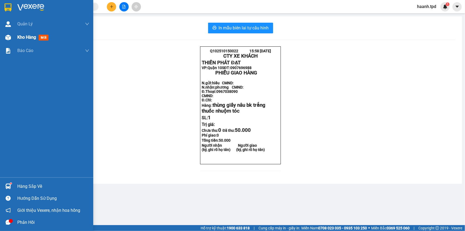
click at [30, 36] on span "Kho hàng" at bounding box center [26, 37] width 19 height 5
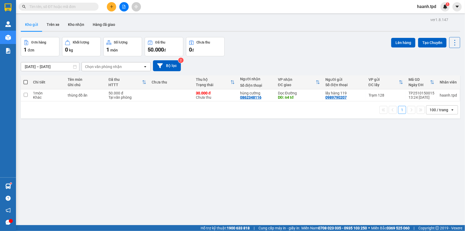
click at [224, 174] on div "ver 1.8.147 Kho gửi Trên xe Kho nhận Hàng đã giao Đơn hàng 1 đơn Khối lượng 0 k…" at bounding box center [241, 131] width 444 height 231
click at [225, 190] on div "ver 1.8.147 Kho gửi Trên xe Kho nhận Hàng đã giao Đơn hàng 1 đơn Khối lượng 0 k…" at bounding box center [241, 131] width 444 height 231
click at [110, 5] on icon "plus" at bounding box center [112, 7] width 4 height 4
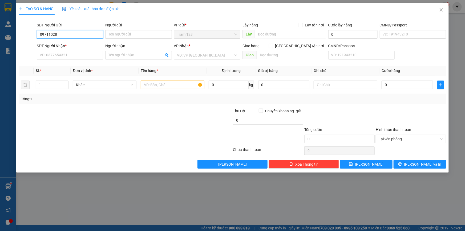
click at [88, 35] on input "09711028" at bounding box center [70, 34] width 66 height 9
click at [85, 45] on div "0971102849 - TÂM" at bounding box center [70, 45] width 60 height 6
type input "0971102849"
type input "TÂM"
type input "0981941557"
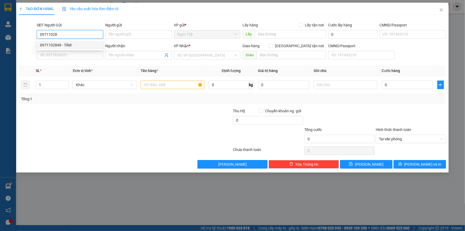
type input "quân"
type input "n3 tam hiệp"
type input "0971102849"
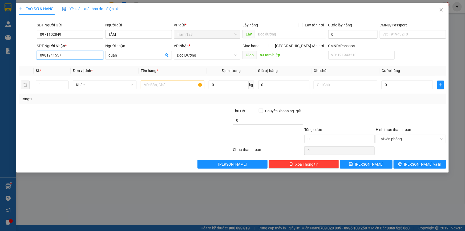
click at [85, 52] on input "0981941557" at bounding box center [70, 55] width 66 height 9
type input "0"
click at [72, 75] on div "0906848782 - minh" at bounding box center [70, 74] width 60 height 6
type input "0906848782"
type input "minh"
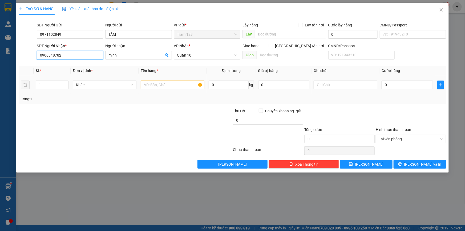
type input "0906848782"
click at [148, 85] on input "text" at bounding box center [173, 84] width 64 height 9
type input "cục đen lk"
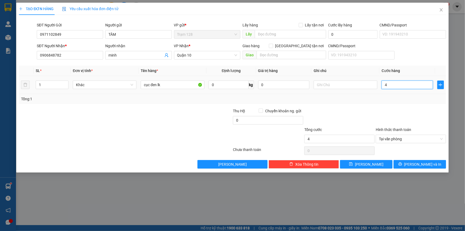
type input "4"
type input "40"
type input "40.000"
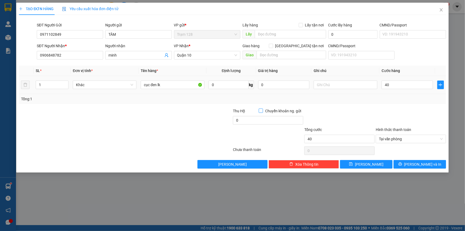
type input "40.000"
click at [261, 83] on input "0" at bounding box center [283, 84] width 51 height 9
click at [284, 87] on input "5.000.000" at bounding box center [283, 84] width 51 height 9
type input "500.000"
click at [410, 160] on button "[PERSON_NAME] và In" at bounding box center [420, 164] width 52 height 9
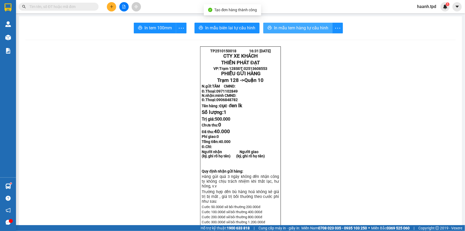
click at [306, 30] on span "In mẫu tem hàng tự cấu hình" at bounding box center [301, 28] width 54 height 7
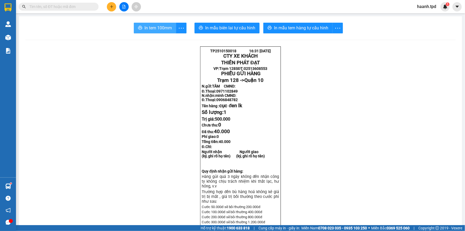
click at [150, 29] on span "In tem 100mm" at bounding box center [157, 28] width 27 height 7
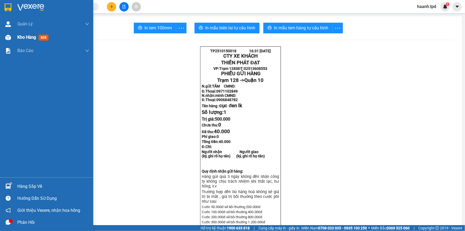
click at [29, 37] on span "Kho hàng" at bounding box center [26, 37] width 19 height 5
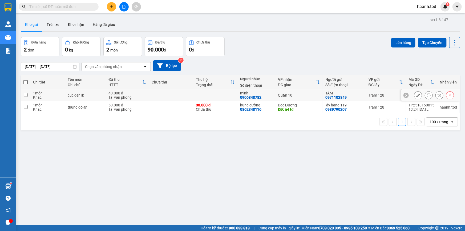
click at [142, 94] on div "40.000 đ" at bounding box center [127, 93] width 38 height 4
checkbox input "true"
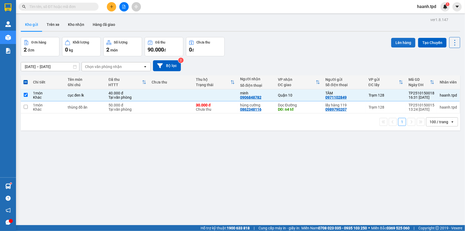
click at [399, 45] on button "Lên hàng" at bounding box center [403, 43] width 24 height 10
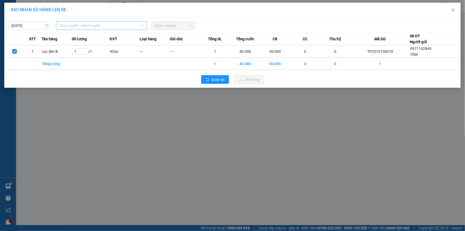
click at [115, 27] on span "Chọn tuyến - nhóm tuyến" at bounding box center [101, 26] width 85 height 8
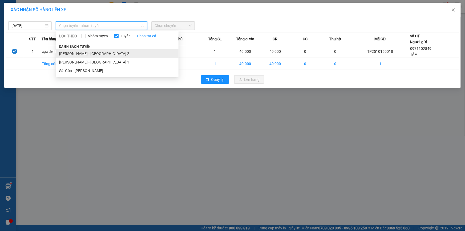
click at [77, 56] on li "Phương Lâm - Sài Gòn 2" at bounding box center [117, 53] width 123 height 9
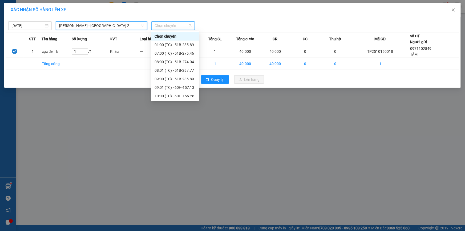
click at [178, 23] on span "Chọn chuyến" at bounding box center [173, 26] width 37 height 8
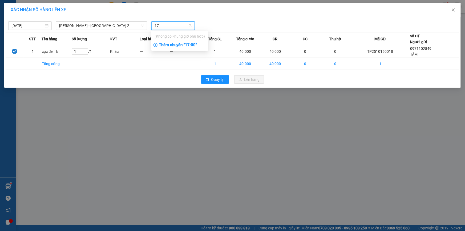
type input "17"
click at [189, 43] on div "Thêm chuyến " 17:00 "" at bounding box center [179, 45] width 57 height 9
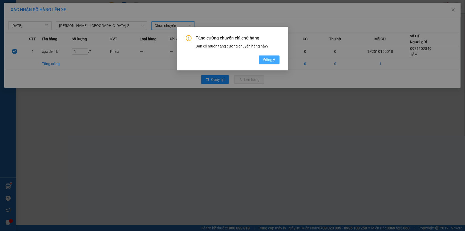
click at [273, 61] on span "Đồng ý" at bounding box center [269, 60] width 12 height 6
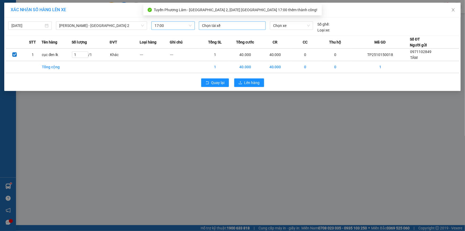
click at [212, 24] on div at bounding box center [232, 25] width 64 height 6
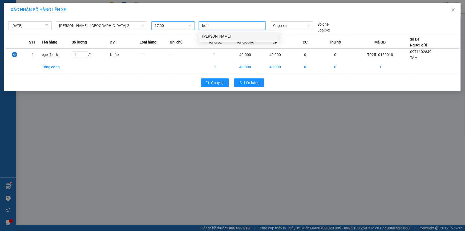
type input "hưng"
drag, startPoint x: 213, startPoint y: 34, endPoint x: 283, endPoint y: 35, distance: 70.1
click at [213, 35] on div "Trọng Hưng" at bounding box center [239, 36] width 74 height 6
click at [293, 28] on span "Chọn xe" at bounding box center [291, 26] width 37 height 8
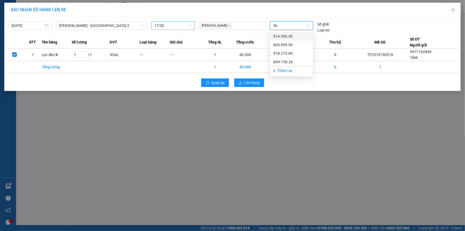
type input "560"
click at [284, 35] on div "51B-275.60" at bounding box center [291, 36] width 37 height 6
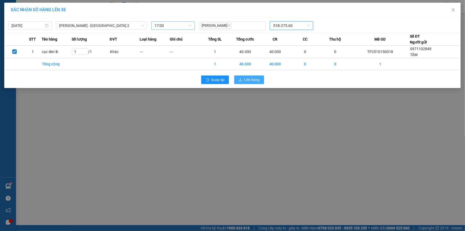
click at [254, 81] on span "Lên hàng" at bounding box center [251, 80] width 15 height 6
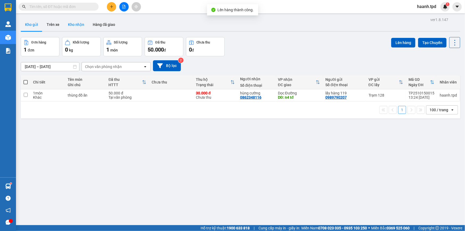
click at [69, 22] on button "Kho nhận" at bounding box center [76, 24] width 25 height 13
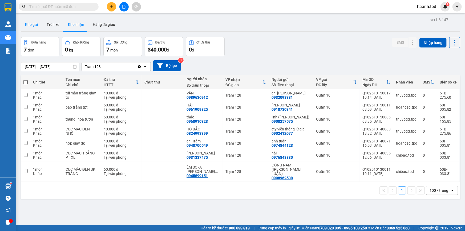
click at [39, 27] on button "Kho gửi" at bounding box center [32, 24] width 22 height 13
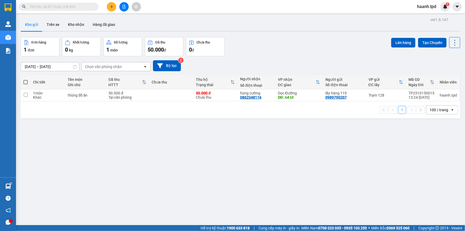
click at [122, 6] on icon "file-add" at bounding box center [124, 7] width 4 height 4
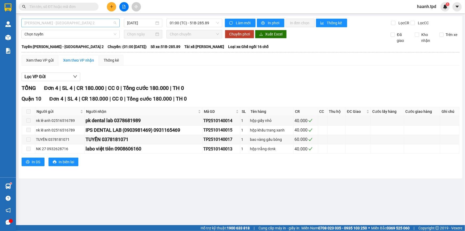
click at [44, 25] on span "Phương Lâm - Sài Gòn 2" at bounding box center [71, 23] width 92 height 8
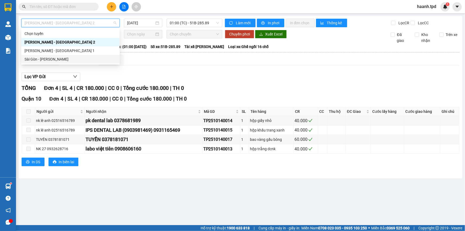
drag, startPoint x: 51, startPoint y: 60, endPoint x: 144, endPoint y: 30, distance: 97.8
click at [51, 59] on div "Sài Gòn - [PERSON_NAME]" at bounding box center [71, 59] width 92 height 6
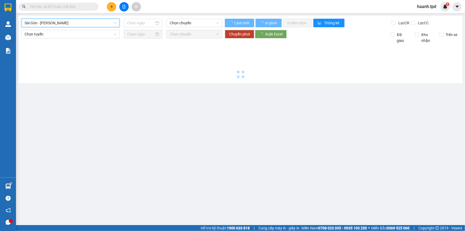
type input "[DATE]"
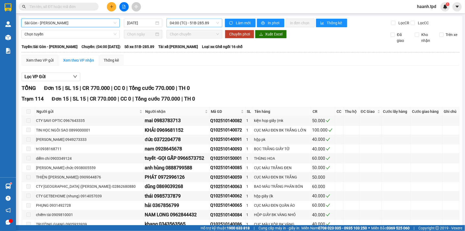
click at [185, 23] on span "04:00 (TC) - 51B-285.89" at bounding box center [194, 23] width 49 height 8
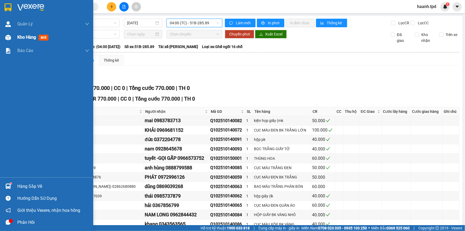
click at [21, 39] on span "Kho hàng" at bounding box center [26, 37] width 19 height 5
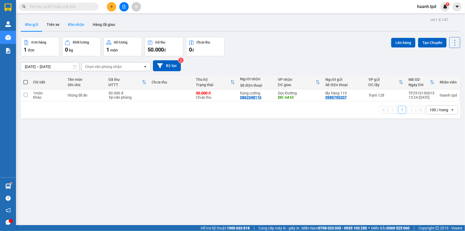
click at [78, 28] on button "Kho nhận" at bounding box center [76, 24] width 25 height 13
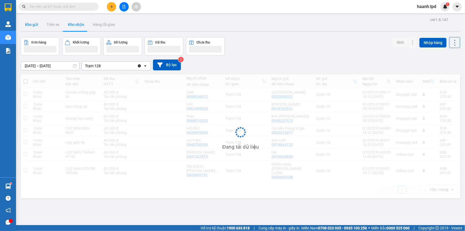
click at [37, 26] on button "Kho gửi" at bounding box center [32, 24] width 22 height 13
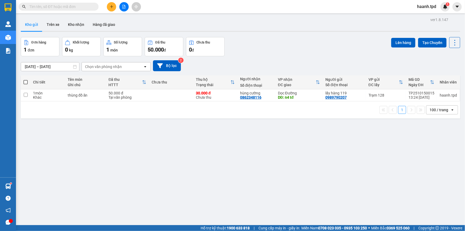
drag, startPoint x: 199, startPoint y: 154, endPoint x: 207, endPoint y: 166, distance: 14.5
click at [201, 156] on div "ver 1.8.147 Kho gửi Trên xe Kho nhận Hàng đã giao Đơn hàng 1 đơn Khối lượng 0 k…" at bounding box center [241, 131] width 444 height 231
click at [76, 28] on button "Kho nhận" at bounding box center [76, 24] width 25 height 13
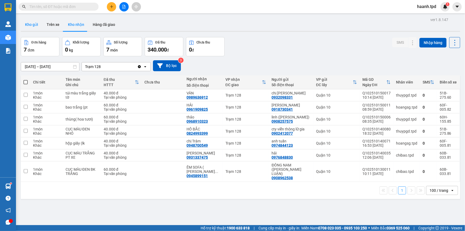
click at [34, 24] on button "Kho gửi" at bounding box center [32, 24] width 22 height 13
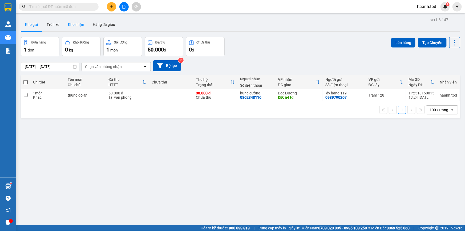
click at [76, 22] on button "Kho nhận" at bounding box center [76, 24] width 25 height 13
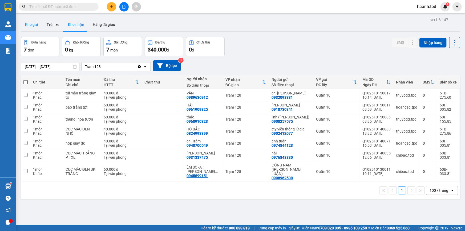
click at [33, 25] on button "Kho gửi" at bounding box center [32, 24] width 22 height 13
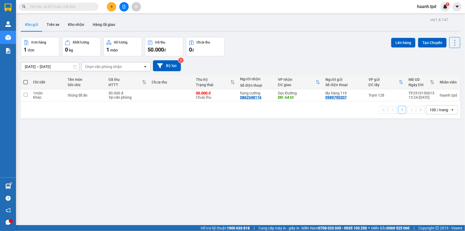
drag, startPoint x: 198, startPoint y: 166, endPoint x: 188, endPoint y: 157, distance: 13.4
click at [188, 157] on div "ver 1.8.147 Kho gửi Trên xe Kho nhận Hàng đã giao Đơn hàng 1 đơn Khối lượng 0 k…" at bounding box center [241, 131] width 444 height 231
drag, startPoint x: 79, startPoint y: 24, endPoint x: 101, endPoint y: 71, distance: 51.7
click at [79, 25] on button "Kho nhận" at bounding box center [76, 24] width 25 height 13
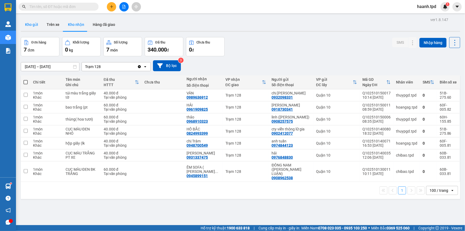
click at [28, 19] on button "Kho gửi" at bounding box center [32, 24] width 22 height 13
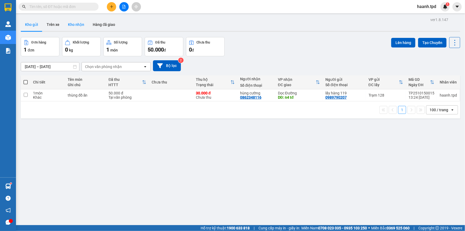
click at [82, 25] on button "Kho nhận" at bounding box center [76, 24] width 25 height 13
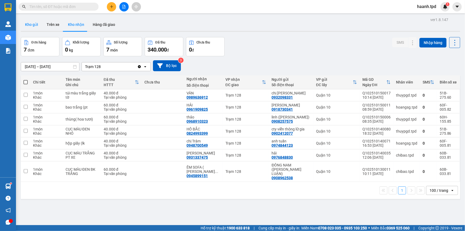
click at [37, 24] on button "Kho gửi" at bounding box center [32, 24] width 22 height 13
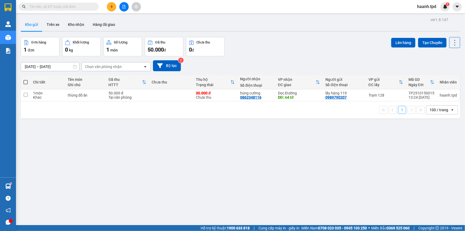
click at [112, 7] on icon "plus" at bounding box center [112, 7] width 4 height 4
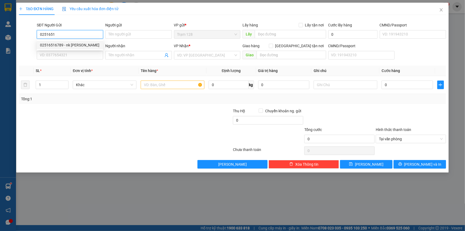
click at [60, 41] on div "02516516789 - nk lê anh" at bounding box center [70, 45] width 66 height 9
type input "02516516789"
type input "nk lê anh"
type input "0931165469"
type input "IPS DENTAL LAB (0903981469)"
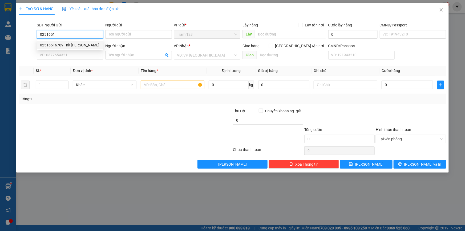
type input "051186000043"
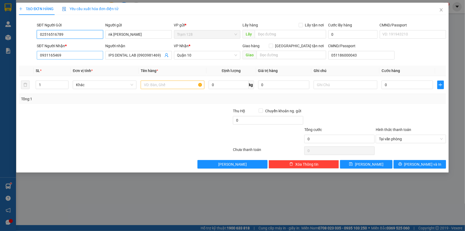
type input "02516516789"
click at [75, 55] on input "0931165469" at bounding box center [70, 55] width 66 height 9
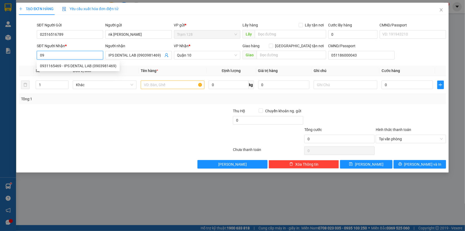
type input "0"
click at [83, 66] on div "0378681989 - pk dental lab" at bounding box center [70, 66] width 60 height 6
type input "0378681989"
type input "pk dental lab"
type input "0378681989"
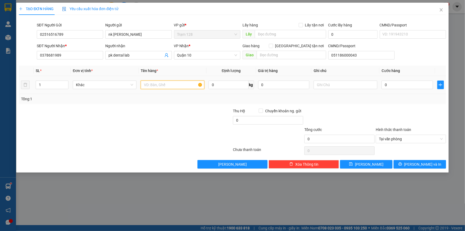
click at [174, 87] on input "text" at bounding box center [173, 84] width 64 height 9
type input "hộp xanh dcnk"
type input "4"
type input "40"
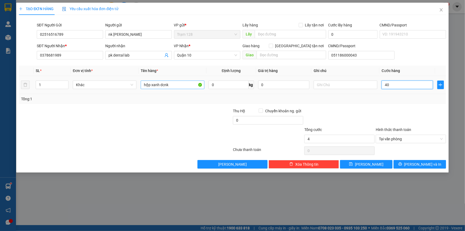
type input "40"
type input "40.000"
click at [287, 87] on input "0" at bounding box center [283, 84] width 51 height 9
type input "500.000"
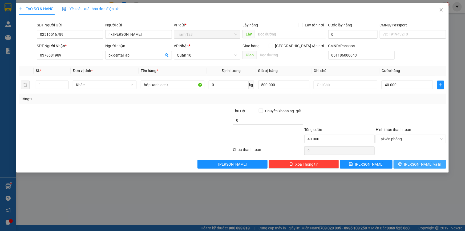
click at [422, 163] on span "[PERSON_NAME] và In" at bounding box center [422, 164] width 37 height 6
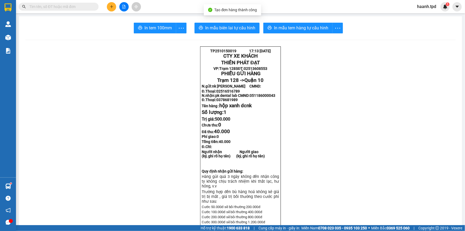
click at [135, 25] on button "In tem 100mm" at bounding box center [155, 28] width 42 height 11
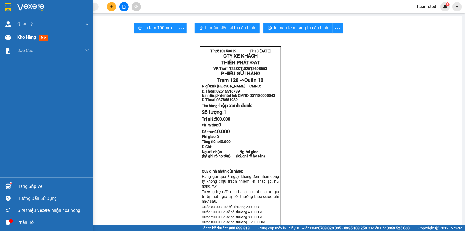
click at [23, 39] on span "Kho hàng" at bounding box center [26, 37] width 19 height 5
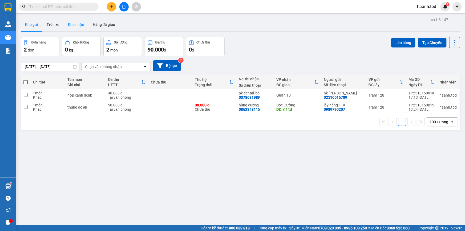
click at [80, 23] on button "Kho nhận" at bounding box center [76, 24] width 25 height 13
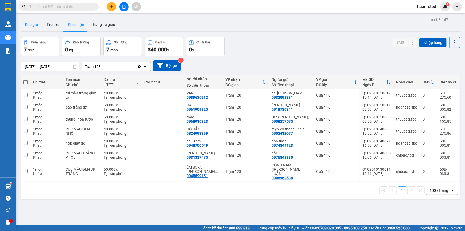
click at [29, 26] on button "Kho gửi" at bounding box center [32, 24] width 22 height 13
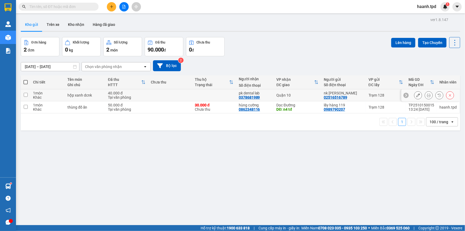
click at [108, 95] on div "Tại văn phòng" at bounding box center [127, 97] width 38 height 4
checkbox input "true"
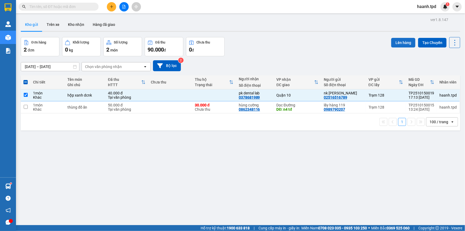
click at [393, 39] on button "Lên hàng" at bounding box center [403, 43] width 24 height 10
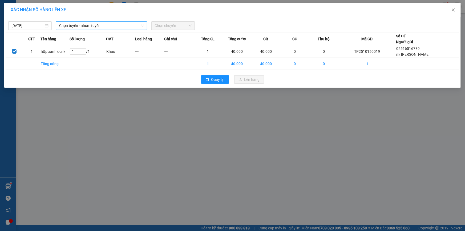
click at [75, 23] on span "Chọn tuyến - nhóm tuyến" at bounding box center [101, 26] width 85 height 8
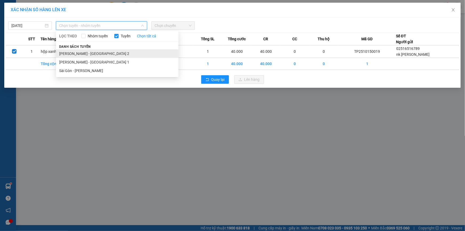
click at [65, 51] on li "Phương Lâm - Sài Gòn 2" at bounding box center [117, 53] width 123 height 9
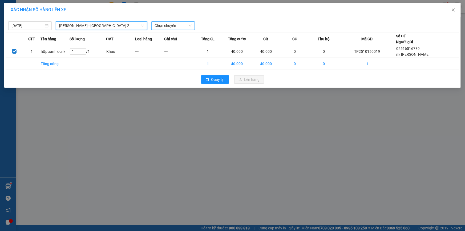
click at [172, 25] on span "Chọn chuyến" at bounding box center [173, 26] width 37 height 8
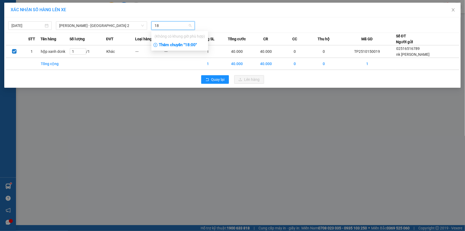
type input "18"
click at [194, 45] on div "Thêm chuyến " 18:00 "" at bounding box center [179, 45] width 57 height 9
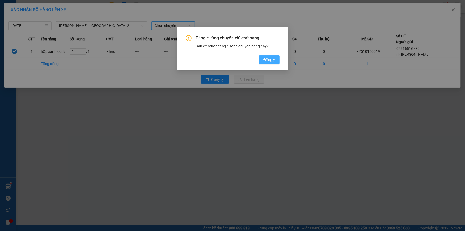
click at [265, 60] on span "Đồng ý" at bounding box center [269, 60] width 12 height 6
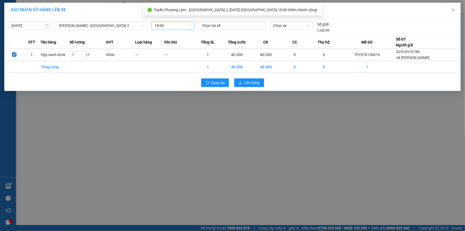
click at [226, 27] on div at bounding box center [232, 25] width 64 height 6
type input "chính"
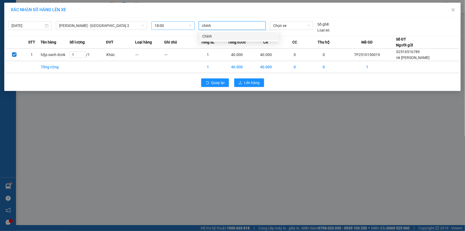
click at [222, 37] on div "Chính" at bounding box center [239, 36] width 74 height 6
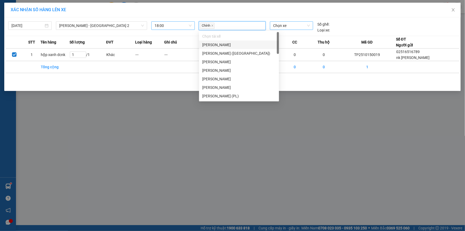
click at [275, 26] on span "Chọn xe" at bounding box center [291, 26] width 37 height 8
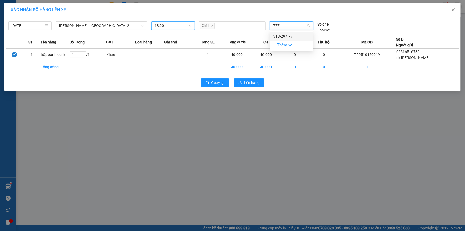
type input "777"
click at [279, 31] on body "Kết quả tìm kiếm ( 6 ) Bộ lọc Mã ĐH Trạng thái Món hàng Thu hộ Tổng cước Chưa c…" at bounding box center [232, 115] width 465 height 231
click at [282, 26] on span "Chọn xe" at bounding box center [291, 26] width 37 height 8
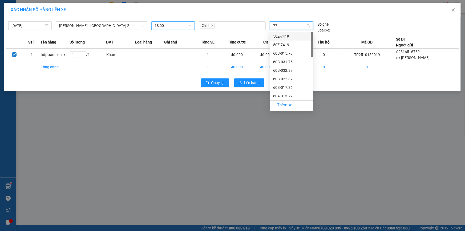
type input "777"
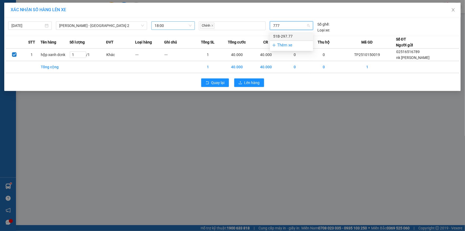
click at [282, 37] on div "51B-297.77" at bounding box center [291, 36] width 37 height 6
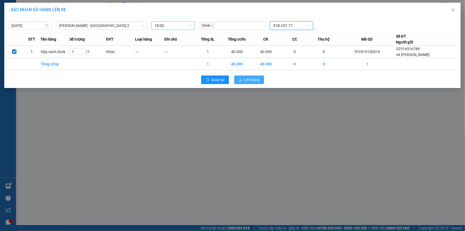
click at [252, 78] on span "Lên hàng" at bounding box center [251, 80] width 15 height 6
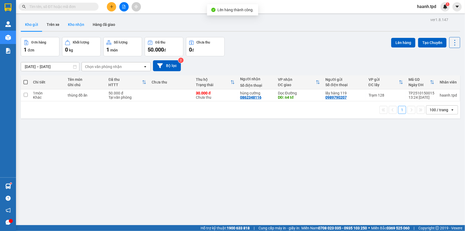
click at [75, 26] on button "Kho nhận" at bounding box center [76, 24] width 25 height 13
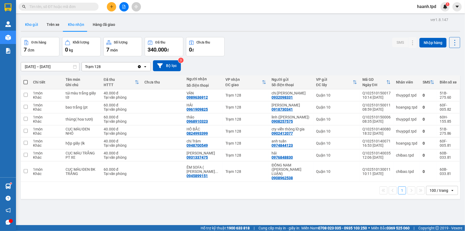
drag, startPoint x: 34, startPoint y: 25, endPoint x: 54, endPoint y: 57, distance: 37.6
click at [34, 26] on button "Kho gửi" at bounding box center [32, 24] width 22 height 13
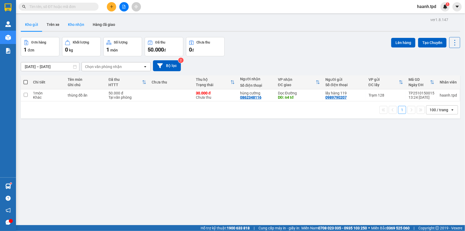
click at [66, 22] on button "Kho nhận" at bounding box center [76, 24] width 25 height 13
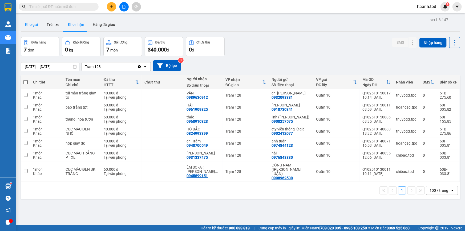
drag, startPoint x: 31, startPoint y: 26, endPoint x: 87, endPoint y: 43, distance: 58.7
click at [32, 26] on button "Kho gửi" at bounding box center [32, 24] width 22 height 13
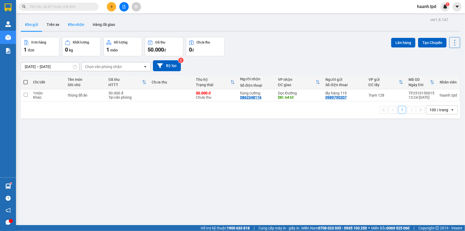
click at [79, 20] on button "Kho nhận" at bounding box center [76, 24] width 25 height 13
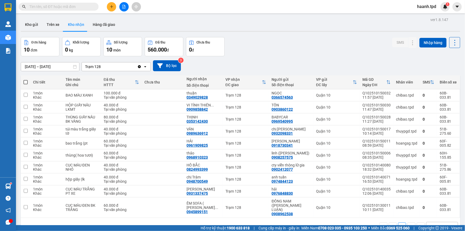
click at [68, 11] on div "Kết quả tìm kiếm ( 6 ) Bộ lọc Mã ĐH Trạng thái Món hàng Thu hộ Tổng cước Chưa c…" at bounding box center [52, 6] width 104 height 9
click at [69, 2] on div "Kết quả tìm kiếm ( 6 ) Bộ lọc Mã ĐH Trạng thái Món hàng Thu hộ Tổng cước Chưa c…" at bounding box center [52, 6] width 104 height 9
click at [68, 3] on span at bounding box center [59, 7] width 80 height 8
click at [67, 5] on input "text" at bounding box center [60, 7] width 63 height 6
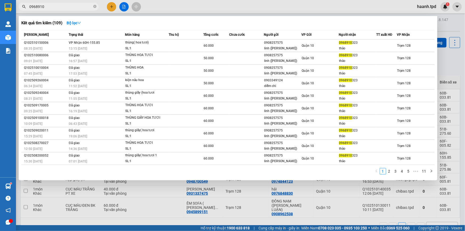
type input "0968910"
click at [307, 52] on td "Quận 10" at bounding box center [320, 45] width 38 height 13
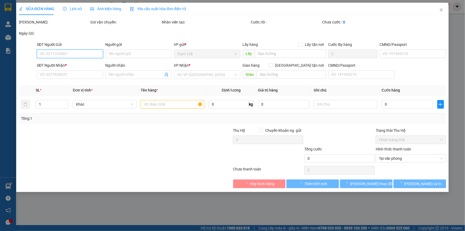
type input "0908257575"
type input "linh (HUỲNH THIÊN THU)"
type input "087055006470"
type input "0968910323"
type input "thảo"
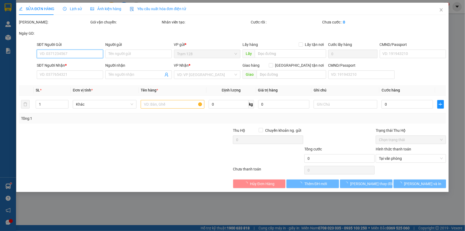
type input "60.000"
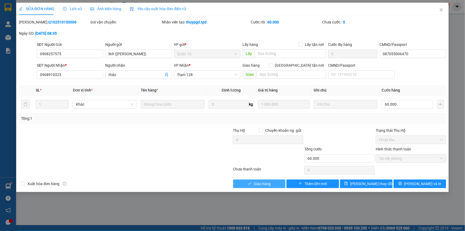
click at [273, 185] on button "Giao hàng" at bounding box center [259, 183] width 52 height 9
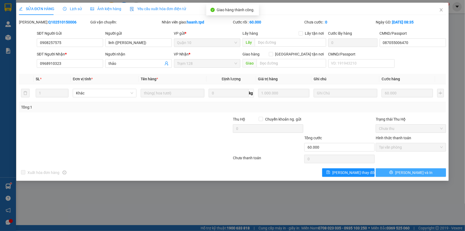
click at [405, 174] on button "[PERSON_NAME] và In" at bounding box center [411, 172] width 70 height 9
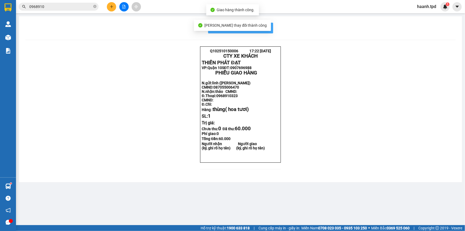
click at [265, 27] on span "In mẫu biên lai tự cấu hình" at bounding box center [244, 28] width 50 height 7
click at [210, 230] on span "Hỗ trợ kỹ thuật: 1900 633 818" at bounding box center [225, 228] width 49 height 6
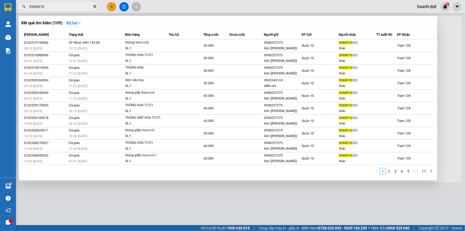
click at [95, 5] on span at bounding box center [94, 6] width 3 height 5
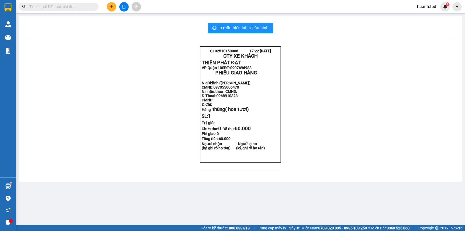
click at [205, 230] on html "Kết quả tìm kiếm ( 109 ) Bộ lọc Mã ĐH Trạng thái Món hàng Thu hộ Tổng cước Chưa…" at bounding box center [232, 115] width 465 height 231
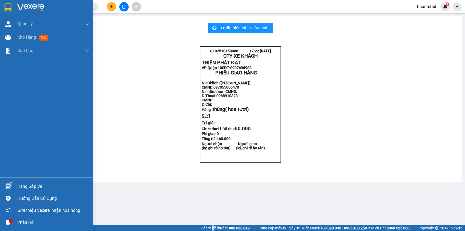
click at [24, 186] on div "Hàng sắp về" at bounding box center [53, 186] width 72 height 8
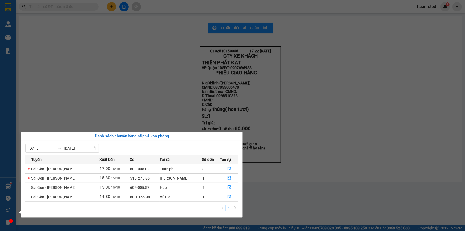
click at [273, 187] on section "Kết quả tìm kiếm ( 109 ) Bộ lọc Mã ĐH Trạng thái Món hàng Thu hộ Tổng cước Chưa…" at bounding box center [232, 115] width 465 height 231
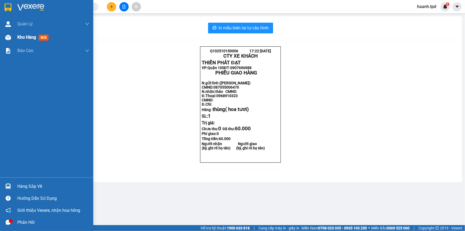
click at [26, 37] on span "Kho hàng" at bounding box center [26, 37] width 19 height 5
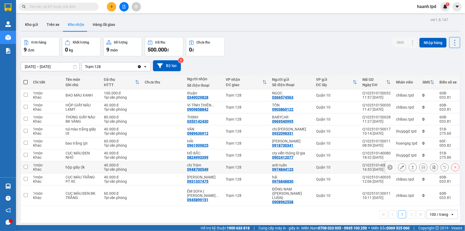
scroll to position [24, 0]
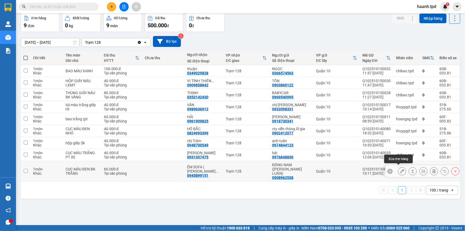
click at [400, 169] on icon at bounding box center [402, 171] width 4 height 4
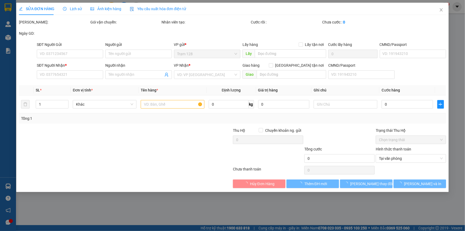
type input "0908962538"
type input "ĐÔNG NAM (ĐẶNG THANH LUẬN)"
type input "095097006417"
type input "0945899151"
type input "ÊM SOFA ( VŨ MINH NHẬT)"
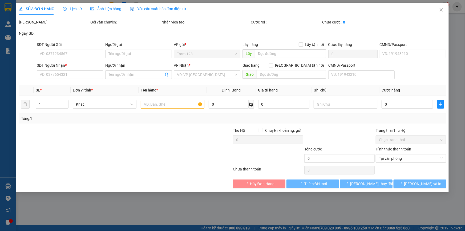
type input "60.000"
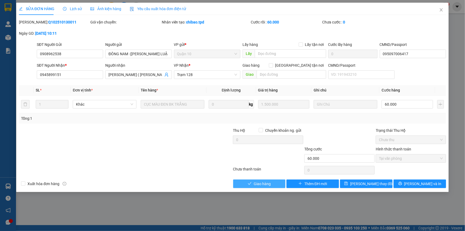
click at [269, 181] on span "Giao hàng" at bounding box center [262, 184] width 17 height 6
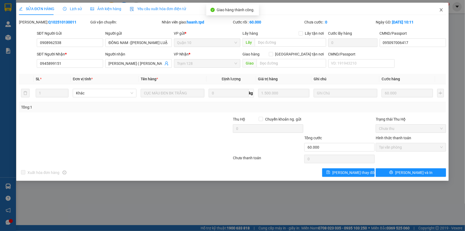
click at [440, 8] on icon "close" at bounding box center [441, 10] width 4 height 4
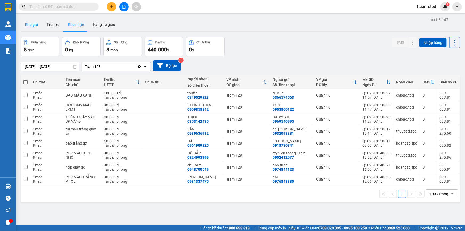
click at [24, 24] on button "Kho gửi" at bounding box center [32, 24] width 22 height 13
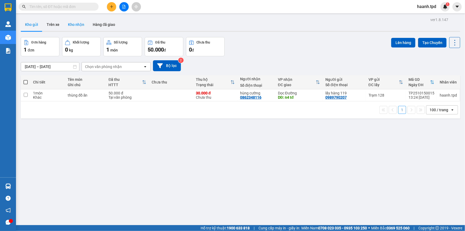
click at [79, 27] on button "Kho nhận" at bounding box center [76, 24] width 25 height 13
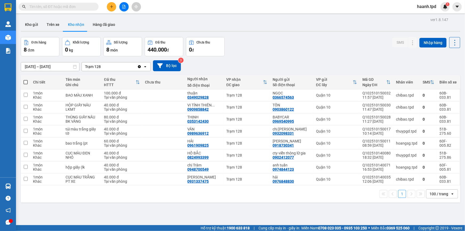
click at [66, 7] on input "text" at bounding box center [60, 7] width 63 height 6
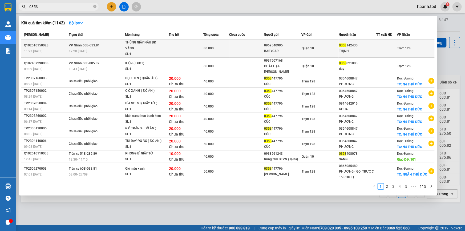
type input "0353"
click at [295, 55] on td "0969540995 BABYCAR" at bounding box center [283, 48] width 38 height 18
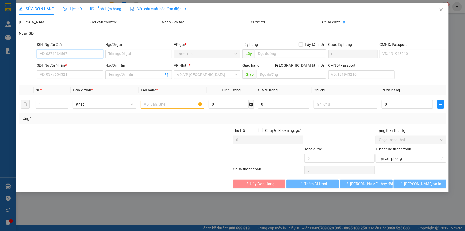
type input "0969540995"
type input "BABYCAR"
type input "0353142430"
type input "THỊNH"
type input "80.000"
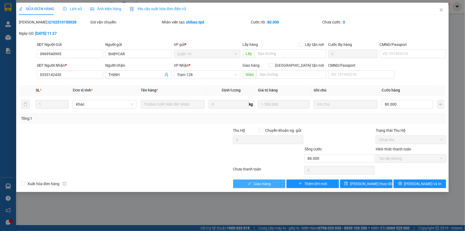
click at [273, 187] on button "Giao hàng" at bounding box center [259, 183] width 52 height 9
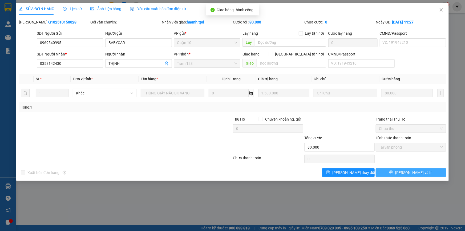
drag, startPoint x: 442, startPoint y: 167, endPoint x: 438, endPoint y: 170, distance: 5.4
click at [442, 167] on div "Total Paid Fee 80.000 Total UnPaid Fee 0 Cash Collection Total Fee Mã ĐH: Q1025…" at bounding box center [232, 97] width 427 height 157
click at [438, 170] on button "[PERSON_NAME] và In" at bounding box center [411, 172] width 70 height 9
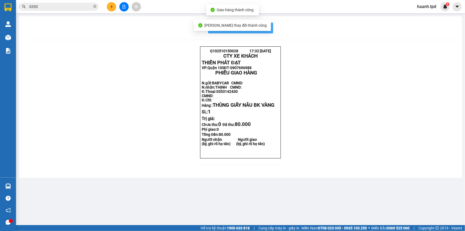
click at [269, 29] on button "In mẫu biên lai tự cấu hình" at bounding box center [240, 28] width 65 height 11
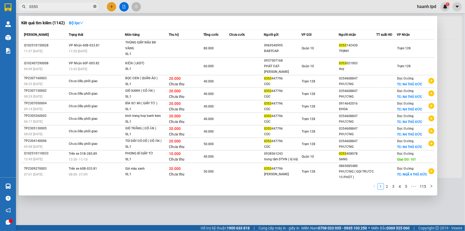
click at [95, 6] on icon "close-circle" at bounding box center [94, 6] width 3 height 3
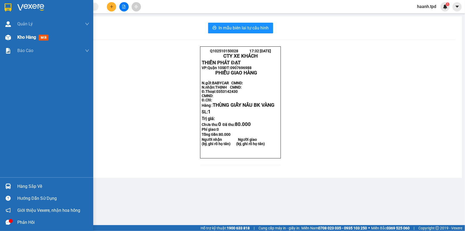
click at [24, 37] on span "Kho hàng" at bounding box center [26, 37] width 19 height 5
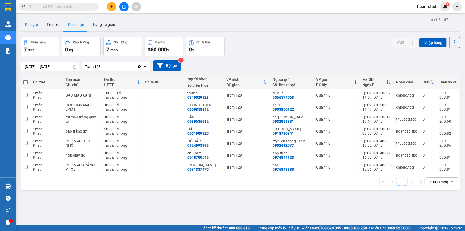
click at [26, 21] on button "Kho gửi" at bounding box center [32, 24] width 22 height 13
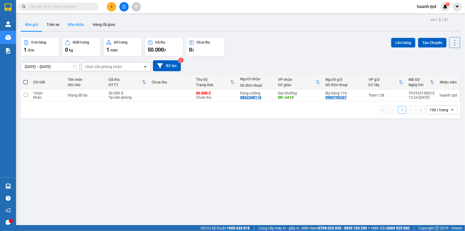
click at [75, 23] on button "Kho nhận" at bounding box center [76, 24] width 25 height 13
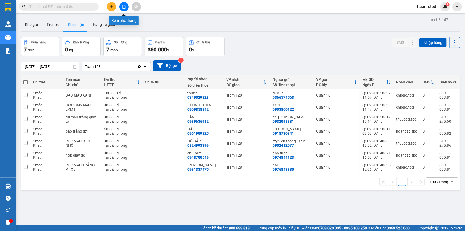
click at [125, 3] on button at bounding box center [123, 6] width 9 height 9
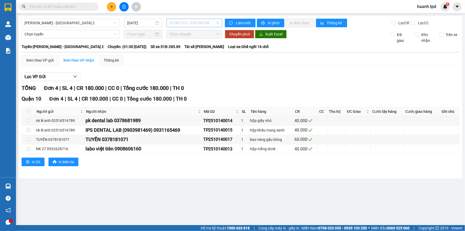
click at [178, 21] on span "01:00 (TC) - 51B-285.89" at bounding box center [194, 23] width 49 height 8
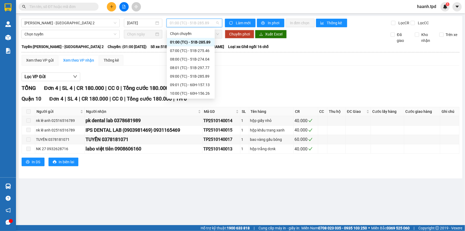
scroll to position [68, 0]
click at [192, 79] on div "15:00 (TC) - 51B-275.06" at bounding box center [191, 77] width 42 height 6
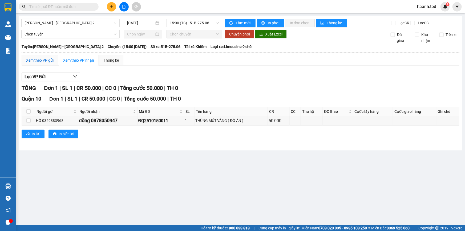
click at [39, 60] on div "Xem theo VP gửi" at bounding box center [39, 60] width 27 height 6
click at [199, 22] on span "15:00 (TC) - 51B-275.06" at bounding box center [194, 23] width 49 height 8
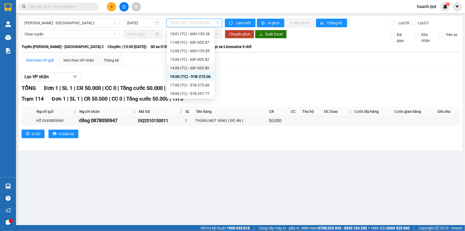
click at [198, 67] on div "14:00 (TC) - 60F-005.80" at bounding box center [191, 68] width 42 height 6
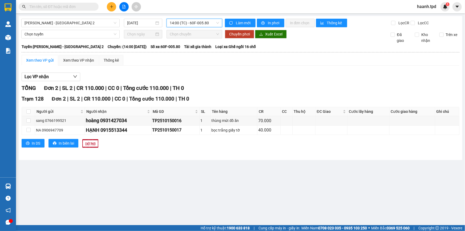
click at [194, 25] on span "14:00 (TC) - 60F-005.80" at bounding box center [194, 23] width 49 height 8
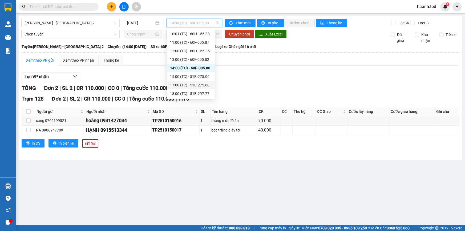
click at [189, 83] on div "17:00 (TC) - 51B-275.60" at bounding box center [191, 85] width 42 height 6
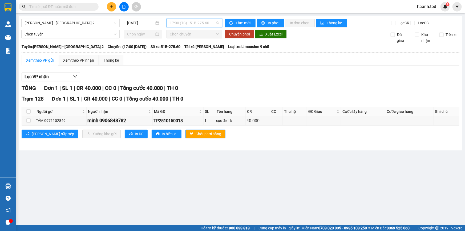
click at [198, 22] on span "17:00 (TC) - 51B-275.60" at bounding box center [194, 23] width 49 height 8
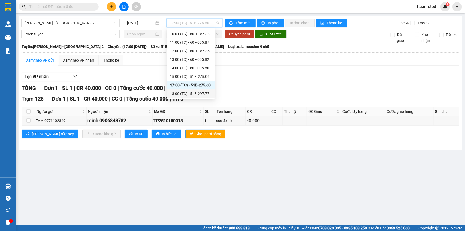
drag, startPoint x: 196, startPoint y: 95, endPoint x: 198, endPoint y: 98, distance: 3.4
click at [195, 96] on div "18:00 (TC) - 51B-297.77" at bounding box center [191, 94] width 42 height 6
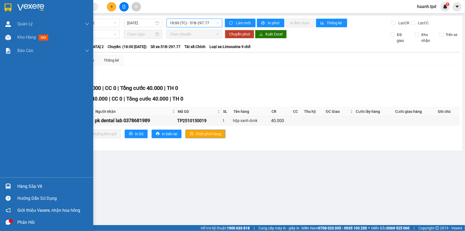
click at [28, 192] on div "Hàng sắp về" at bounding box center [46, 186] width 93 height 12
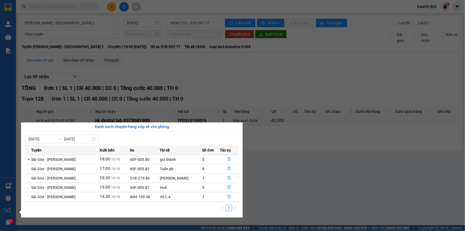
click at [282, 188] on section "Kết quả tìm kiếm ( 1142 ) Bộ lọc Mã ĐH Trạng thái Món hàng Thu hộ Tổng cước Chư…" at bounding box center [232, 115] width 465 height 231
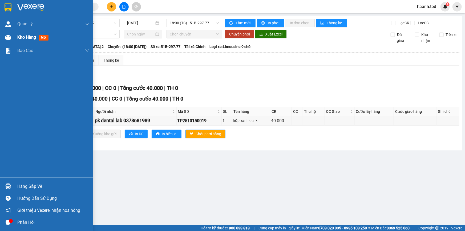
click at [13, 37] on div "Kho hàng mới" at bounding box center [46, 37] width 93 height 13
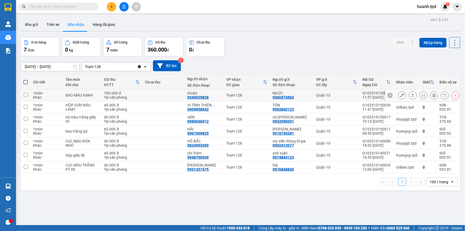
click at [400, 97] on icon at bounding box center [402, 95] width 4 height 4
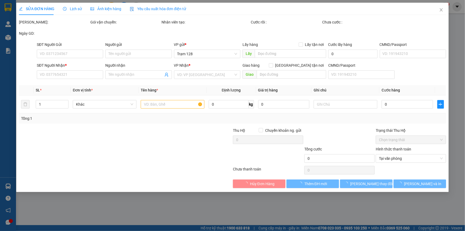
type input "0366574563"
type input "NGỌC"
type input "0349029828"
type input "thuận"
type input "100.000"
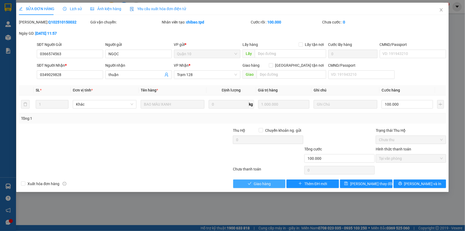
click at [257, 181] on span "Giao hàng" at bounding box center [262, 184] width 17 height 6
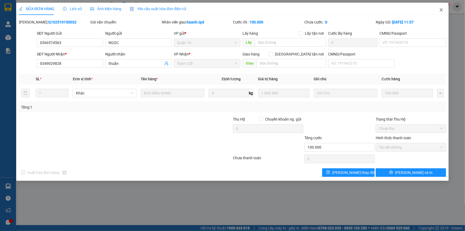
click at [441, 9] on icon "close" at bounding box center [441, 10] width 4 height 4
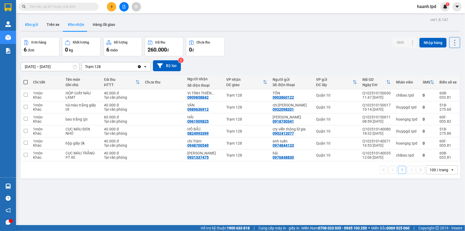
click at [35, 26] on button "Kho gửi" at bounding box center [32, 24] width 22 height 13
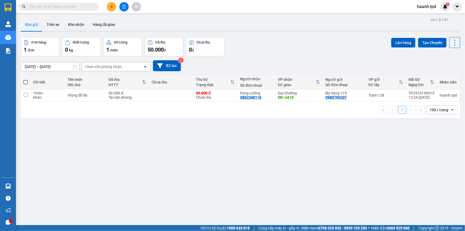
drag, startPoint x: 78, startPoint y: 5, endPoint x: 136, endPoint y: 48, distance: 72.3
click at [78, 6] on input "text" at bounding box center [60, 7] width 63 height 6
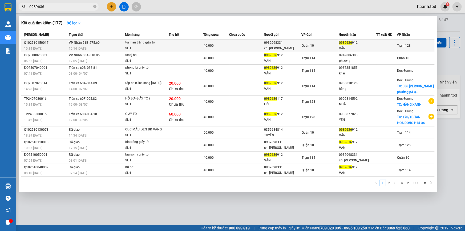
type input "0989636"
click at [354, 43] on div "0989636 912" at bounding box center [357, 43] width 37 height 6
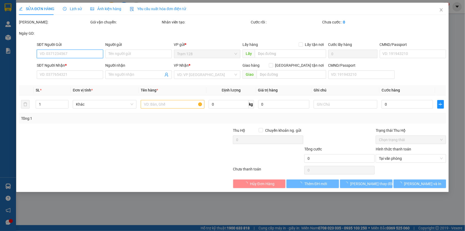
type input "0932098331"
type input "chị [PERSON_NAME]"
type input "079190011755- [GEOGRAPHIC_DATA]"
type input "0989636912"
type input "VÂN"
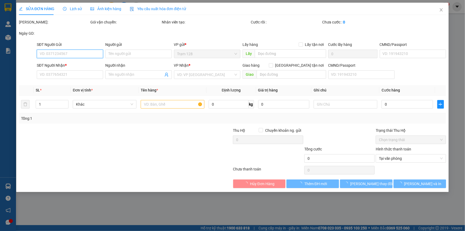
type input "40.000"
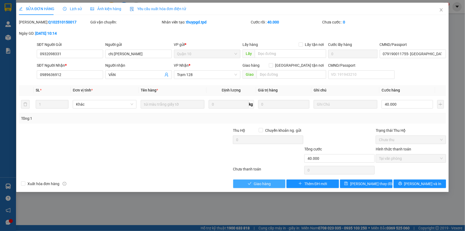
click at [274, 184] on button "Giao hàng" at bounding box center [259, 183] width 52 height 9
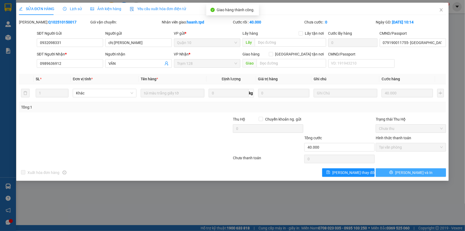
click at [415, 169] on button "[PERSON_NAME] và In" at bounding box center [411, 172] width 70 height 9
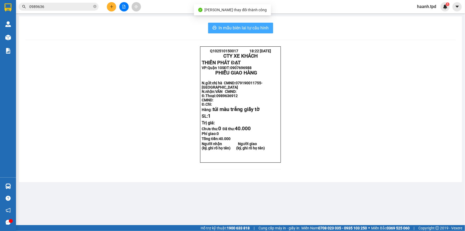
click at [267, 25] on span "In mẫu biên lai tự cấu hình" at bounding box center [244, 28] width 50 height 7
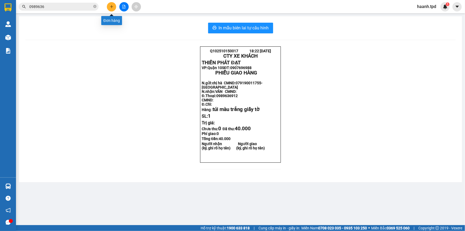
click at [115, 7] on button at bounding box center [111, 6] width 9 height 9
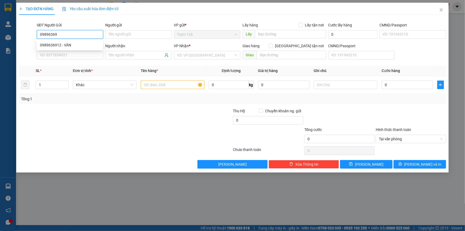
click at [72, 36] on input "09896369" at bounding box center [70, 34] width 66 height 9
click at [72, 43] on div "0989636912 - VÂN" at bounding box center [70, 45] width 60 height 6
type input "0989636912"
type input "VÂN"
type input "075186013670"
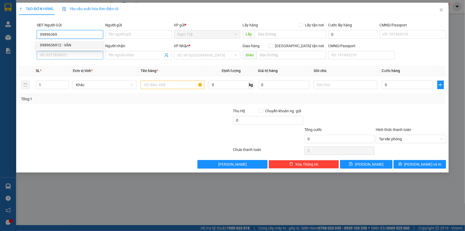
type input "0949806383"
type input "phượng"
type input "0989636912"
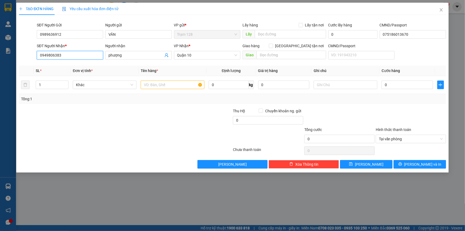
click at [89, 58] on input "0949806383" at bounding box center [70, 55] width 66 height 9
type input "0"
paste input "0932098331"
type input "0932098331"
click at [130, 50] on div "Người nhận" at bounding box center [138, 47] width 66 height 8
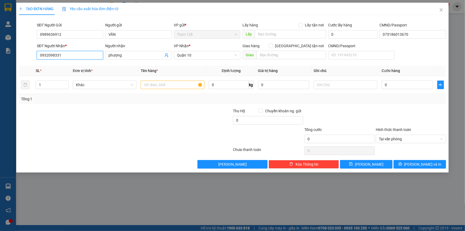
click at [83, 55] on input "0932098331" at bounding box center [70, 55] width 66 height 9
click at [72, 67] on div "0932098331 - chị hà" at bounding box center [70, 66] width 60 height 6
type input "chị [PERSON_NAME]"
click at [178, 86] on input "text" at bounding box center [173, 84] width 64 height 9
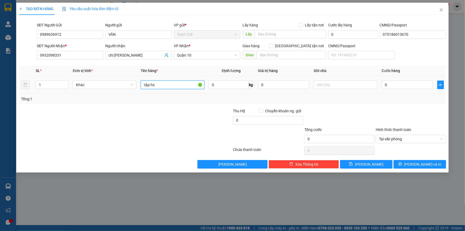
type input "tập hs"
type input "4"
type input "40"
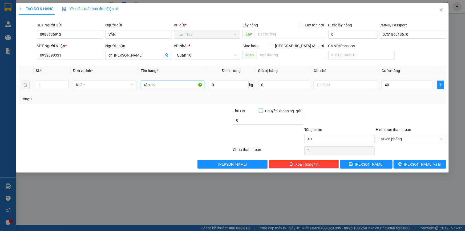
type input "40.000"
click at [432, 165] on button "[PERSON_NAME] và In" at bounding box center [420, 164] width 52 height 9
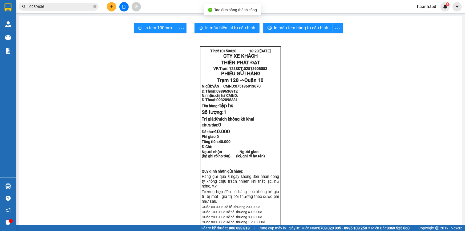
click at [295, 29] on span "In mẫu tem hàng tự cấu hình" at bounding box center [301, 28] width 54 height 7
click at [147, 27] on span "In tem 100mm" at bounding box center [157, 28] width 27 height 7
click at [94, 8] on span at bounding box center [94, 6] width 3 height 5
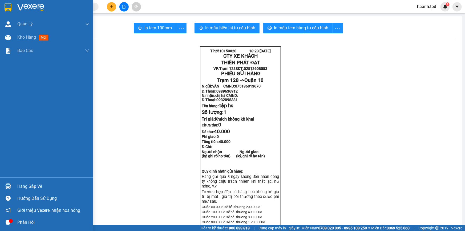
click at [24, 189] on div "Hàng sắp về" at bounding box center [53, 186] width 72 height 8
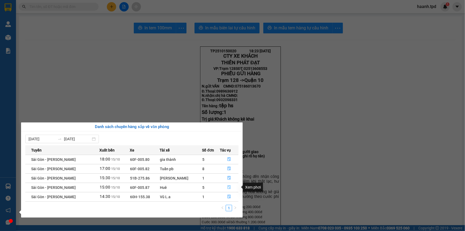
click at [226, 184] on button "button" at bounding box center [229, 187] width 18 height 9
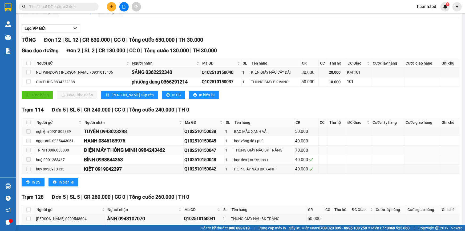
scroll to position [111, 0]
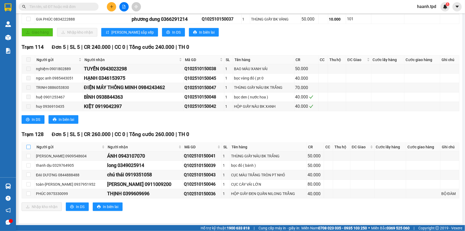
click at [29, 146] on input "checkbox" at bounding box center [28, 147] width 4 height 4
checkbox input "true"
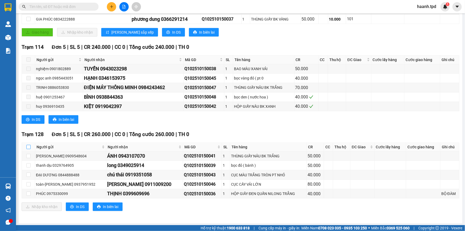
checkbox input "true"
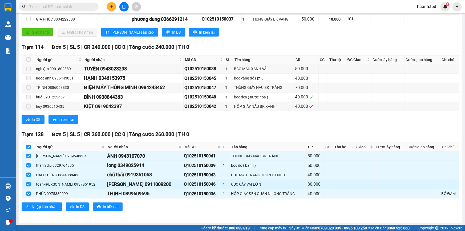
click at [341, 187] on td at bounding box center [341, 184] width 17 height 9
click at [351, 221] on div "Sài Gòn - Phương Lâm 15/10/2025 15:00 (TC) - 60F-005.87 Làm mới In phơi In đơn …" at bounding box center [241, 64] width 444 height 318
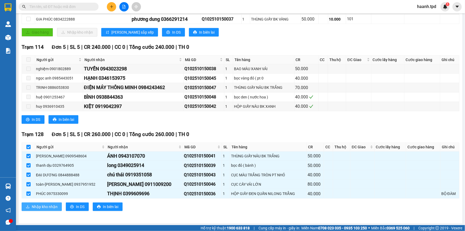
click at [44, 206] on span "Nhập kho nhận" at bounding box center [45, 207] width 26 height 6
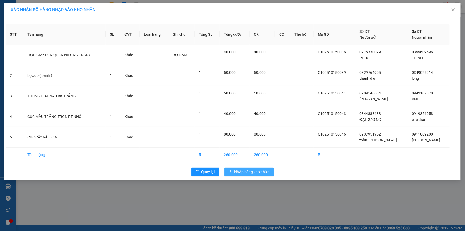
click at [258, 173] on span "Nhập hàng kho nhận" at bounding box center [251, 172] width 35 height 6
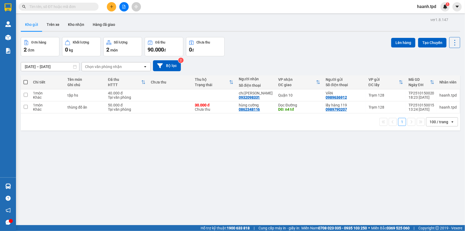
click at [199, 155] on div "ver 1.8.147 Kho gửi Trên xe Kho nhận Hàng đã giao Đơn hàng 2 đơn Khối lượng 0 k…" at bounding box center [241, 131] width 444 height 231
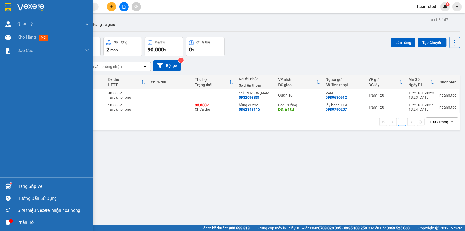
click at [19, 187] on div "Hàng sắp về" at bounding box center [53, 186] width 72 height 8
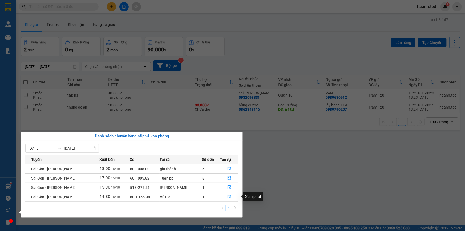
click at [228, 195] on icon "file-done" at bounding box center [229, 197] width 4 height 4
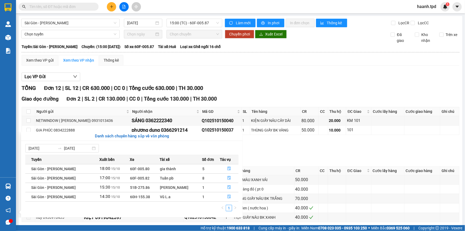
click at [224, 195] on td "Q102510150047" at bounding box center [204, 198] width 41 height 9
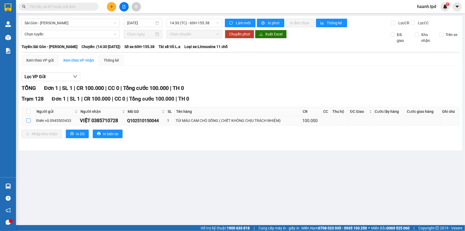
click at [30, 119] on input "checkbox" at bounding box center [28, 120] width 4 height 4
checkbox input "true"
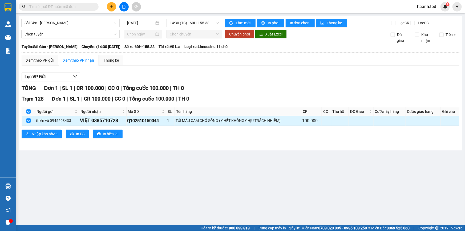
click at [27, 119] on input "checkbox" at bounding box center [28, 120] width 4 height 4
checkbox input "false"
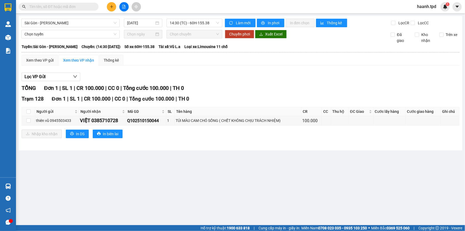
click at [193, 196] on main "Sài Gòn - Phương Lâm 15/10/2025 14:30 (TC) - 60H-155.38 Làm mới In phơi In đơn …" at bounding box center [232, 112] width 465 height 225
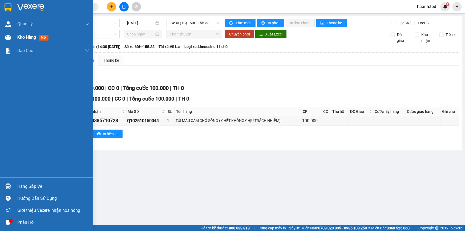
click at [30, 37] on span "Kho hàng" at bounding box center [26, 37] width 19 height 5
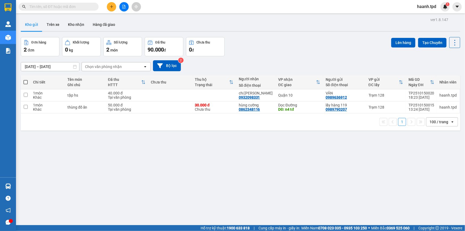
click at [60, 10] on span at bounding box center [59, 7] width 80 height 8
click at [65, 6] on input "text" at bounding box center [60, 7] width 63 height 6
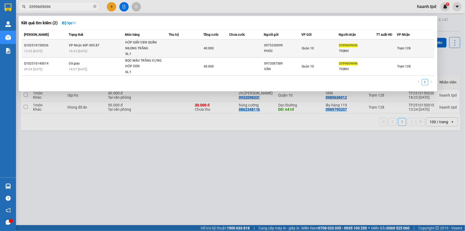
type input "0399609696"
click at [319, 49] on div "Quận 10" at bounding box center [320, 48] width 37 height 6
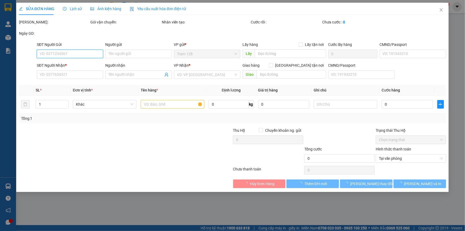
type input "0975330099"
type input "PHÚC"
type input "0399609696"
type input "THỊNH"
type input "40.000"
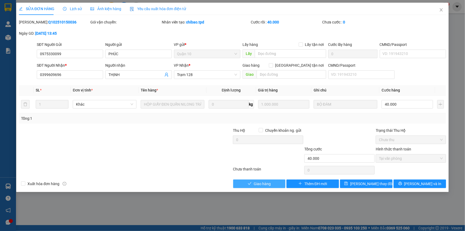
click at [266, 184] on span "Giao hàng" at bounding box center [262, 184] width 17 height 6
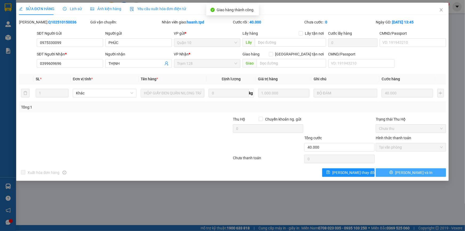
click at [411, 172] on span "[PERSON_NAME] và In" at bounding box center [413, 172] width 37 height 6
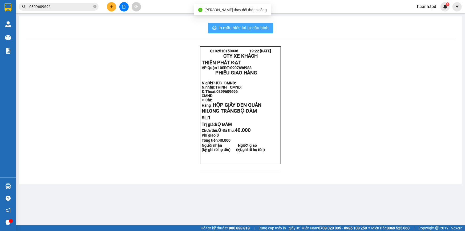
click at [260, 27] on span "In mẫu biên lai tự cấu hình" at bounding box center [244, 28] width 50 height 7
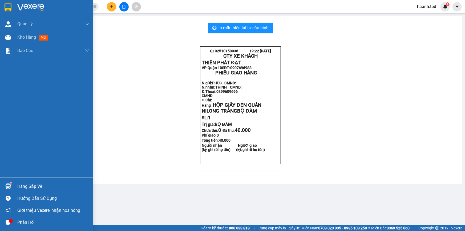
click at [19, 183] on div "Hàng sắp về" at bounding box center [53, 186] width 72 height 8
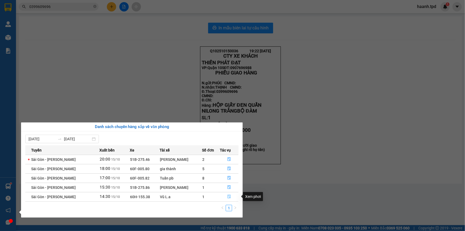
click at [227, 197] on icon "file-done" at bounding box center [229, 197] width 4 height 4
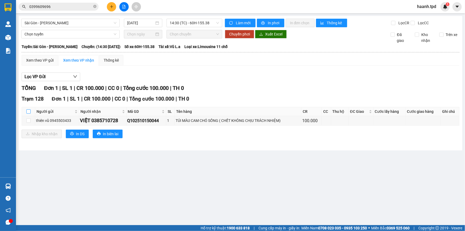
click at [29, 111] on input "checkbox" at bounding box center [28, 111] width 4 height 4
checkbox input "true"
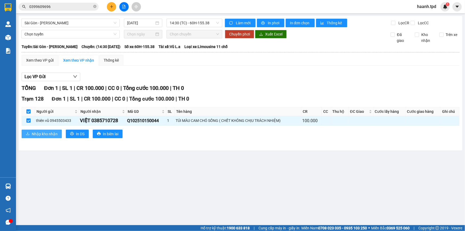
click at [33, 132] on span "Nhập kho nhận" at bounding box center [45, 134] width 26 height 6
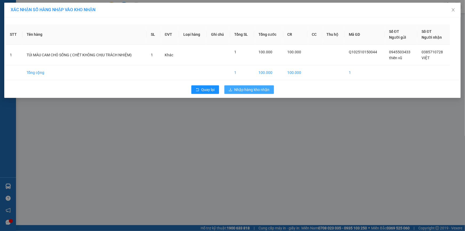
click at [250, 89] on span "Nhập hàng kho nhận" at bounding box center [251, 90] width 35 height 6
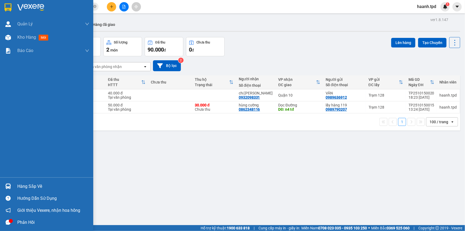
click at [35, 185] on div "Hàng sắp về" at bounding box center [53, 186] width 72 height 8
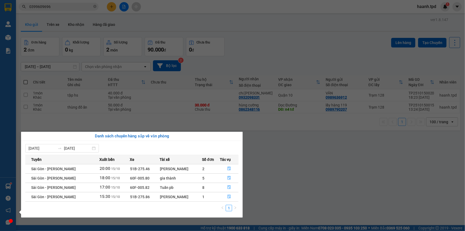
click at [93, 7] on section "Kết quả tìm kiếm ( 2 ) Bộ lọc Mã ĐH Trạng thái Món hàng Thu hộ Tổng cước Chưa c…" at bounding box center [232, 115] width 465 height 231
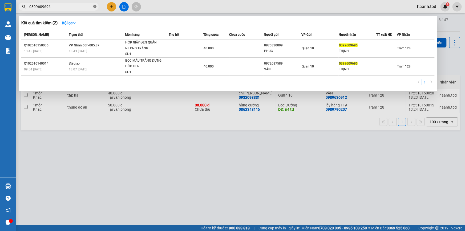
click at [94, 5] on icon "close-circle" at bounding box center [94, 6] width 3 height 3
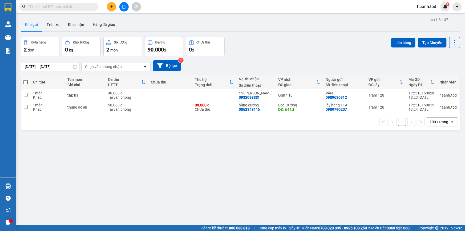
click at [78, 5] on input "text" at bounding box center [60, 7] width 63 height 6
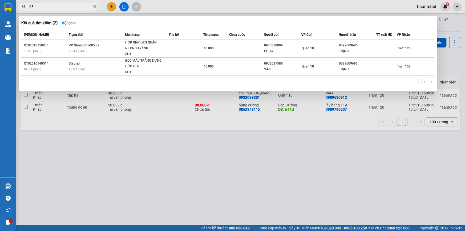
type input "639"
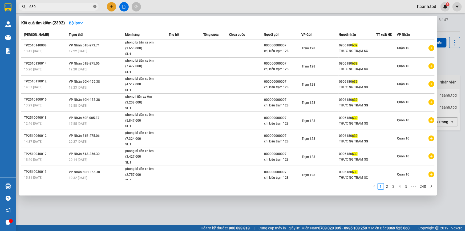
click at [96, 6] on icon "close-circle" at bounding box center [94, 6] width 3 height 3
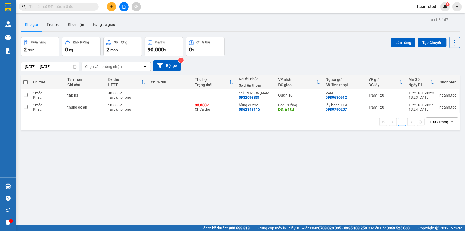
click at [65, 7] on input "text" at bounding box center [60, 7] width 63 height 6
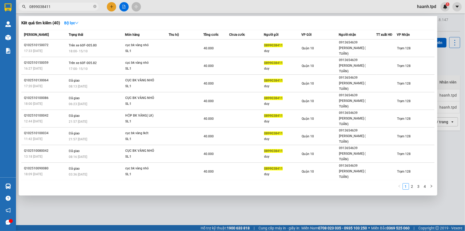
type input "0899038411"
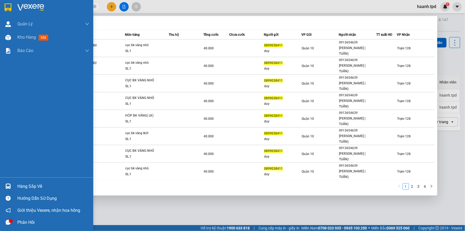
click at [24, 189] on div "Hàng sắp về" at bounding box center [53, 186] width 72 height 8
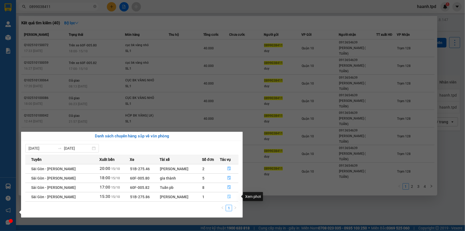
click at [227, 196] on icon "file-done" at bounding box center [229, 197] width 4 height 4
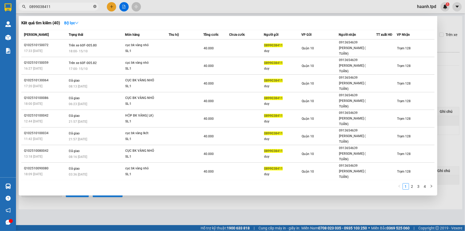
click at [93, 8] on icon "close-circle" at bounding box center [94, 6] width 3 height 3
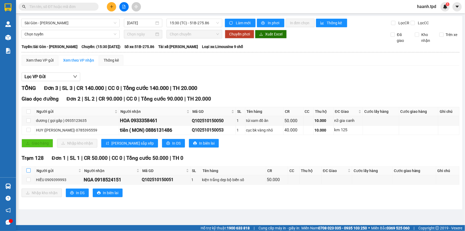
click at [27, 171] on input "checkbox" at bounding box center [28, 170] width 4 height 4
checkbox input "true"
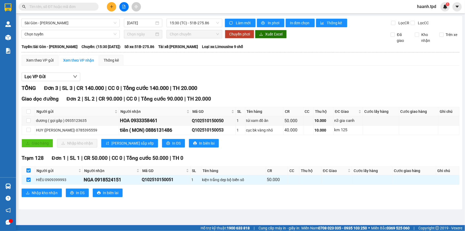
click at [72, 7] on input "text" at bounding box center [60, 7] width 63 height 6
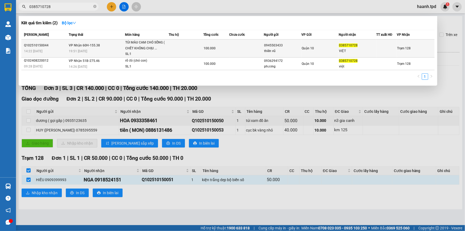
type input "0385710728"
click at [247, 46] on td at bounding box center [246, 48] width 35 height 18
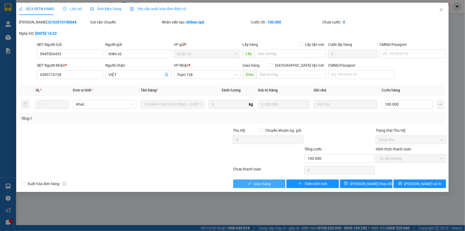
click at [267, 184] on span "Giao hàng" at bounding box center [262, 184] width 17 height 6
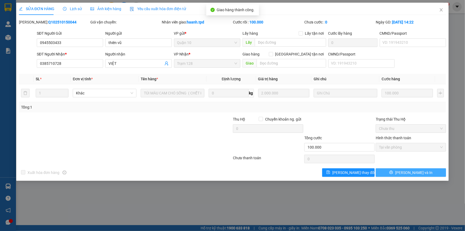
click at [414, 173] on span "[PERSON_NAME] và In" at bounding box center [413, 172] width 37 height 6
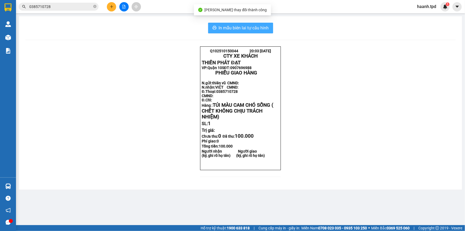
click at [263, 27] on span "In mẫu biên lai tự cấu hình" at bounding box center [244, 28] width 50 height 7
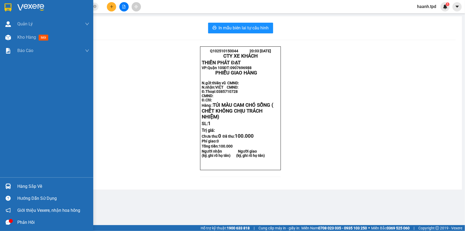
click at [38, 187] on div "Hàng sắp về" at bounding box center [53, 186] width 72 height 8
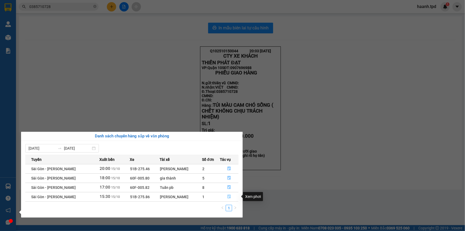
click at [226, 194] on button "button" at bounding box center [229, 196] width 18 height 9
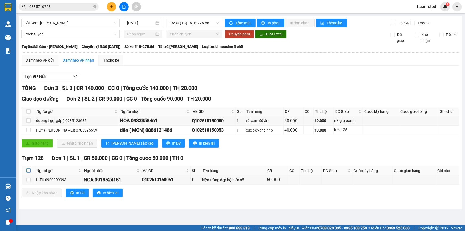
click at [29, 170] on input "checkbox" at bounding box center [28, 170] width 4 height 4
checkbox input "true"
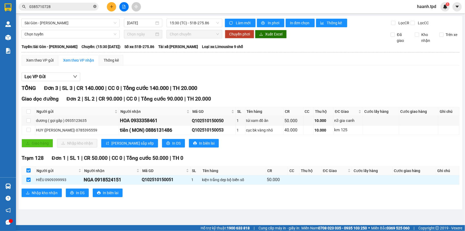
click at [95, 6] on icon "close-circle" at bounding box center [94, 6] width 3 height 3
click at [78, 7] on input "text" at bounding box center [60, 7] width 63 height 6
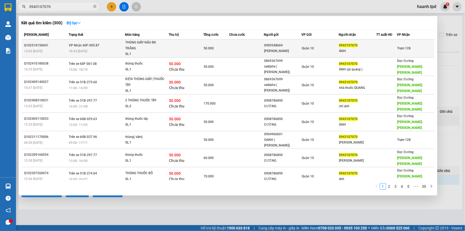
type input "0943107070"
click at [317, 47] on div "Quận 10" at bounding box center [320, 48] width 37 height 6
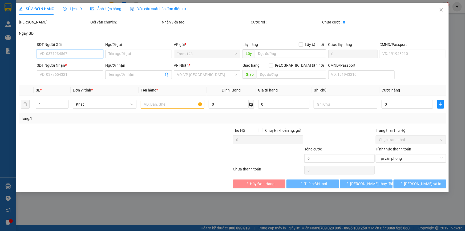
type input "0909548604"
type input "lê VÂN"
type input "0943107070"
type input "ÁNH"
type input "50.000"
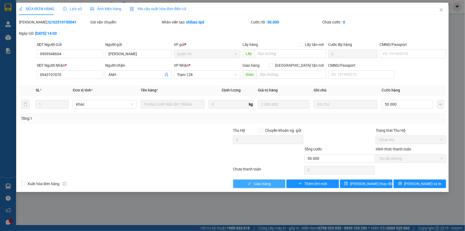
click at [269, 186] on span "Giao hàng" at bounding box center [262, 184] width 17 height 6
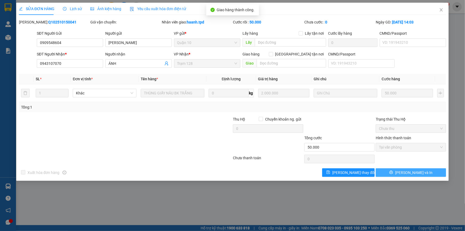
click at [413, 169] on span "[PERSON_NAME] và In" at bounding box center [413, 172] width 37 height 6
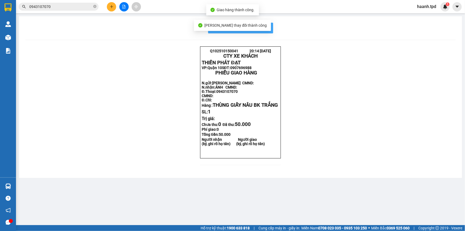
click at [271, 29] on button "In mẫu biên lai tự cấu hình" at bounding box center [240, 28] width 65 height 11
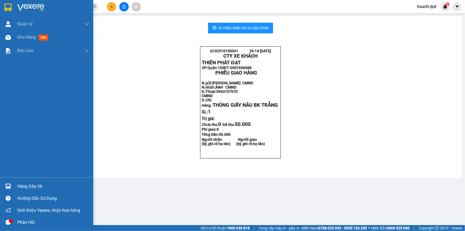
click at [35, 182] on div "Hàng sắp về" at bounding box center [53, 186] width 72 height 8
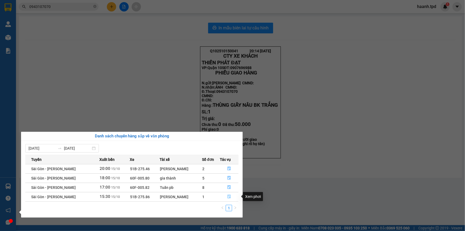
click at [227, 195] on icon "file-done" at bounding box center [229, 197] width 4 height 4
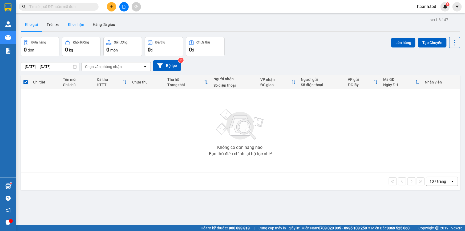
click at [80, 28] on button "Kho nhận" at bounding box center [76, 24] width 25 height 13
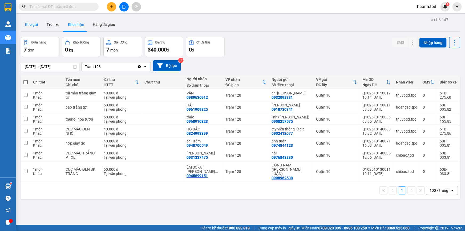
click at [29, 28] on button "Kho gửi" at bounding box center [32, 24] width 22 height 13
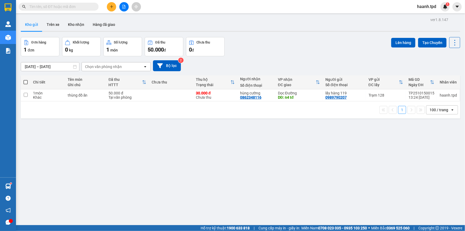
click at [81, 6] on input "text" at bounding box center [60, 7] width 63 height 6
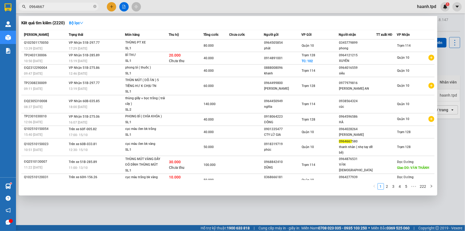
type input "0964667"
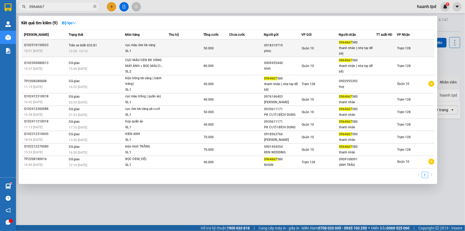
click at [353, 51] on div "thanh nhàn ( nhẹ tay dễ bể)" at bounding box center [357, 50] width 37 height 11
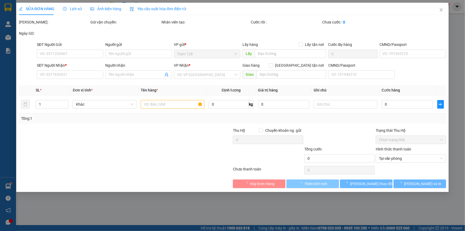
type input "0918319719"
type input "phúc"
type input "0964667580"
type input "thanh nhàn ( nhẹ tay dễ bể)"
type input "50.000"
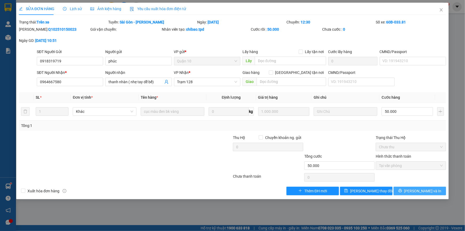
click at [419, 190] on span "[PERSON_NAME] và In" at bounding box center [422, 191] width 37 height 6
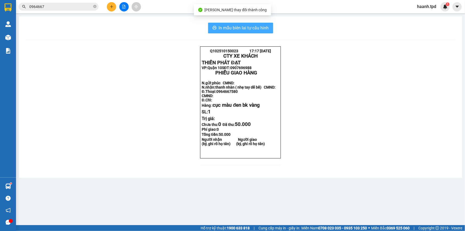
click at [250, 26] on span "In mẫu biên lai tự cấu hình" at bounding box center [244, 28] width 50 height 7
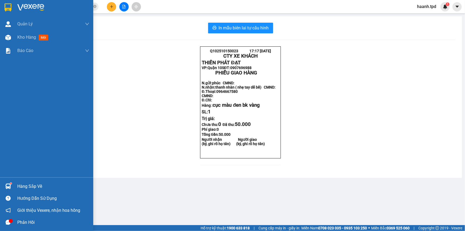
click at [21, 188] on div "Hàng sắp về" at bounding box center [53, 186] width 72 height 8
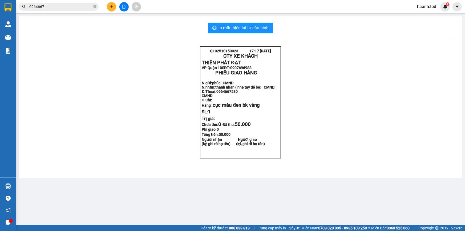
click at [328, 199] on section "Kết quả tìm kiếm ( 9 ) Bộ lọc Mã ĐH Trạng thái Món hàng Thu hộ Tổng cước Chưa c…" at bounding box center [232, 115] width 465 height 231
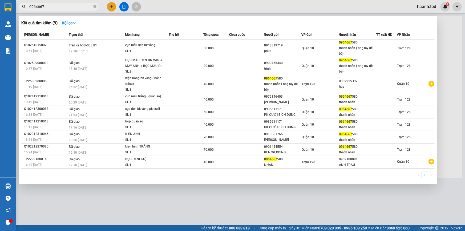
click at [61, 6] on input "0964667" at bounding box center [60, 7] width 63 height 6
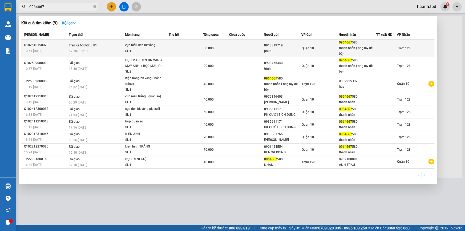
click at [159, 56] on td "cục màu đen bk vàng SL: 1" at bounding box center [147, 48] width 44 height 18
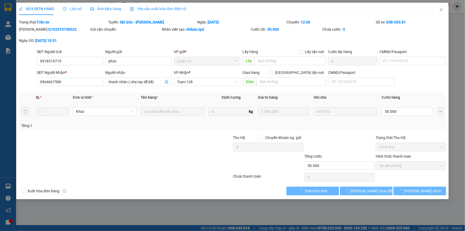
type input "0918319719"
type input "phúc"
type input "0964667580"
type input "thanh nhàn ( nhẹ tay dễ bể)"
type input "50.000"
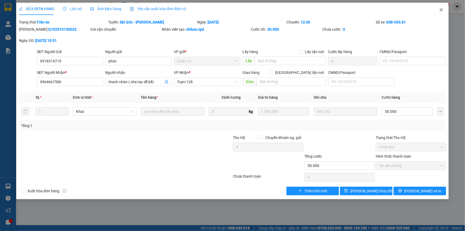
click at [441, 8] on icon "close" at bounding box center [441, 10] width 4 height 4
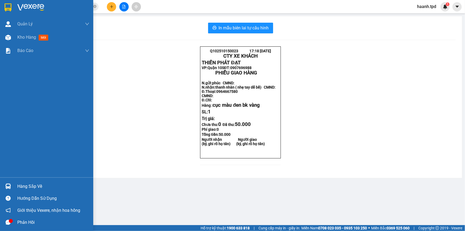
click at [30, 189] on div "Hàng sắp về" at bounding box center [53, 186] width 72 height 8
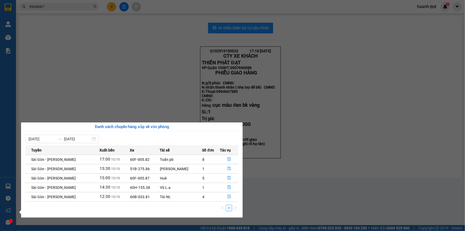
drag, startPoint x: 90, startPoint y: 43, endPoint x: 87, endPoint y: 38, distance: 5.9
click at [90, 42] on section "Kết quả tìm kiếm ( 9 ) Bộ lọc Mã ĐH Trạng thái Món hàng Thu hộ Tổng cước Chưa c…" at bounding box center [232, 115] width 465 height 231
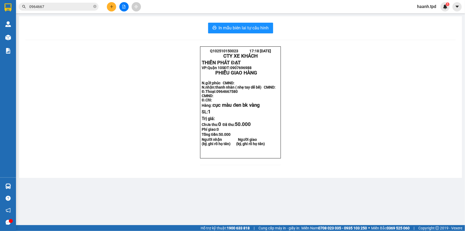
click at [67, 7] on input "0964667" at bounding box center [60, 7] width 63 height 6
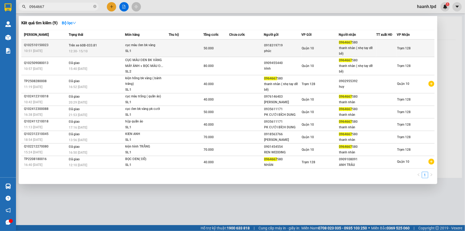
click at [360, 47] on div "thanh nhàn ( nhẹ tay dễ bể)" at bounding box center [357, 50] width 37 height 11
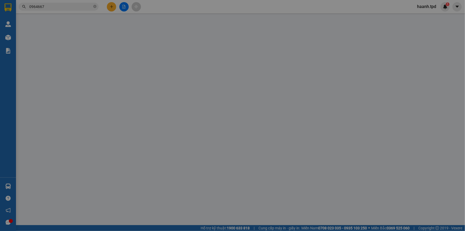
type input "0918319719"
type input "phúc"
type input "0964667580"
type input "thanh nhàn ( nhẹ tay dễ bể)"
type input "50.000"
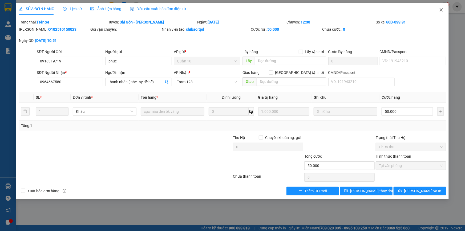
click at [443, 10] on icon "close" at bounding box center [441, 10] width 4 height 4
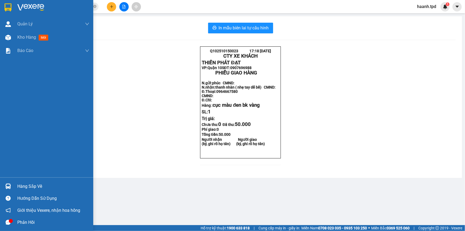
click at [35, 184] on div "Hàng sắp về" at bounding box center [53, 186] width 72 height 8
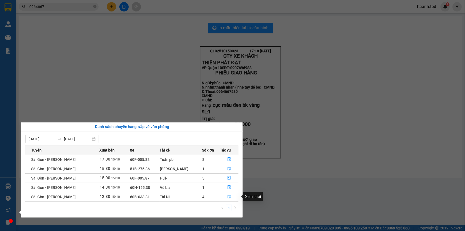
click at [229, 194] on button "button" at bounding box center [229, 196] width 18 height 9
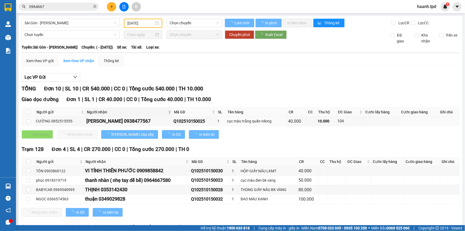
type input "[DATE]"
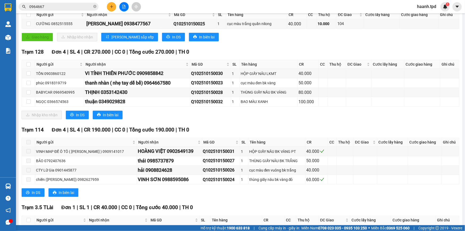
scroll to position [72, 0]
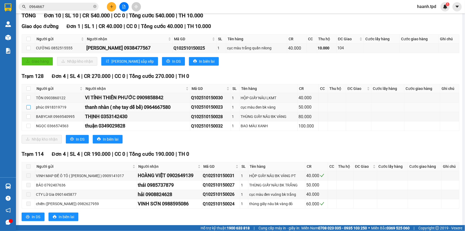
click at [29, 105] on input "checkbox" at bounding box center [28, 107] width 4 height 4
checkbox input "true"
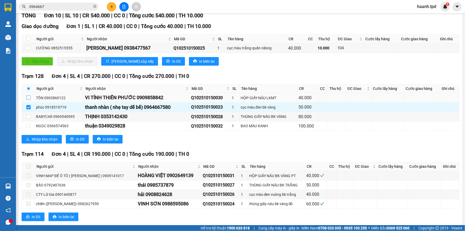
click at [28, 98] on input "checkbox" at bounding box center [28, 97] width 4 height 4
checkbox input "true"
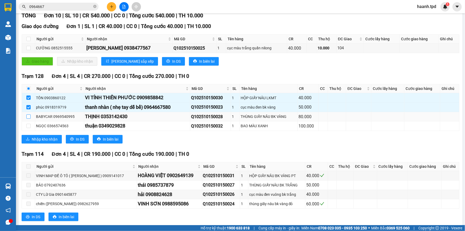
click at [26, 116] on input "checkbox" at bounding box center [28, 116] width 4 height 4
checkbox input "true"
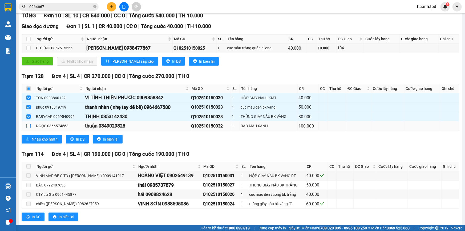
click at [27, 124] on input "checkbox" at bounding box center [28, 126] width 4 height 4
checkbox input "true"
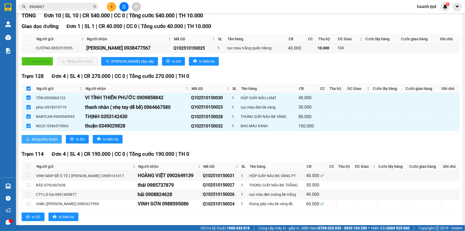
click at [43, 137] on span "Nhập kho nhận" at bounding box center [45, 139] width 26 height 6
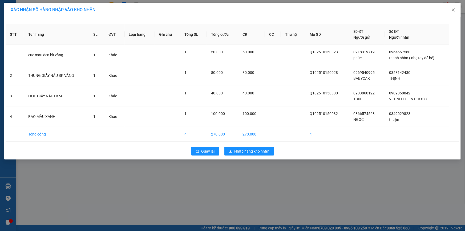
click at [249, 142] on div "STT Tên hàng SL ĐVT Loại hàng Ghi chú Tổng SL Tổng cước CR CC Thu hộ Mã GD Số Đ…" at bounding box center [232, 88] width 456 height 142
click at [247, 149] on span "Nhập hàng kho nhận" at bounding box center [251, 151] width 35 height 6
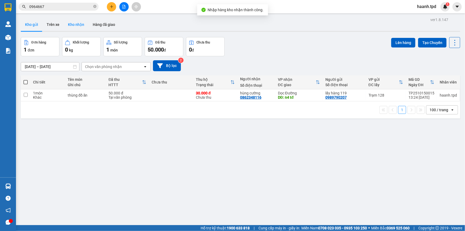
click at [81, 23] on button "Kho nhận" at bounding box center [76, 24] width 25 height 13
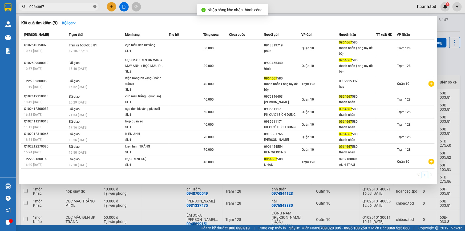
click at [96, 8] on icon "close-circle" at bounding box center [94, 6] width 3 height 3
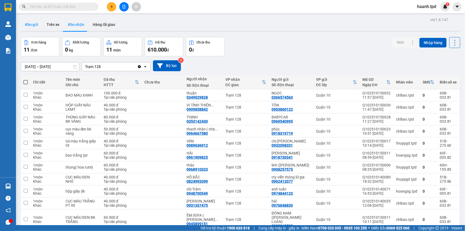
click at [25, 18] on button "Kho gửi" at bounding box center [32, 24] width 22 height 13
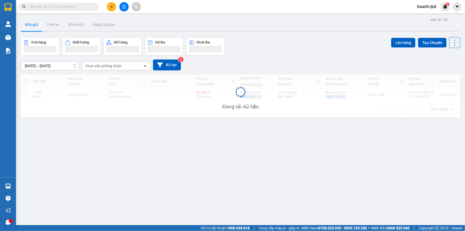
click at [33, 25] on button "Kho gửi" at bounding box center [32, 24] width 22 height 13
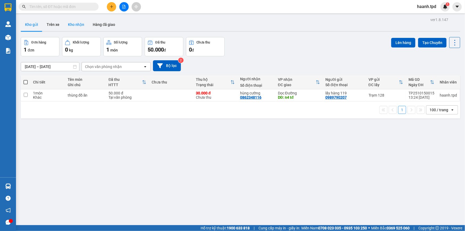
click at [73, 25] on button "Kho nhận" at bounding box center [76, 24] width 25 height 13
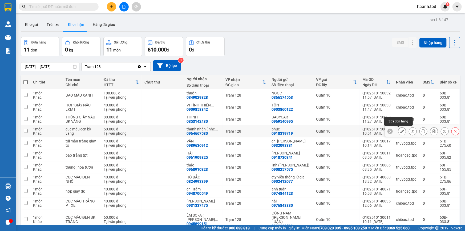
click at [400, 132] on icon at bounding box center [402, 131] width 4 height 4
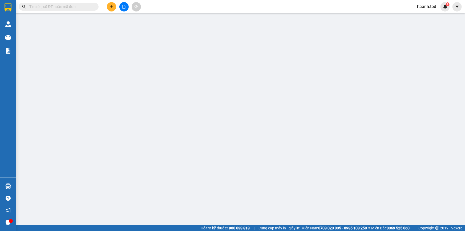
type input "0918319719"
type input "phúc"
type input "0964667580"
type input "thanh nhàn ( nhẹ tay dễ bể)"
type input "50.000"
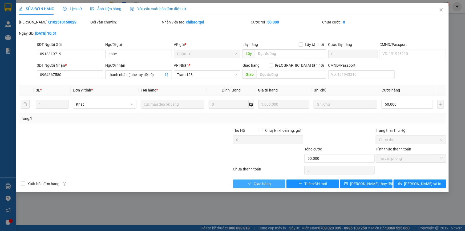
click at [268, 181] on span "Giao hàng" at bounding box center [262, 184] width 17 height 6
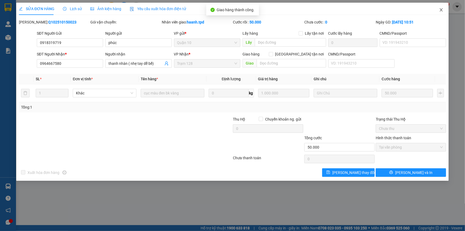
click at [441, 10] on icon "close" at bounding box center [441, 9] width 3 height 3
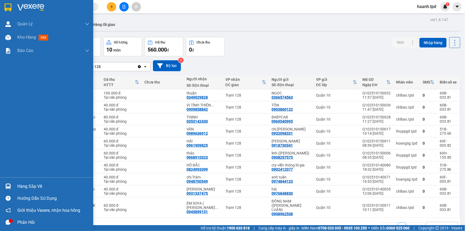
click at [27, 181] on div "Hàng sắp về" at bounding box center [46, 186] width 93 height 12
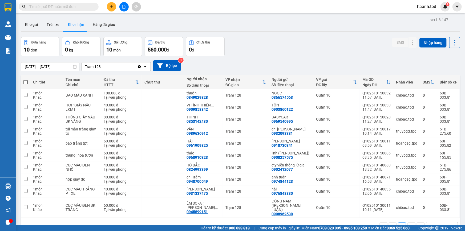
click at [243, 53] on section "Kết quả tìm kiếm ( 9 ) Bộ lọc Mã ĐH Trạng thái Món hàng Thu hộ Tổng cước Chưa c…" at bounding box center [232, 115] width 465 height 231
click at [21, 24] on button "Kho gửi" at bounding box center [32, 24] width 22 height 13
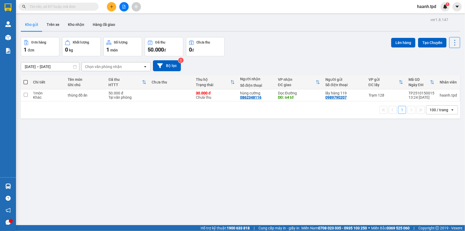
drag, startPoint x: 249, startPoint y: 149, endPoint x: 228, endPoint y: 99, distance: 54.1
click at [247, 145] on div "ver 1.8.147 Kho gửi Trên xe Kho nhận Hàng đã giao Đơn hàng 1 đơn Khối lượng 0 k…" at bounding box center [241, 131] width 444 height 231
click at [194, 184] on div "ver 1.8.147 Kho gửi Trên xe Kho nhận Hàng đã giao Đơn hàng 1 đơn Khối lượng 0 k…" at bounding box center [241, 131] width 444 height 231
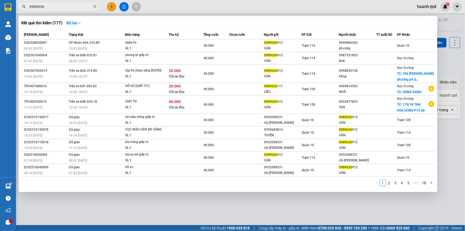
type input "0989636"
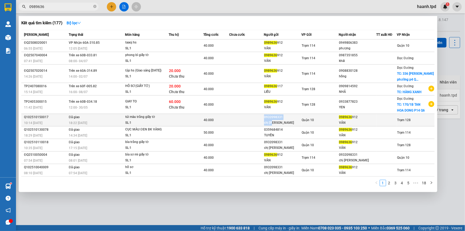
drag, startPoint x: 265, startPoint y: 116, endPoint x: 285, endPoint y: 119, distance: 20.8
click at [285, 119] on td "0932098331 chị [PERSON_NAME]" at bounding box center [283, 120] width 38 height 13
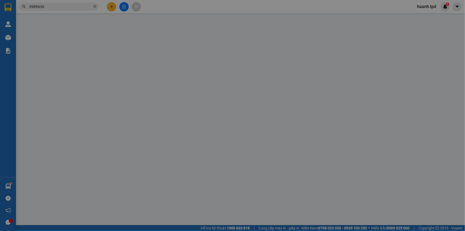
click at [281, 127] on span "Chuyển khoản ng. gửi" at bounding box center [283, 130] width 40 height 6
click at [262, 128] on input "Chuyển khoản ng. gửi" at bounding box center [261, 130] width 4 height 4
checkbox input "true"
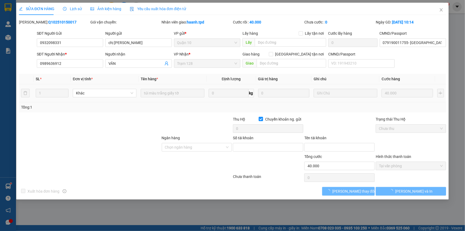
type input "0932098331"
type input "chị [PERSON_NAME]"
type input "079190011755- [GEOGRAPHIC_DATA]"
type input "0989636912"
type input "VÂN"
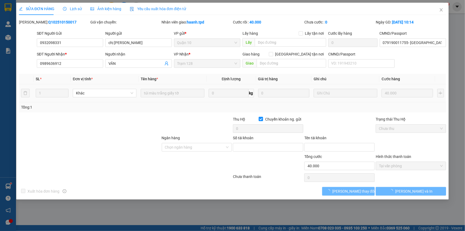
type input "40.000"
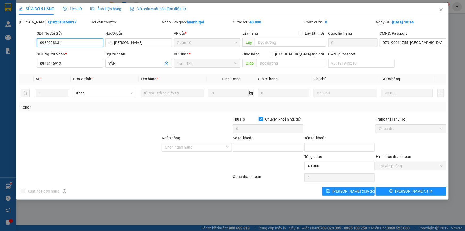
drag, startPoint x: 40, startPoint y: 43, endPoint x: 65, endPoint y: 43, distance: 25.3
click at [65, 43] on input "0932098331" at bounding box center [70, 42] width 66 height 9
click at [441, 10] on icon "close" at bounding box center [441, 9] width 3 height 3
click at [442, 10] on div "1" at bounding box center [444, 6] width 9 height 9
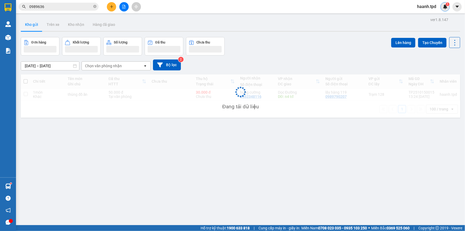
click at [465, 0] on div at bounding box center [465, 0] width 0 height 0
click at [442, 10] on body "Kết quả tìm kiếm ( 177 ) Bộ lọc Mã ĐH Trạng thái Món hàng Thu hộ Tổng cước Chưa…" at bounding box center [232, 115] width 465 height 231
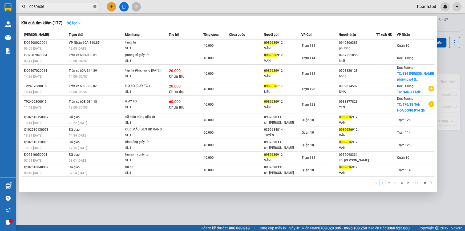
drag, startPoint x: 92, startPoint y: 7, endPoint x: 95, endPoint y: 6, distance: 3.6
click at [93, 6] on span "0989636" at bounding box center [59, 7] width 80 height 8
click at [95, 6] on icon "close-circle" at bounding box center [94, 6] width 3 height 3
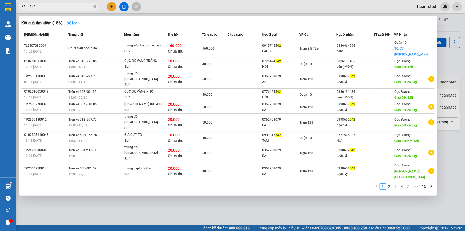
click at [30, 5] on input "542" at bounding box center [60, 7] width 63 height 6
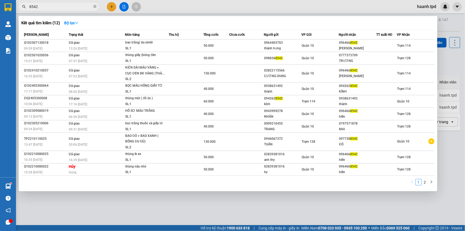
click at [33, 6] on input "8542" at bounding box center [60, 7] width 63 height 6
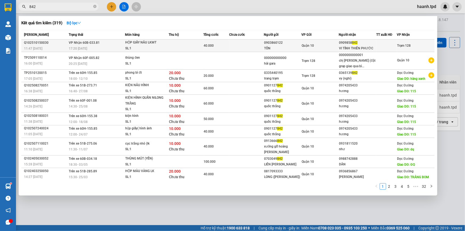
type input "842"
click at [203, 42] on td at bounding box center [186, 45] width 35 height 13
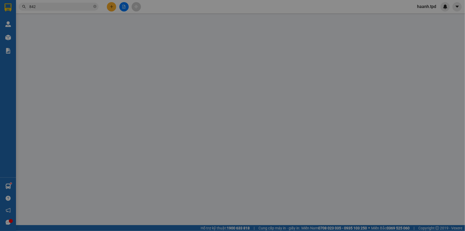
type input "0903860122"
type input "TỒN"
type input "079203020145"
type input "0909858842"
type input "VI TÍNH THIÊN PHƯỚC"
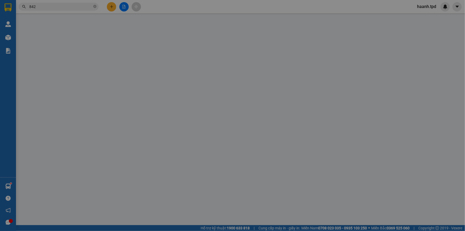
type input "075086020070"
type input "40.000"
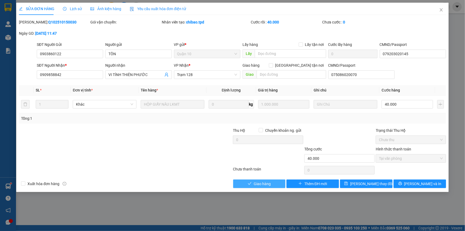
click at [263, 183] on span "Giao hàng" at bounding box center [262, 184] width 17 height 6
